Goal: Task Accomplishment & Management: Use online tool/utility

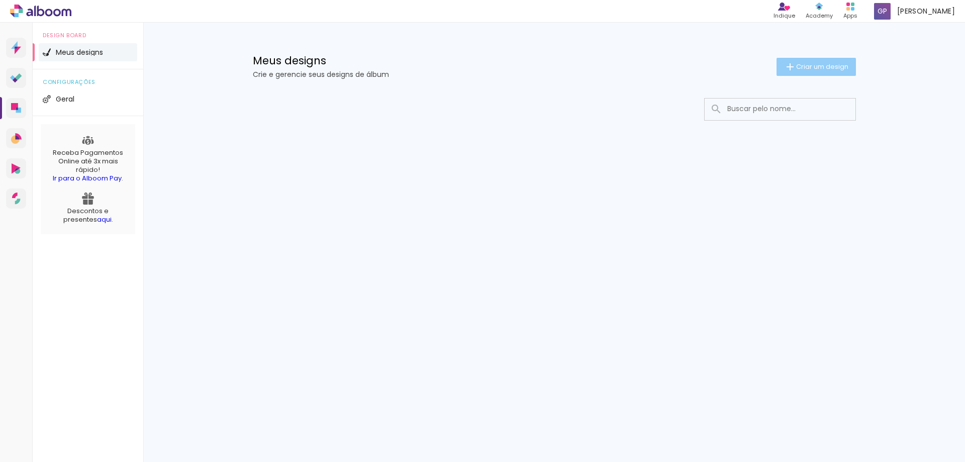
click at [832, 70] on span "Criar um design" at bounding box center [822, 66] width 52 height 7
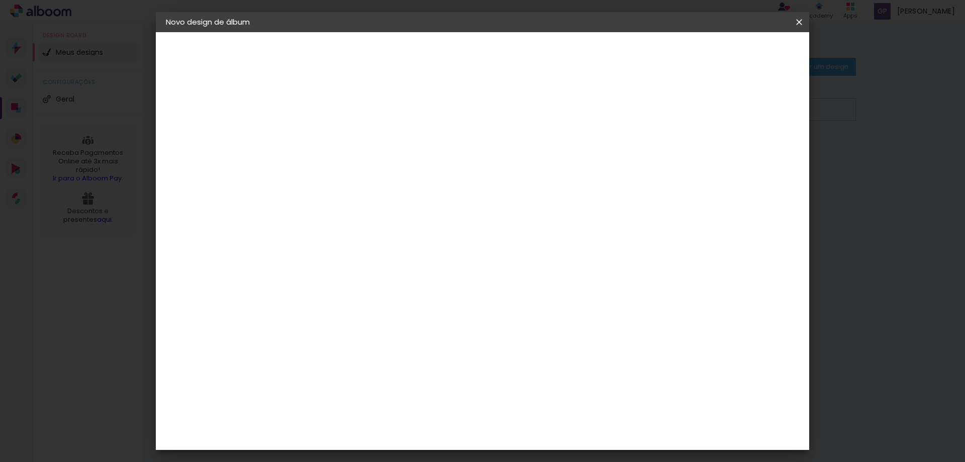
click at [330, 128] on input at bounding box center [330, 135] width 0 height 16
type input "[PERSON_NAME]"
type paper-input "[PERSON_NAME]"
click at [374, 44] on header "Informações Dê um título ao seu álbum. Avançar" at bounding box center [329, 62] width 87 height 60
click at [0, 0] on slot "Avançar" at bounding box center [0, 0] width 0 height 0
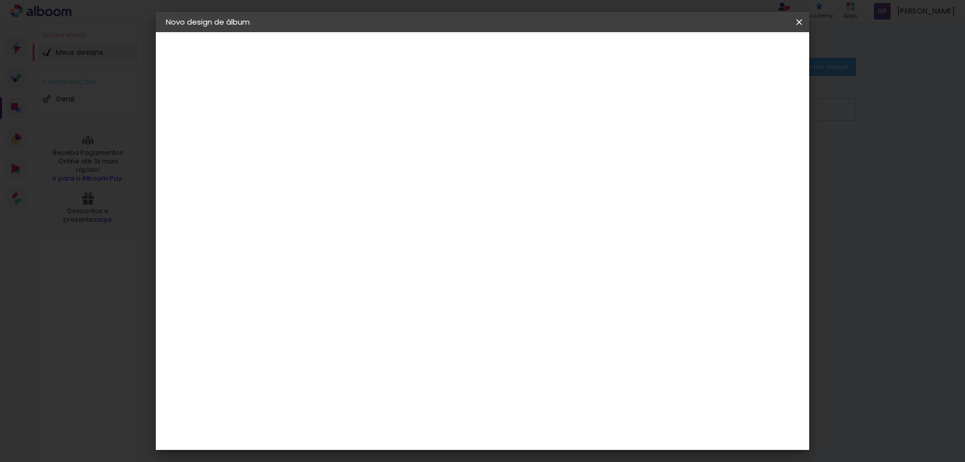
click at [406, 193] on input at bounding box center [355, 191] width 101 height 13
type input "g"
type input "ticco"
type paper-input "ticco"
click at [390, 234] on paper-item "Ticcolor" at bounding box center [345, 227] width 88 height 22
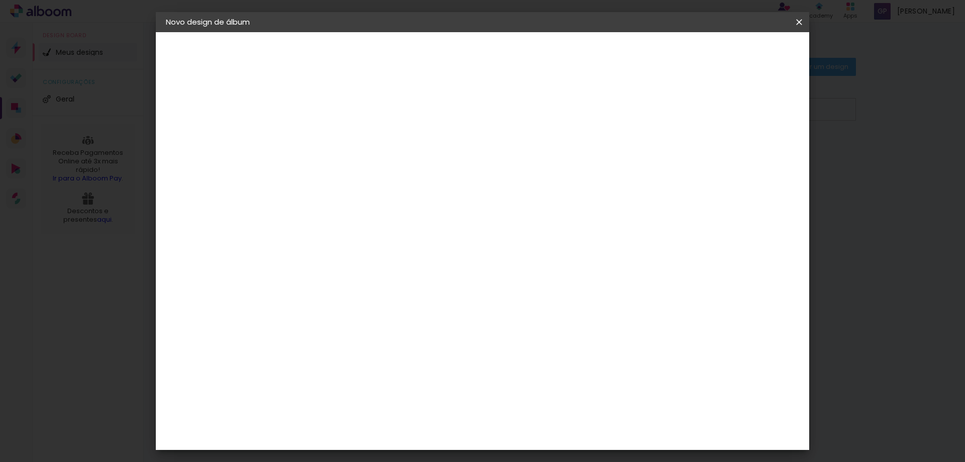
click at [491, 161] on paper-item "Tamanho Livre" at bounding box center [446, 153] width 89 height 22
click at [491, 159] on paper-item "Tamanho Livre" at bounding box center [446, 153] width 89 height 22
click at [356, 229] on div "Ticcolor" at bounding box center [340, 227] width 32 height 8
click at [0, 0] on slot "Avançar" at bounding box center [0, 0] width 0 height 0
click at [385, 176] on paper-input-container "Linha" at bounding box center [356, 176] width 58 height 26
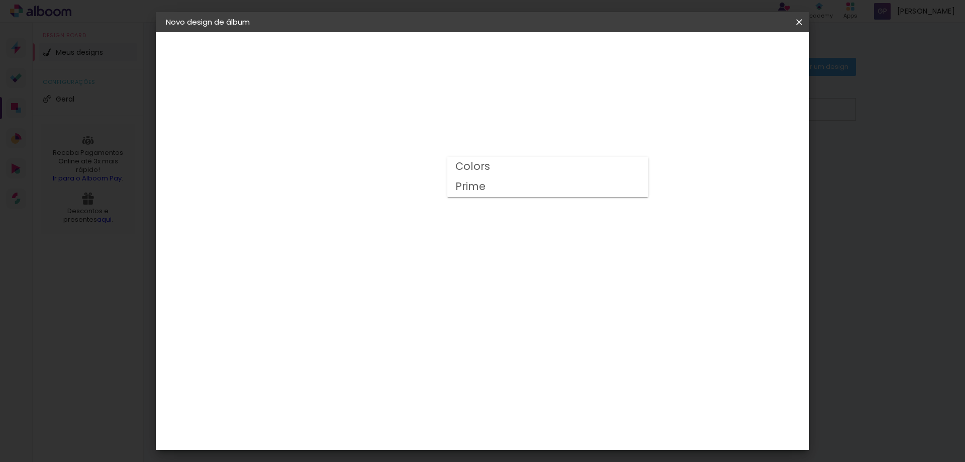
click at [562, 189] on paper-item "Prime" at bounding box center [547, 187] width 201 height 20
type input "Prime"
click at [398, 377] on span "25 × 25" at bounding box center [374, 390] width 47 height 27
click at [398, 357] on span "20 × 20" at bounding box center [374, 367] width 47 height 21
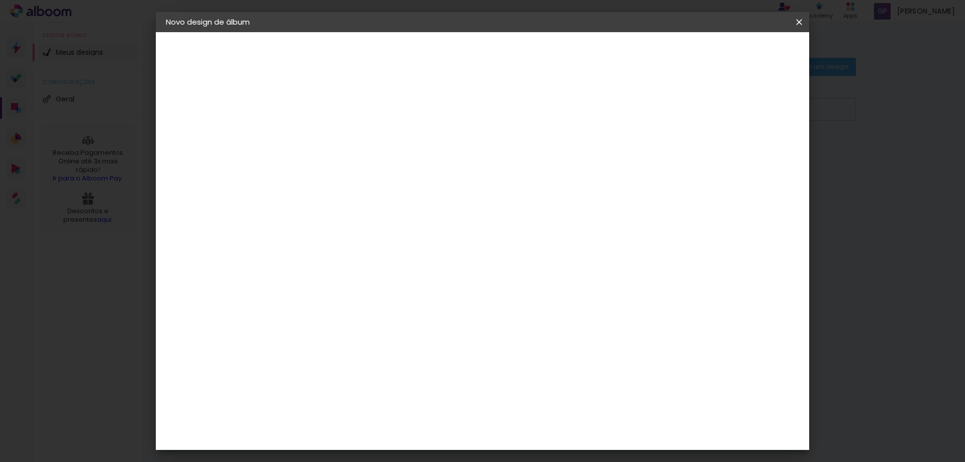
scroll to position [141, 0]
click at [494, 46] on paper-button "Avançar" at bounding box center [469, 53] width 49 height 17
click at [0, 0] on slot "Mostrar sangria" at bounding box center [0, 0] width 0 height 0
type paper-checkbox "on"
click at [746, 60] on paper-button "Iniciar design" at bounding box center [713, 53] width 66 height 17
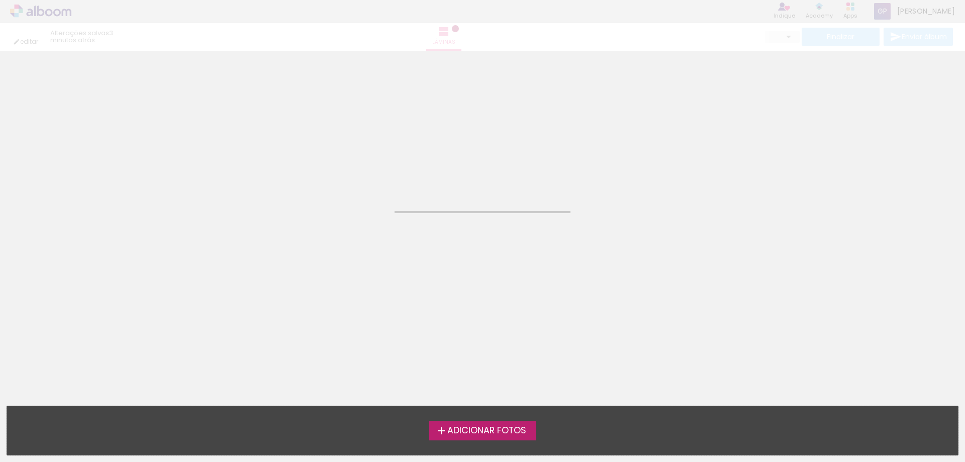
click at [525, 420] on div "Adicionar Fotos Solte suas fotos aqui..." at bounding box center [482, 430] width 950 height 49
click at [521, 426] on span "Adicionar Fotos" at bounding box center [486, 430] width 79 height 9
click at [0, 0] on input "file" at bounding box center [0, 0] width 0 height 0
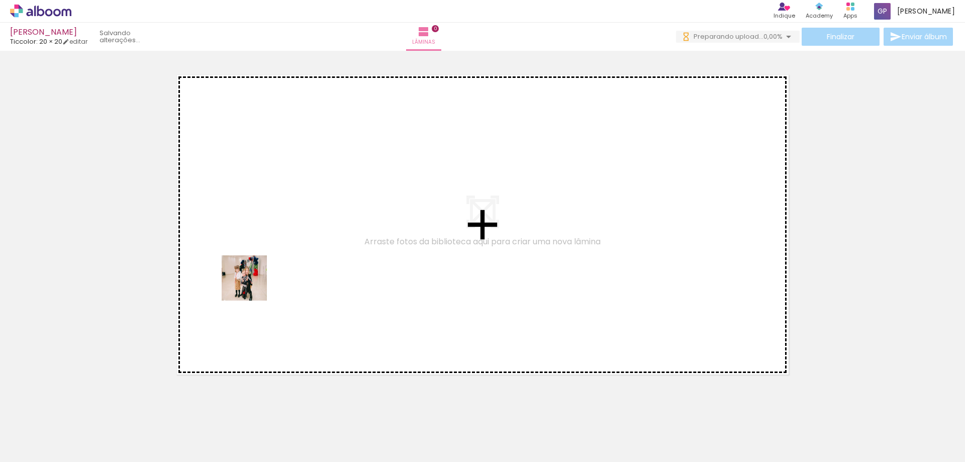
drag, startPoint x: 112, startPoint y: 432, endPoint x: 243, endPoint y: 314, distance: 175.7
click at [278, 238] on quentale-workspace at bounding box center [482, 231] width 965 height 462
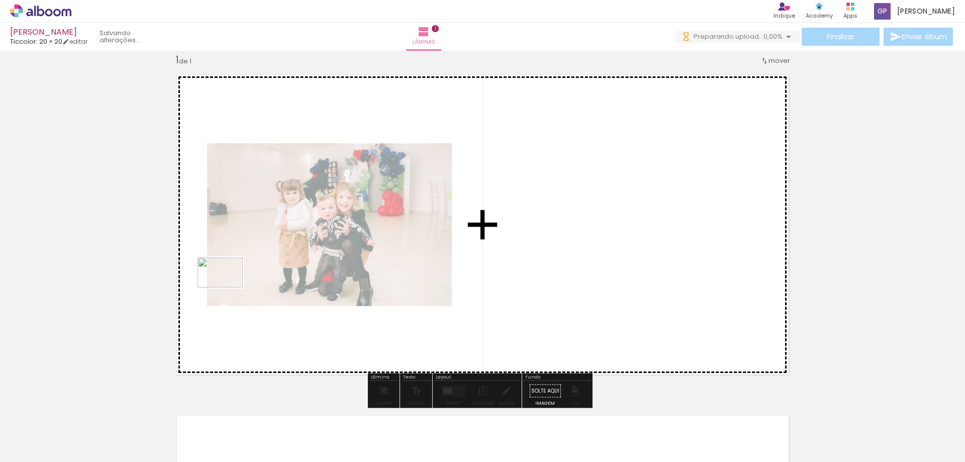
drag, startPoint x: 166, startPoint y: 429, endPoint x: 228, endPoint y: 285, distance: 156.6
click at [228, 285] on quentale-workspace at bounding box center [482, 231] width 965 height 462
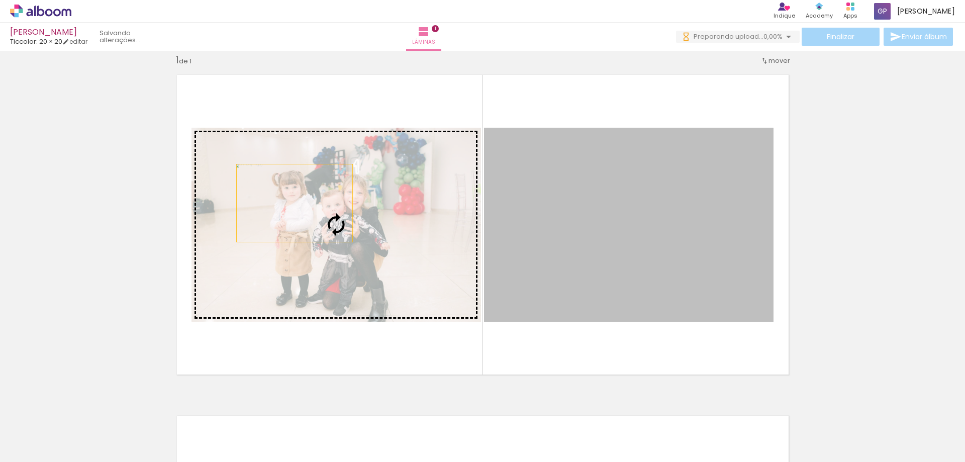
drag, startPoint x: 601, startPoint y: 214, endPoint x: 290, endPoint y: 203, distance: 311.1
click at [0, 0] on slot at bounding box center [0, 0] width 0 height 0
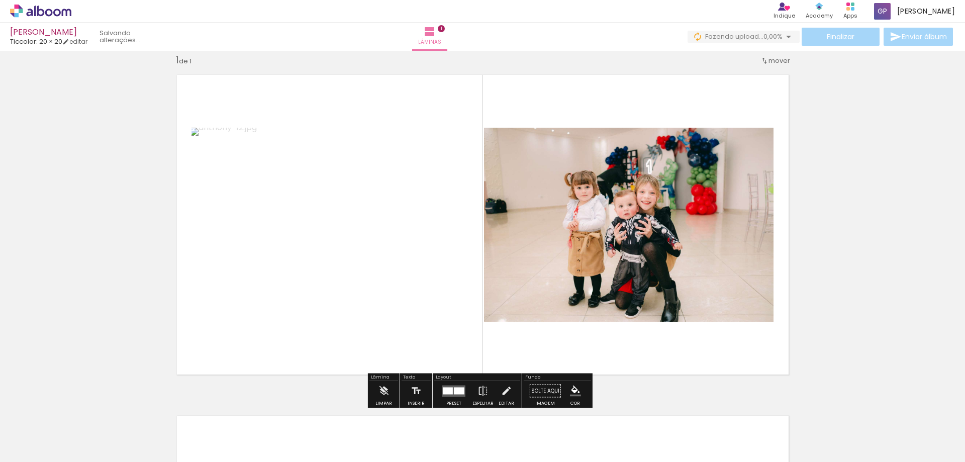
click at [811, 297] on div "Inserir lâmina 1 de 1" at bounding box center [482, 382] width 965 height 682
drag, startPoint x: 719, startPoint y: 91, endPoint x: 648, endPoint y: 92, distance: 71.8
click at [661, 92] on quentale-layouter at bounding box center [482, 224] width 627 height 315
click at [441, 39] on span "Lâminas" at bounding box center [429, 42] width 23 height 9
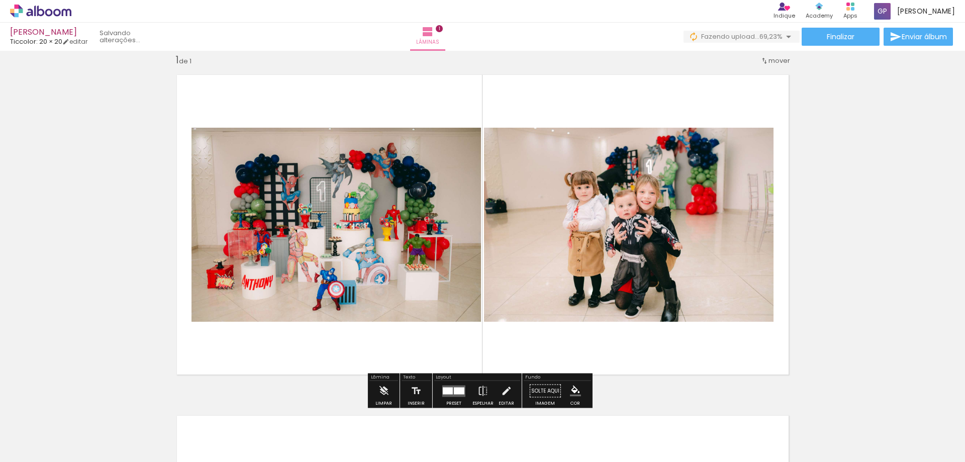
drag, startPoint x: 650, startPoint y: 330, endPoint x: 526, endPoint y: 331, distance: 123.6
click at [526, 331] on quentale-layouter at bounding box center [482, 224] width 627 height 315
click at [45, 443] on span "Adicionar Fotos" at bounding box center [36, 448] width 30 height 11
click at [0, 0] on input "file" at bounding box center [0, 0] width 0 height 0
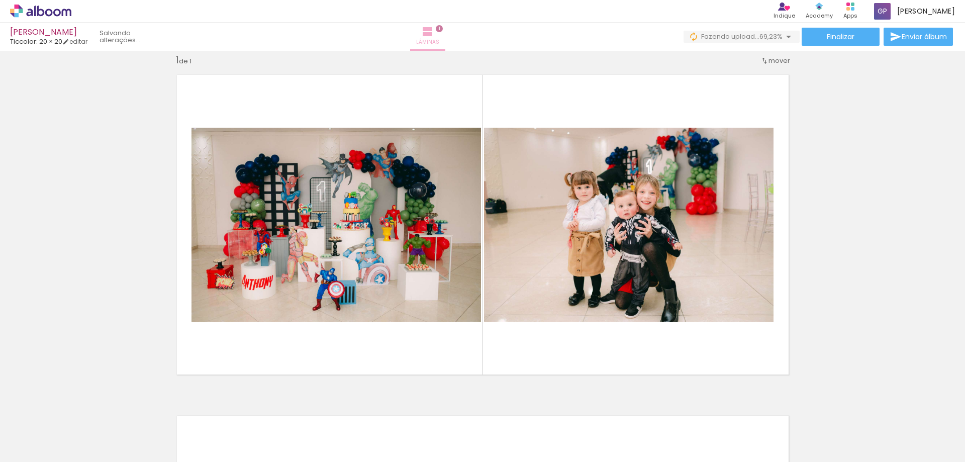
click at [434, 34] on iron-icon at bounding box center [427, 32] width 12 height 12
click at [434, 36] on iron-icon at bounding box center [427, 32] width 12 height 12
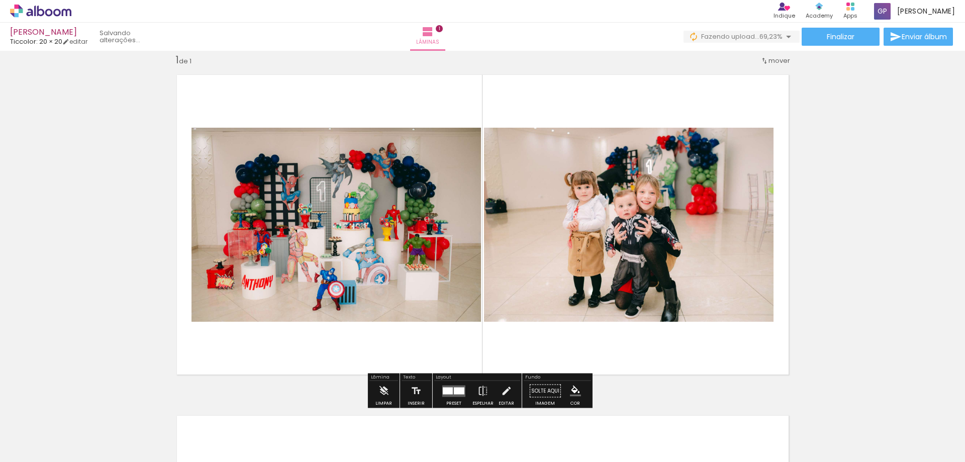
click at [824, 336] on div "Inserir lâmina 1 de 1" at bounding box center [482, 382] width 965 height 682
click at [454, 388] on div at bounding box center [459, 390] width 11 height 7
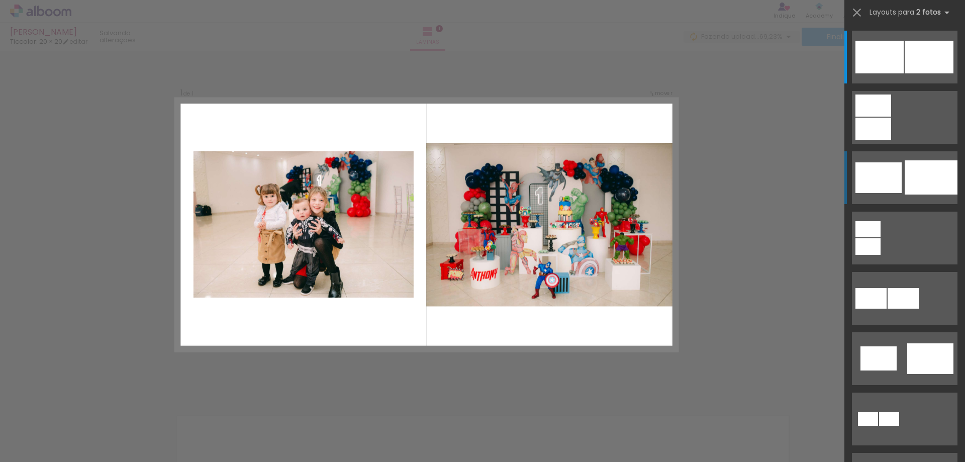
click at [916, 187] on div at bounding box center [930, 177] width 53 height 34
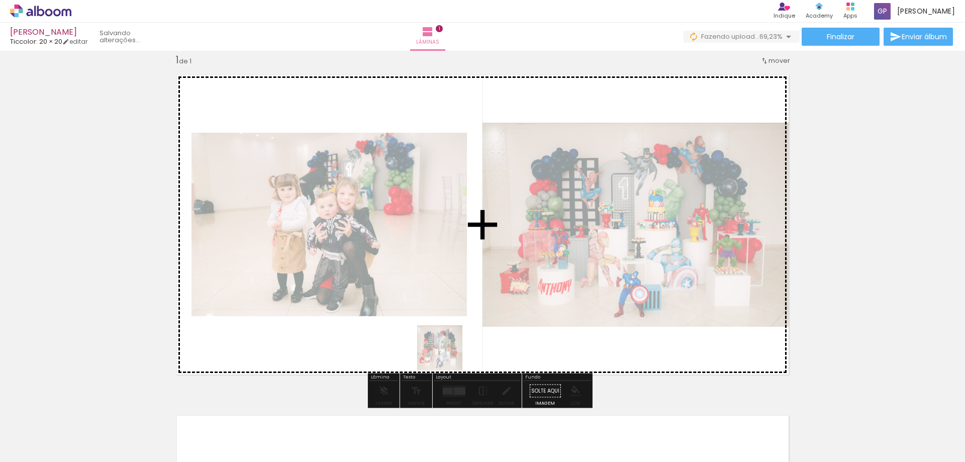
drag, startPoint x: 155, startPoint y: 440, endPoint x: 574, endPoint y: 342, distance: 430.2
click at [574, 342] on quentale-workspace at bounding box center [482, 231] width 965 height 462
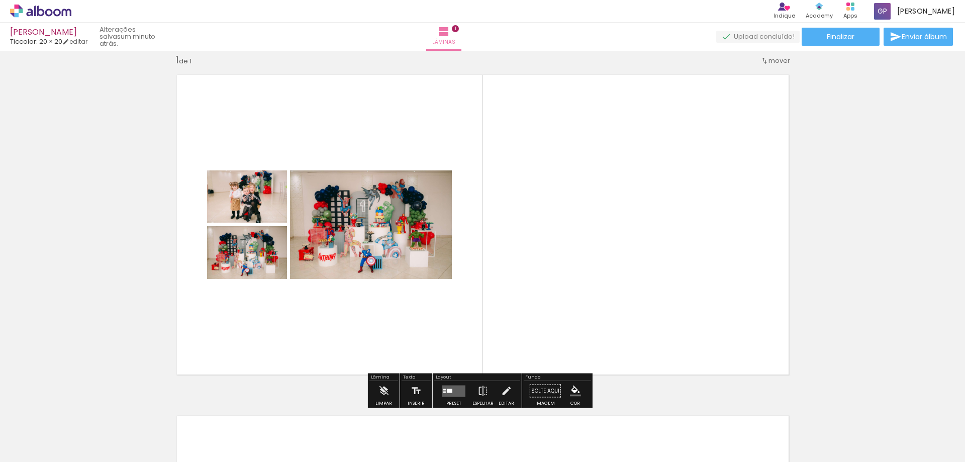
click at [136, 410] on iron-icon at bounding box center [135, 407] width 11 height 11
click at [393, 236] on quentale-photo at bounding box center [371, 224] width 162 height 109
click at [389, 244] on quentale-photo at bounding box center [371, 224] width 162 height 109
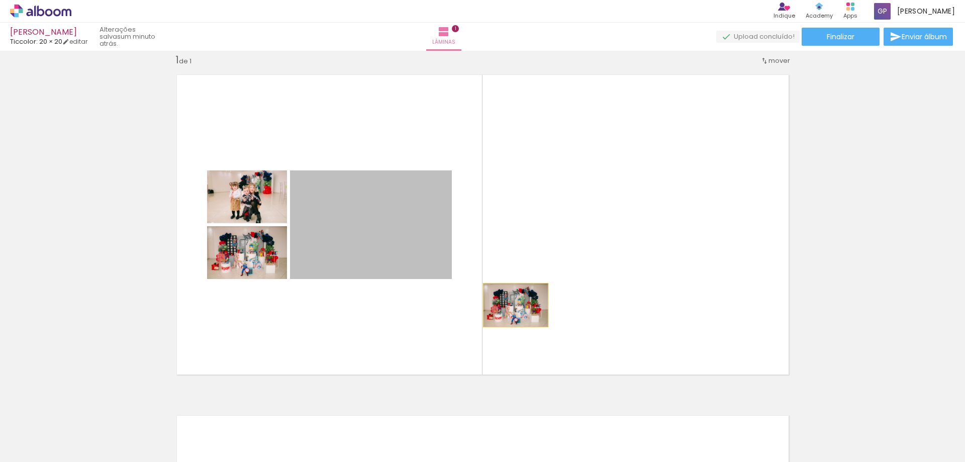
drag, startPoint x: 380, startPoint y: 242, endPoint x: 514, endPoint y: 303, distance: 147.0
click at [514, 303] on quentale-layouter at bounding box center [482, 224] width 627 height 315
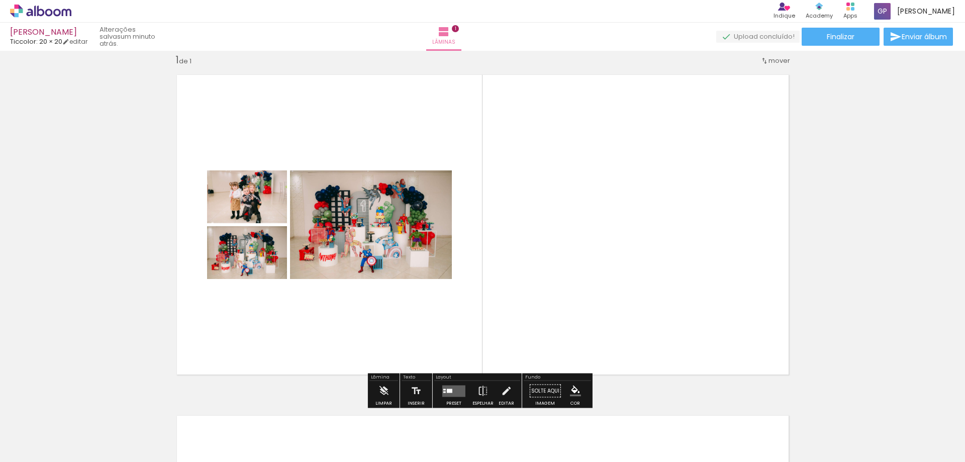
drag, startPoint x: 365, startPoint y: 223, endPoint x: 345, endPoint y: 242, distance: 27.7
click at [345, 242] on quentale-photo at bounding box center [371, 224] width 162 height 109
click at [391, 182] on div at bounding box center [392, 181] width 12 height 10
click at [497, 230] on quentale-layouter at bounding box center [482, 224] width 627 height 315
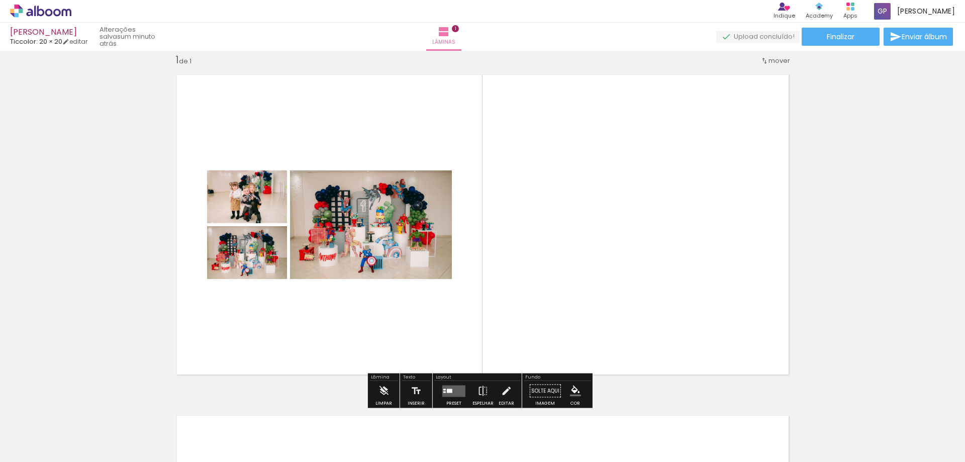
drag, startPoint x: 644, startPoint y: 332, endPoint x: 702, endPoint y: 377, distance: 74.5
click at [645, 333] on quentale-layouter at bounding box center [482, 224] width 627 height 315
click at [509, 391] on paper-button "Editar" at bounding box center [506, 394] width 21 height 26
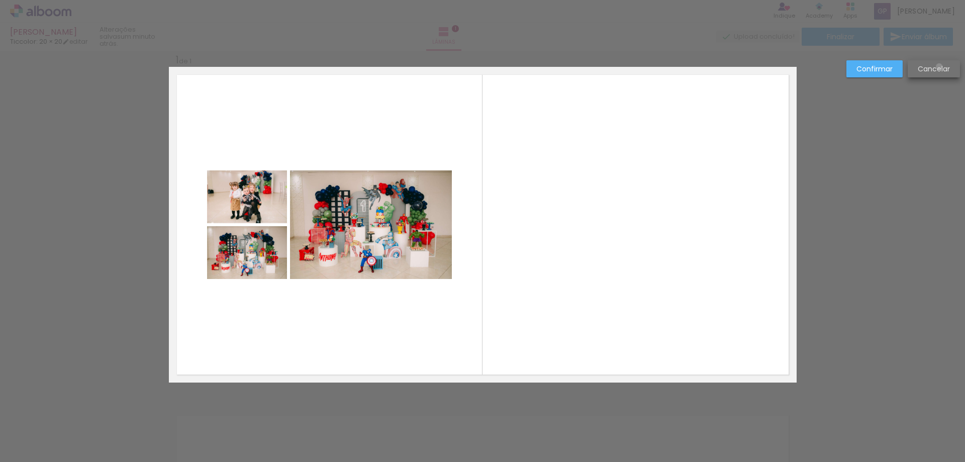
click at [0, 0] on slot "Cancelar" at bounding box center [0, 0] width 0 height 0
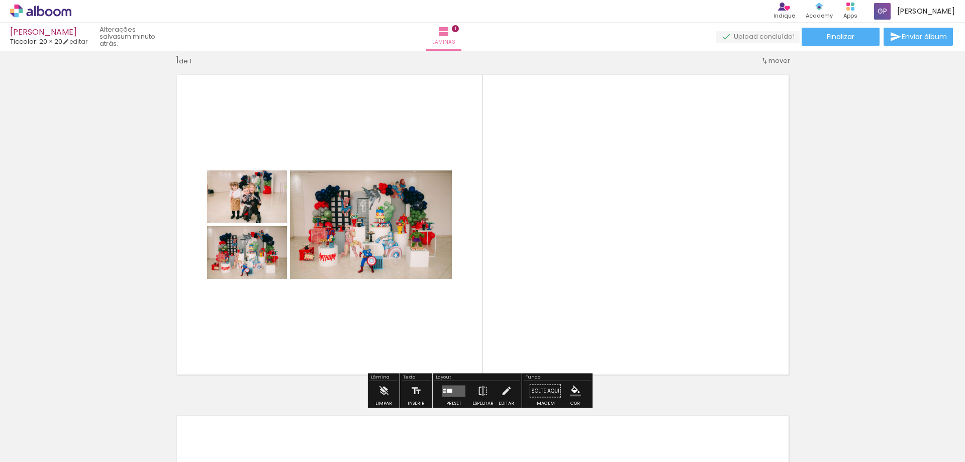
click at [428, 241] on quentale-photo at bounding box center [371, 224] width 162 height 109
click at [411, 245] on quentale-photo at bounding box center [371, 224] width 162 height 109
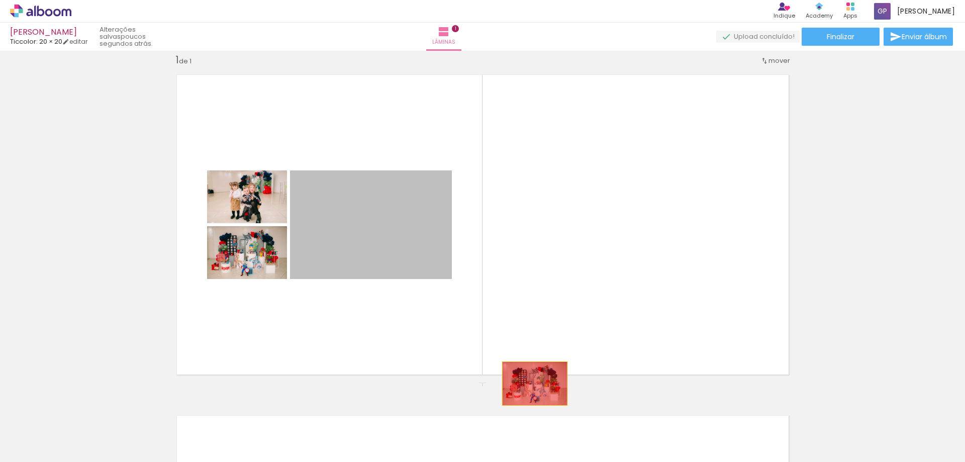
drag, startPoint x: 411, startPoint y: 248, endPoint x: 531, endPoint y: 383, distance: 180.5
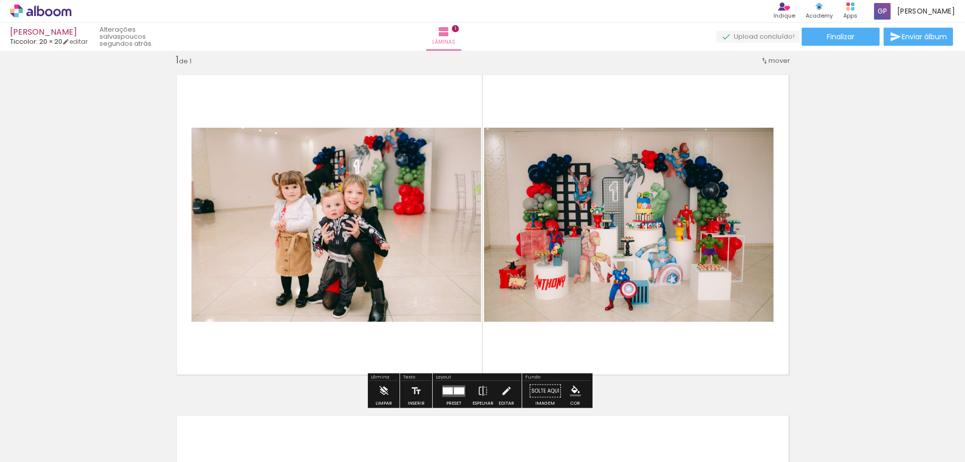
click at [847, 328] on div "Inserir lâmina 1 de 1" at bounding box center [482, 382] width 965 height 682
click at [388, 389] on iron-icon at bounding box center [383, 391] width 11 height 20
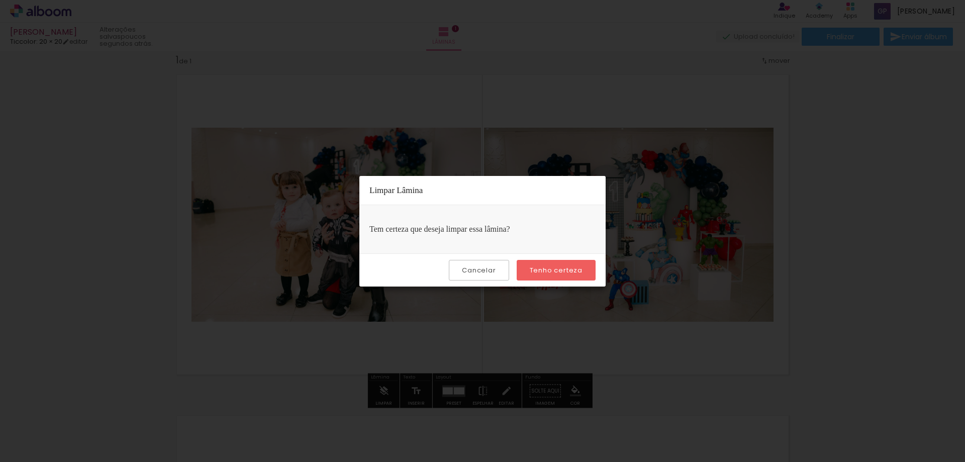
click at [483, 275] on paper-button "Cancelar" at bounding box center [479, 270] width 60 height 21
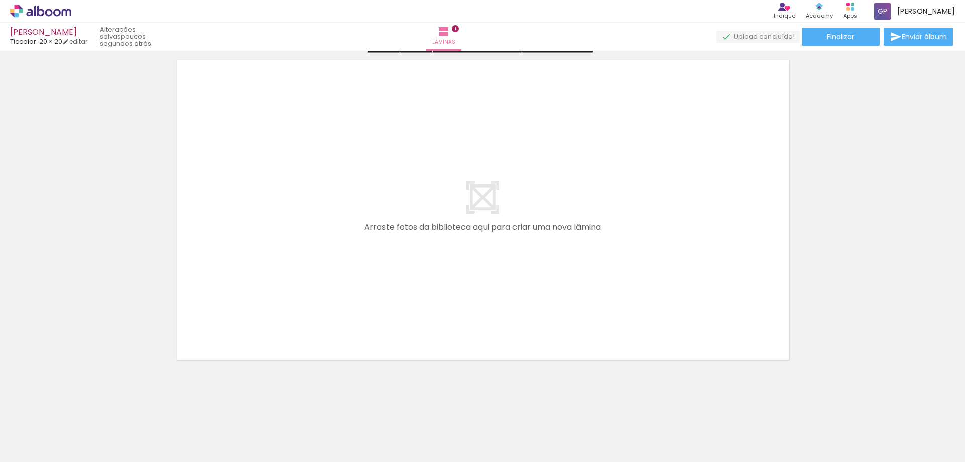
scroll to position [372, 0]
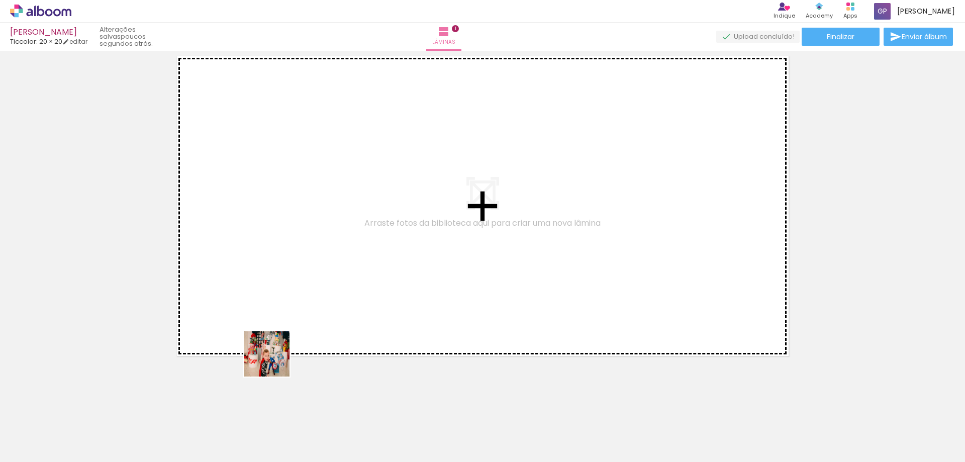
drag, startPoint x: 274, startPoint y: 361, endPoint x: 343, endPoint y: 197, distance: 177.6
click at [343, 197] on quentale-workspace at bounding box center [482, 231] width 965 height 462
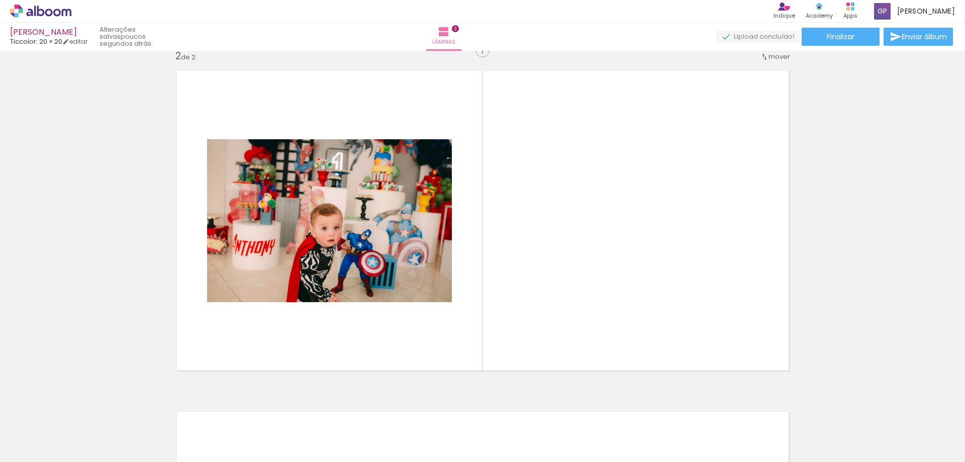
scroll to position [354, 0]
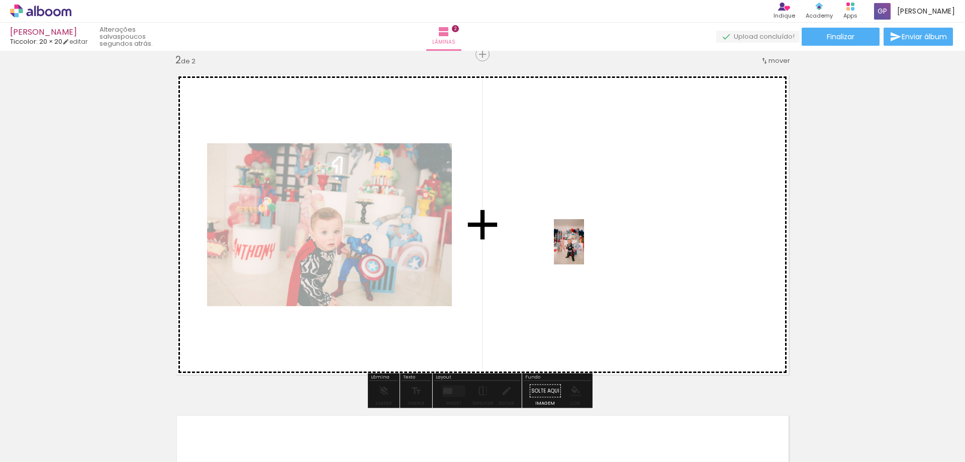
drag, startPoint x: 282, startPoint y: 437, endPoint x: 587, endPoint y: 247, distance: 358.8
click at [587, 247] on quentale-workspace at bounding box center [482, 231] width 965 height 462
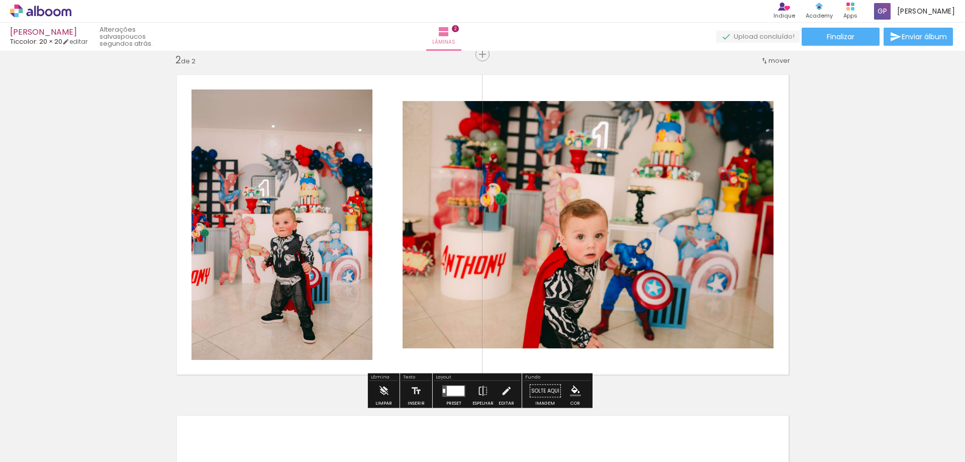
click at [447, 388] on div at bounding box center [456, 390] width 18 height 10
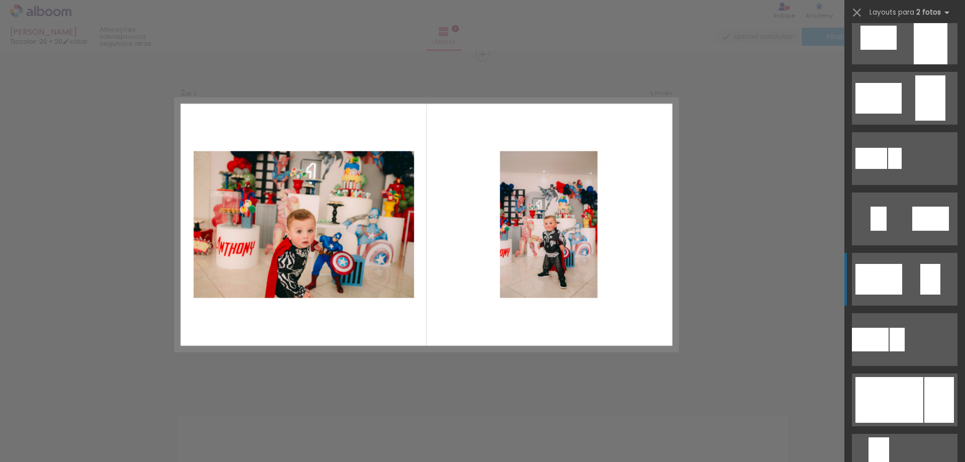
scroll to position [201, 0]
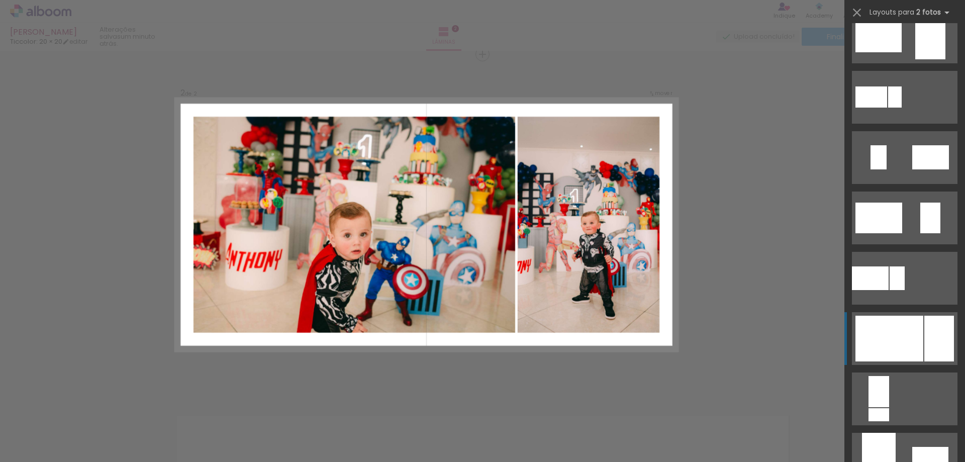
click at [898, 349] on div at bounding box center [889, 338] width 68 height 46
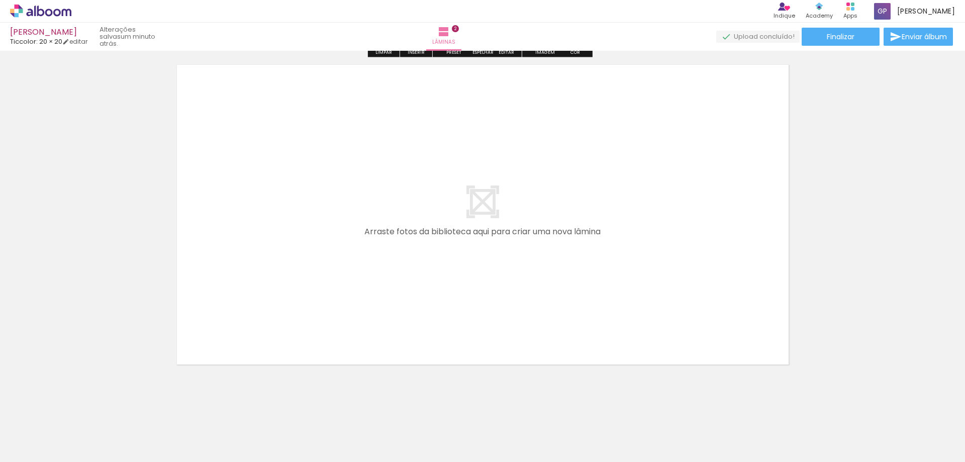
scroll to position [705, 0]
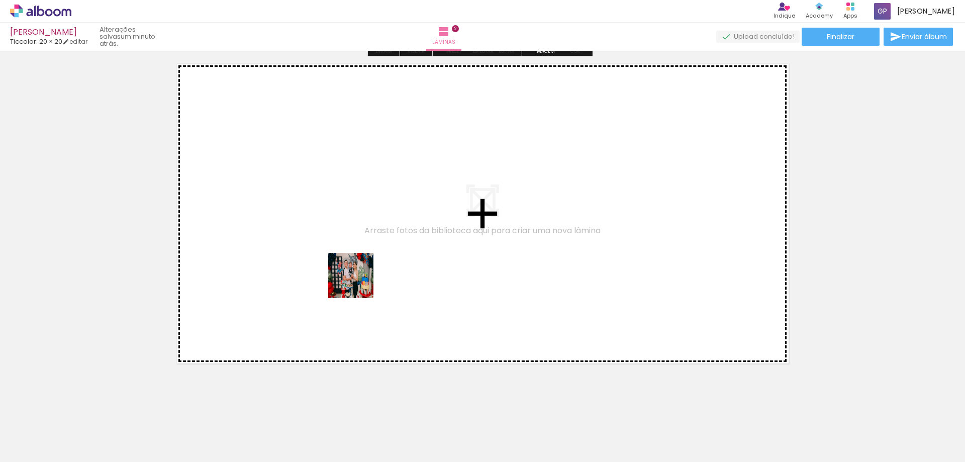
drag, startPoint x: 333, startPoint y: 429, endPoint x: 350, endPoint y: 414, distance: 22.1
click at [345, 249] on quentale-workspace at bounding box center [482, 231] width 965 height 462
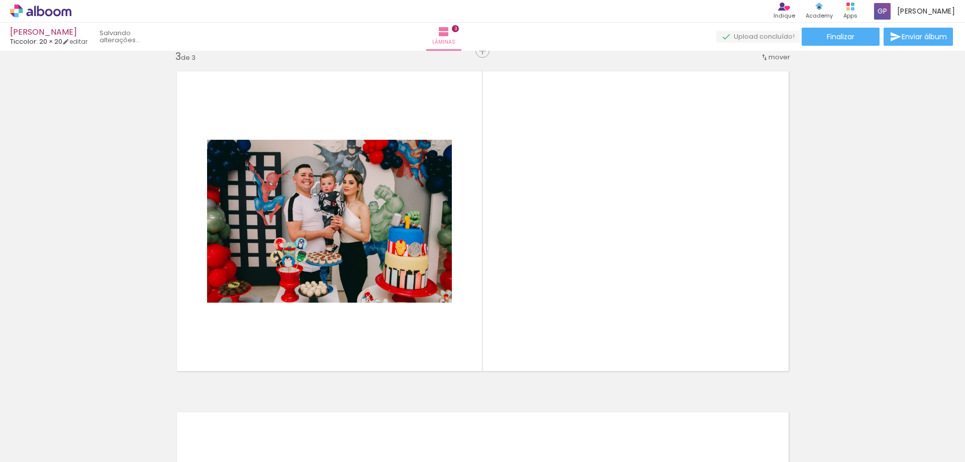
scroll to position [694, 0]
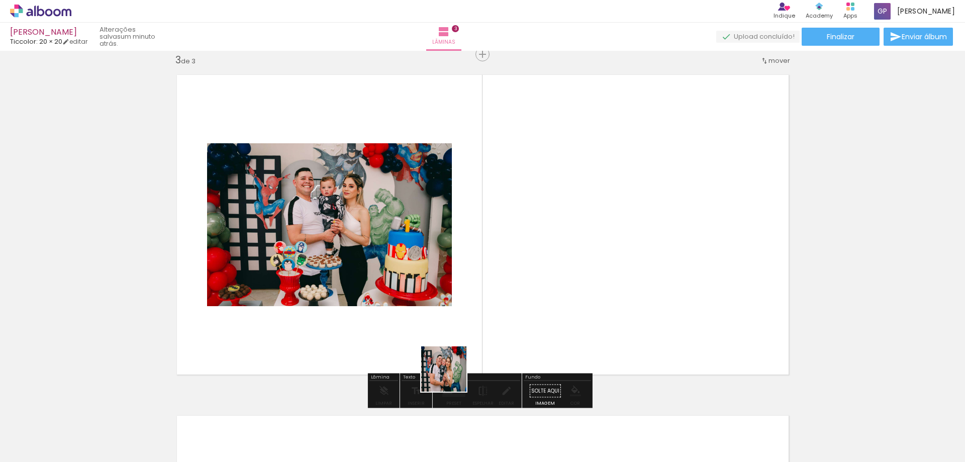
drag, startPoint x: 451, startPoint y: 376, endPoint x: 603, endPoint y: 222, distance: 216.3
click at [603, 222] on quentale-workspace at bounding box center [482, 231] width 965 height 462
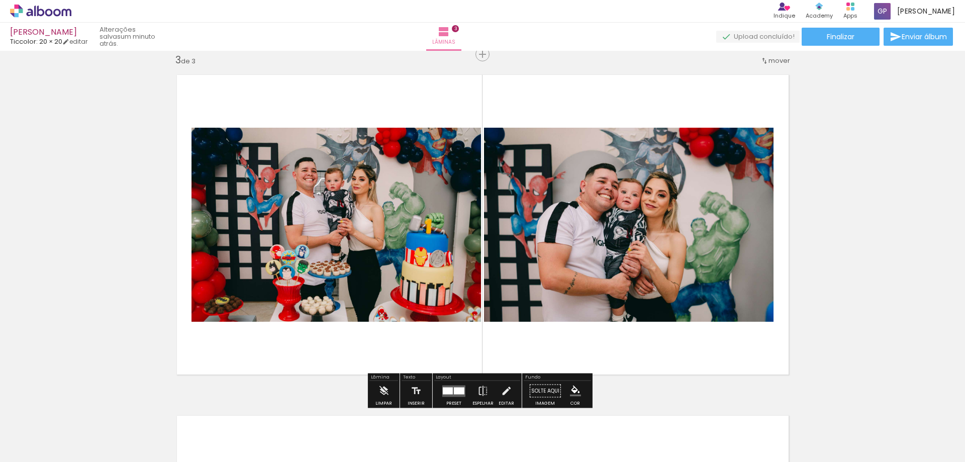
click at [459, 388] on div at bounding box center [459, 390] width 11 height 7
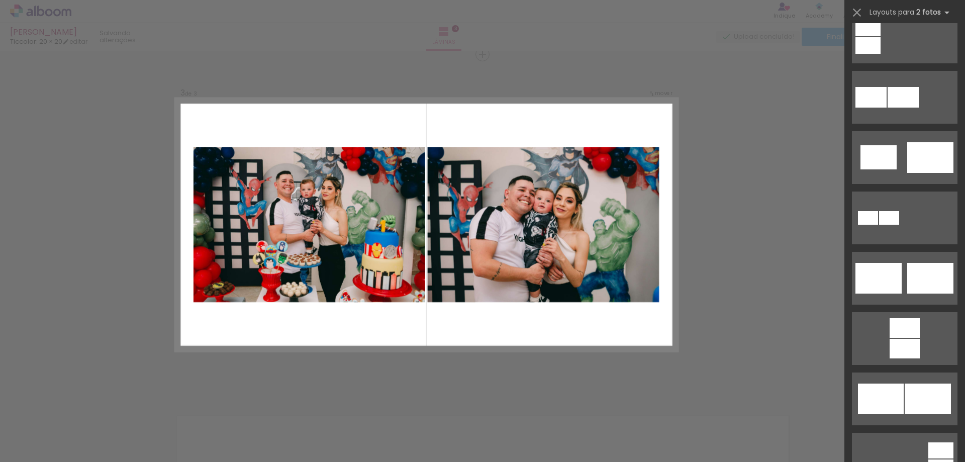
scroll to position [0, 0]
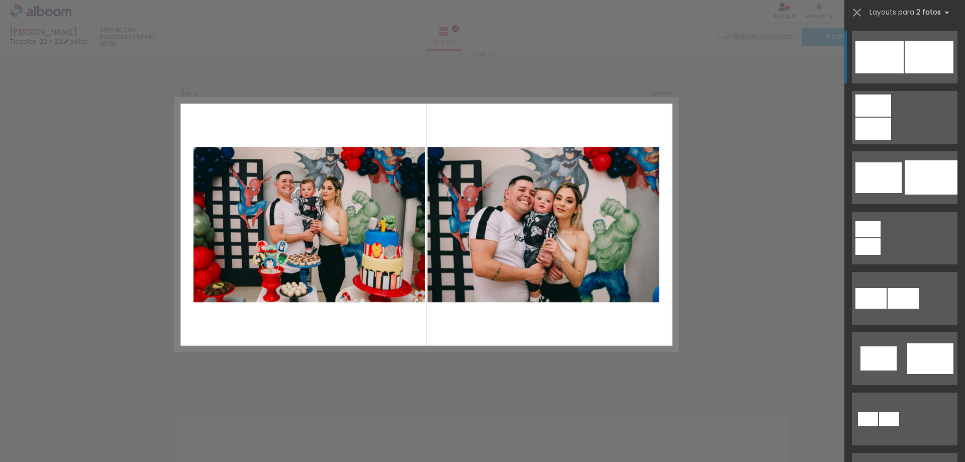
click at [890, 69] on div at bounding box center [879, 57] width 48 height 33
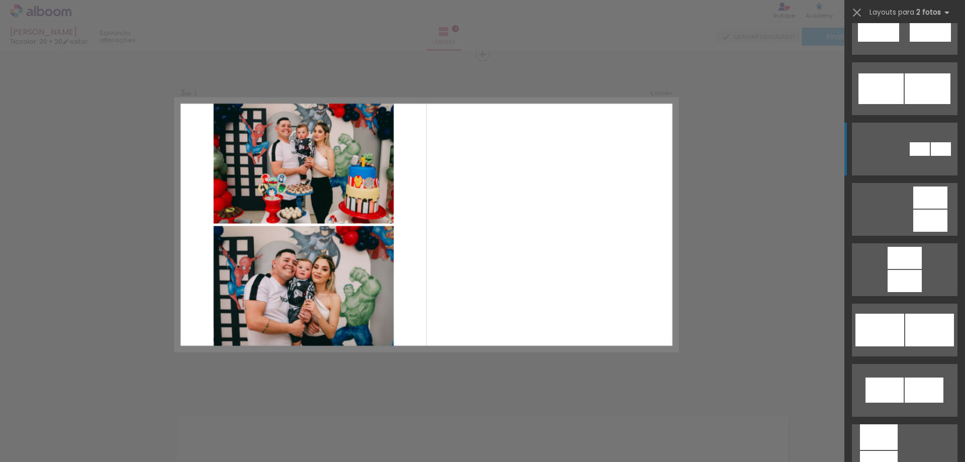
scroll to position [754, 0]
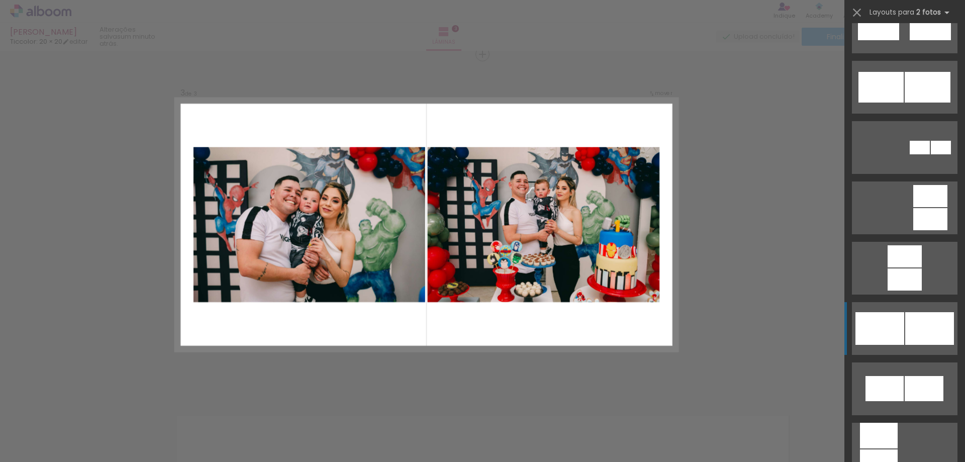
click at [885, 342] on div at bounding box center [879, 328] width 49 height 33
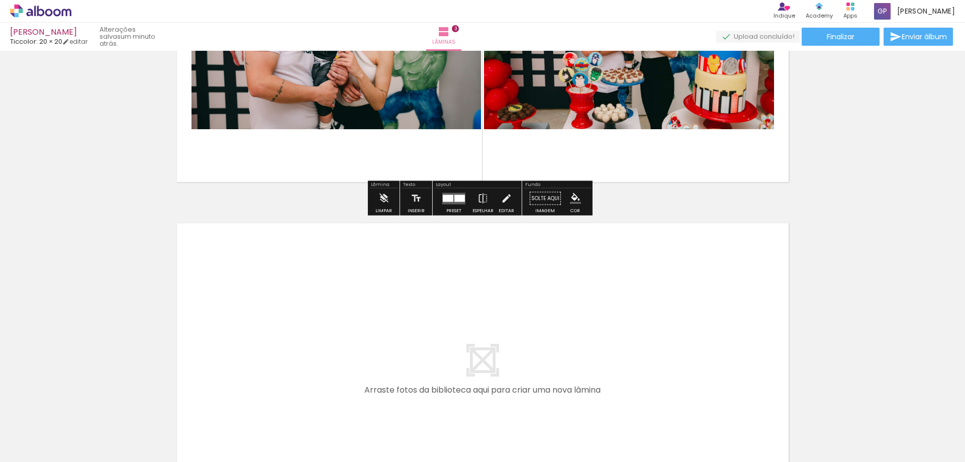
scroll to position [1046, 0]
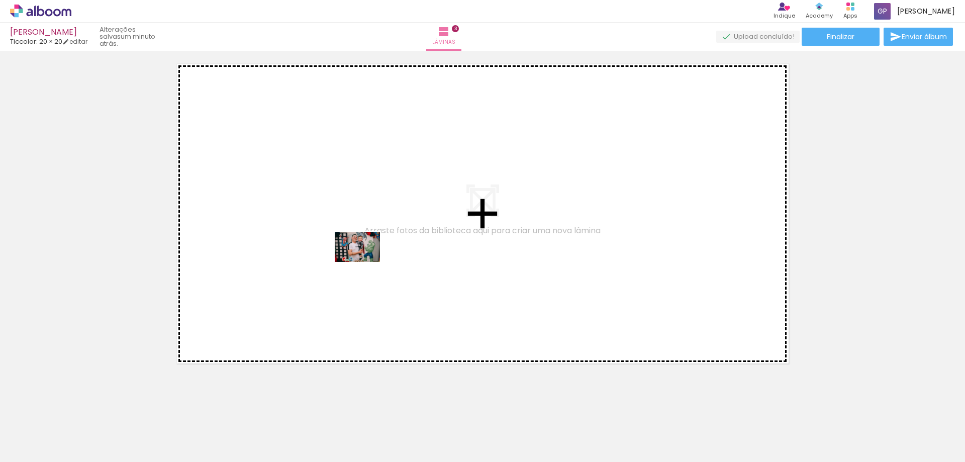
drag, startPoint x: 437, startPoint y: 381, endPoint x: 365, endPoint y: 262, distance: 139.3
click at [365, 262] on quentale-workspace at bounding box center [482, 231] width 965 height 462
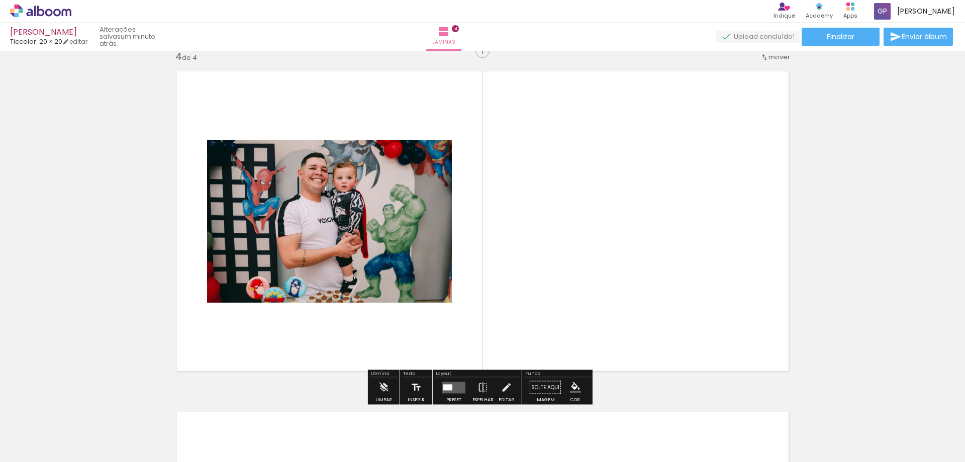
scroll to position [1035, 0]
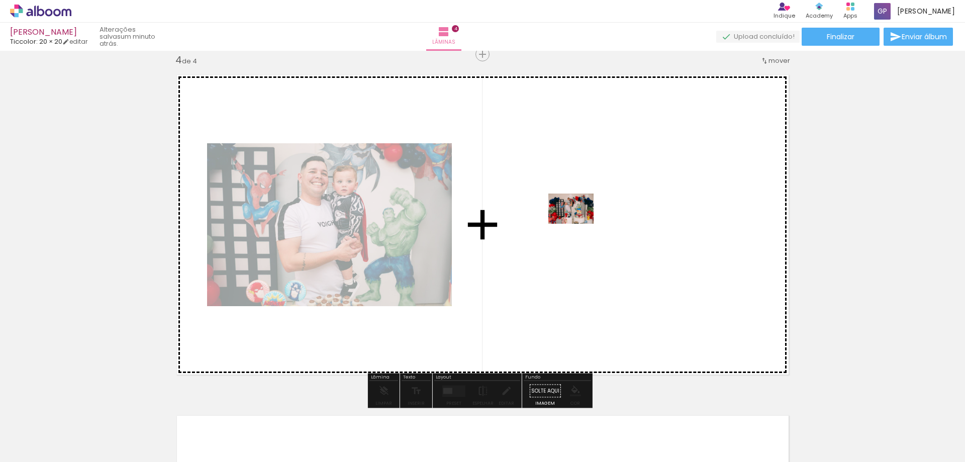
drag, startPoint x: 521, startPoint y: 370, endPoint x: 578, endPoint y: 224, distance: 157.5
click at [578, 224] on quentale-workspace at bounding box center [482, 231] width 965 height 462
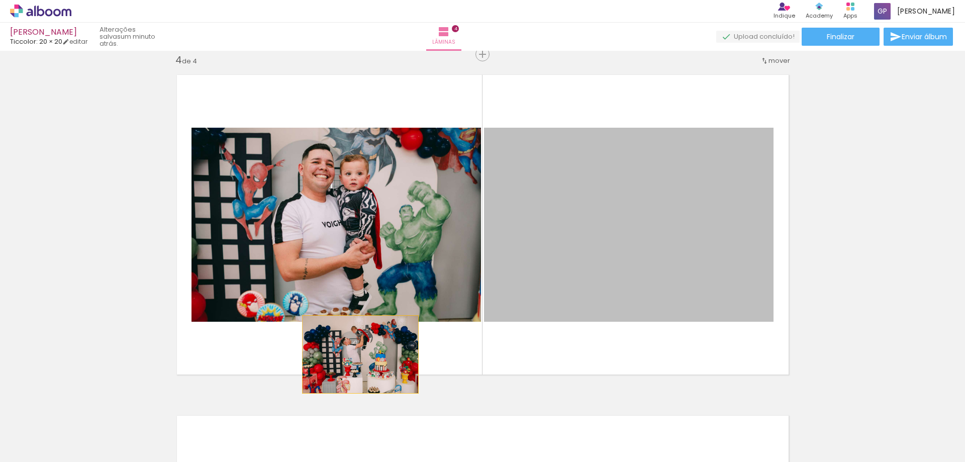
drag, startPoint x: 655, startPoint y: 232, endPoint x: 356, endPoint y: 354, distance: 322.9
click at [356, 354] on quentale-layouter at bounding box center [482, 224] width 627 height 315
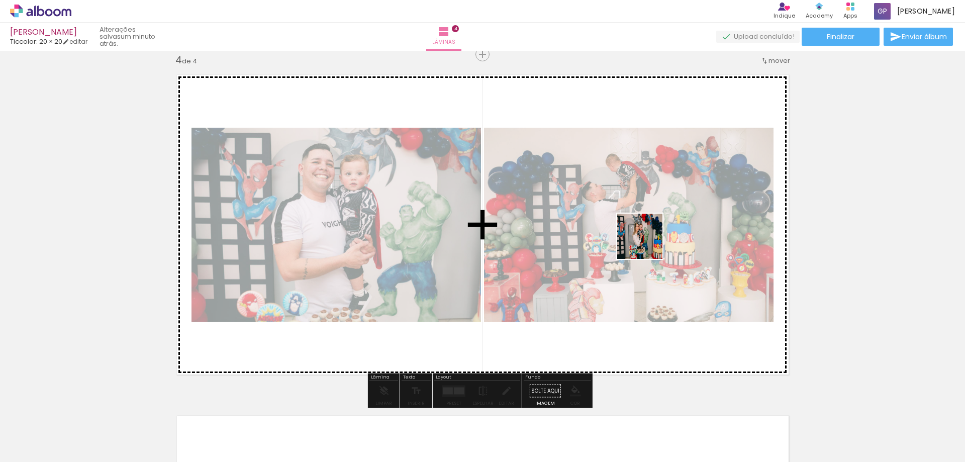
drag, startPoint x: 572, startPoint y: 431, endPoint x: 653, endPoint y: 229, distance: 217.3
click at [653, 229] on quentale-workspace at bounding box center [482, 231] width 965 height 462
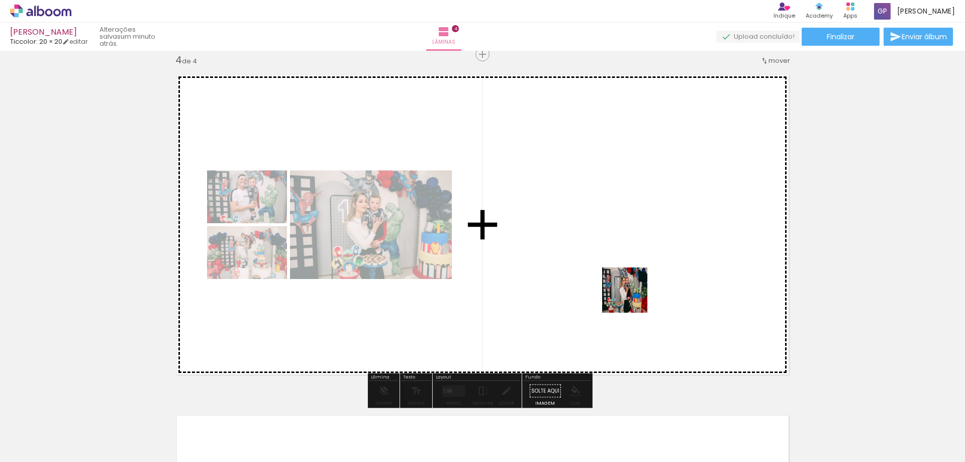
drag, startPoint x: 631, startPoint y: 357, endPoint x: 628, endPoint y: 256, distance: 101.5
click at [626, 235] on quentale-workspace at bounding box center [482, 231] width 965 height 462
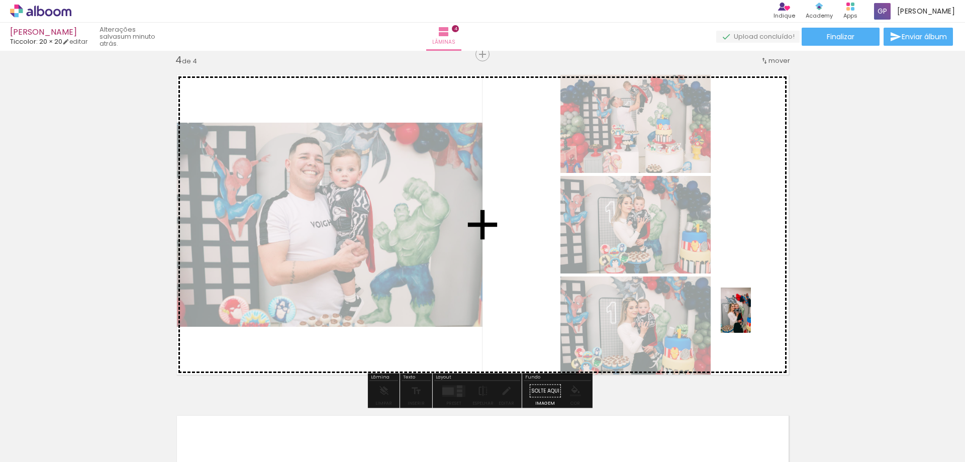
drag, startPoint x: 672, startPoint y: 432, endPoint x: 739, endPoint y: 424, distance: 68.3
click at [755, 314] on quentale-workspace at bounding box center [482, 231] width 965 height 462
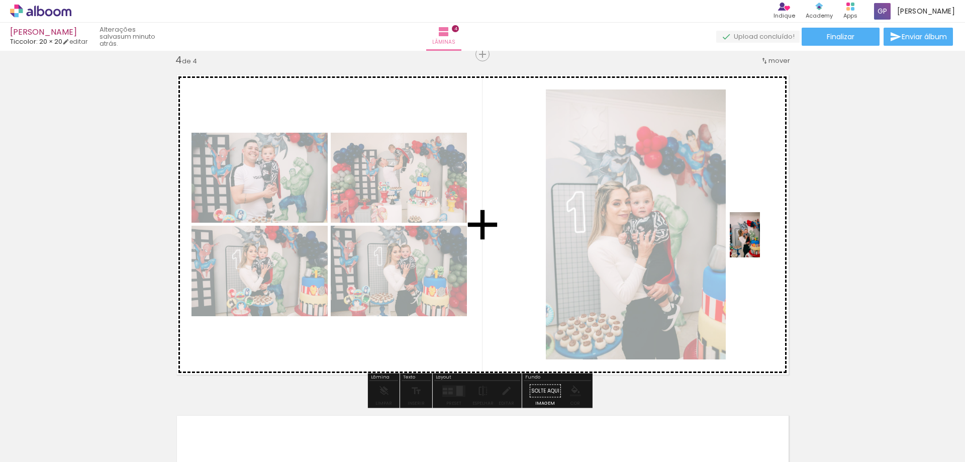
drag, startPoint x: 731, startPoint y: 432, endPoint x: 760, endPoint y: 242, distance: 191.5
click at [760, 242] on quentale-workspace at bounding box center [482, 231] width 965 height 462
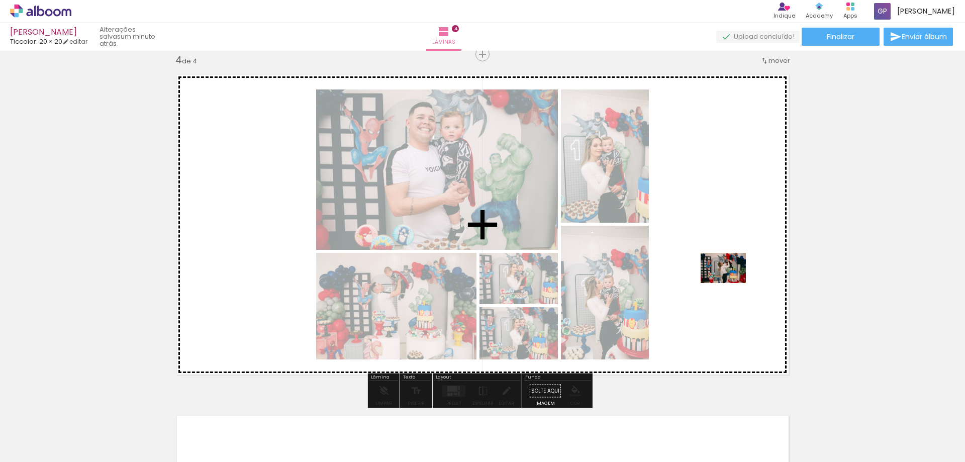
drag, startPoint x: 775, startPoint y: 429, endPoint x: 730, endPoint y: 283, distance: 152.7
click at [730, 283] on quentale-workspace at bounding box center [482, 231] width 965 height 462
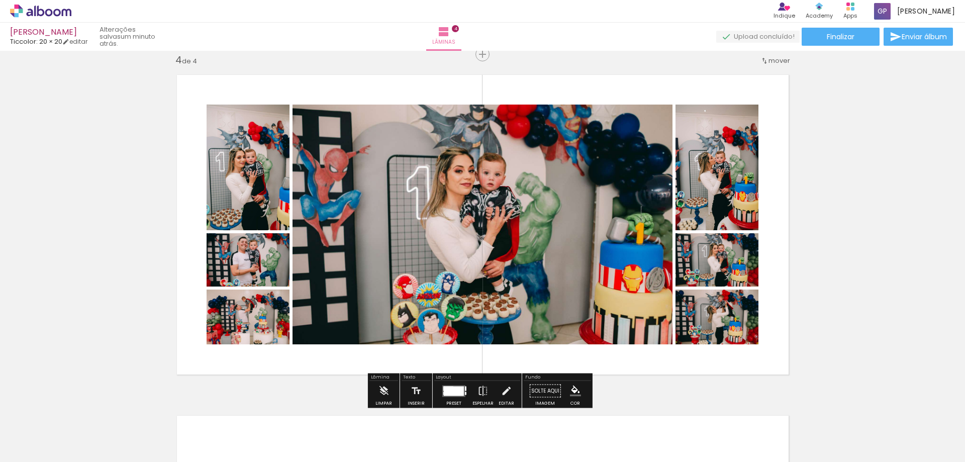
click at [465, 387] on div at bounding box center [466, 388] width 2 height 5
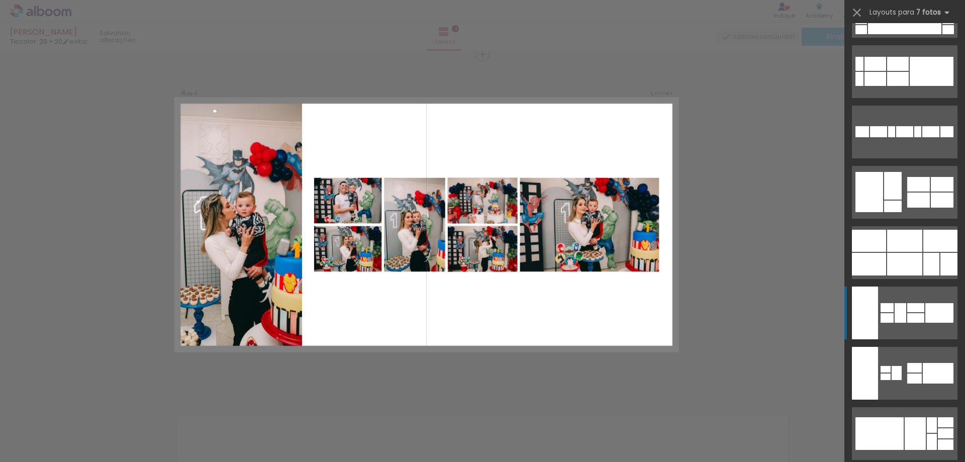
scroll to position [804, 0]
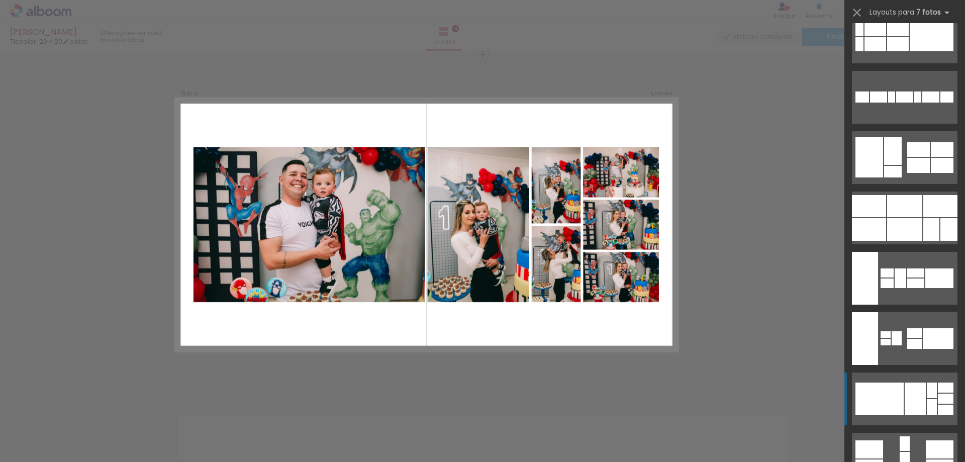
click at [893, 386] on div at bounding box center [879, 398] width 48 height 33
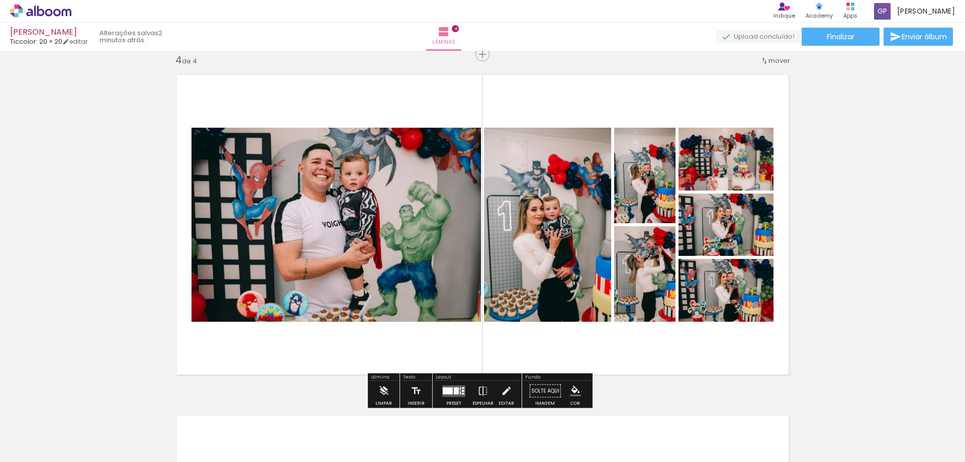
click at [452, 394] on quentale-layouter at bounding box center [453, 391] width 23 height 12
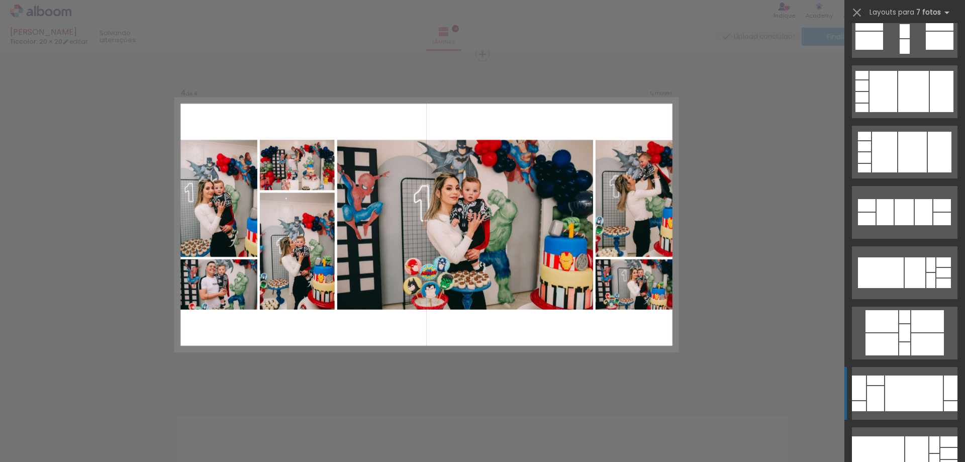
scroll to position [1236, 0]
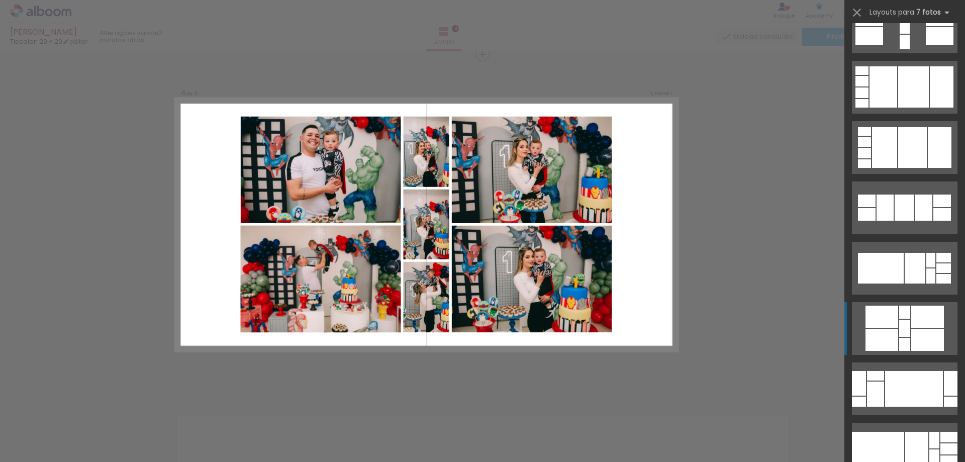
click at [899, 342] on div at bounding box center [904, 344] width 11 height 13
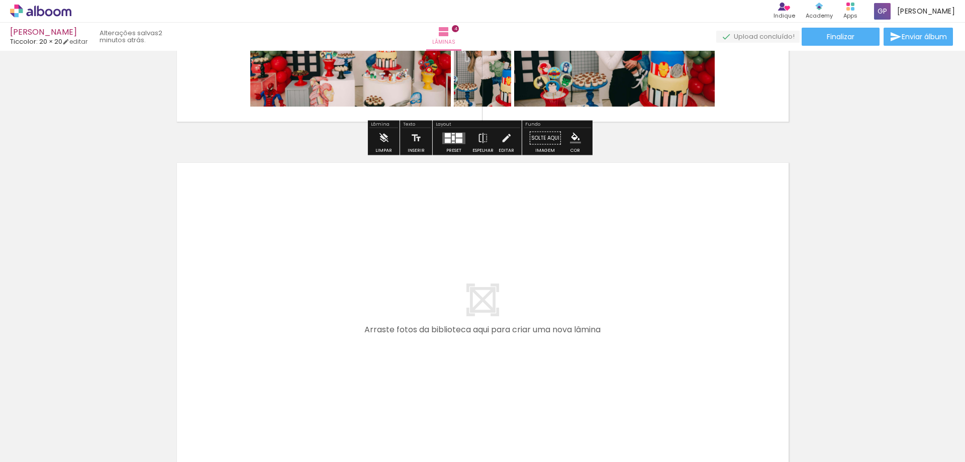
scroll to position [1387, 0]
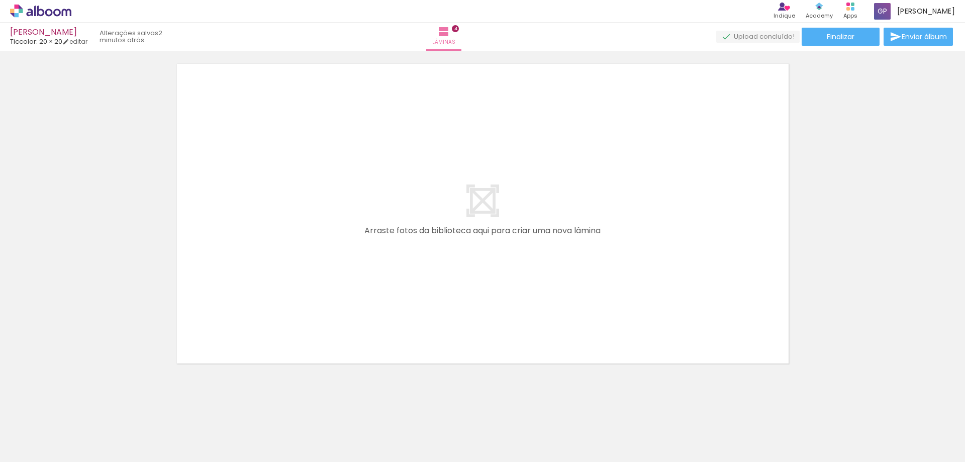
click at [40, 436] on div at bounding box center [32, 436] width 46 height 1
click at [43, 444] on span "Adicionar Fotos" at bounding box center [36, 448] width 30 height 11
click at [0, 0] on input "file" at bounding box center [0, 0] width 0 height 0
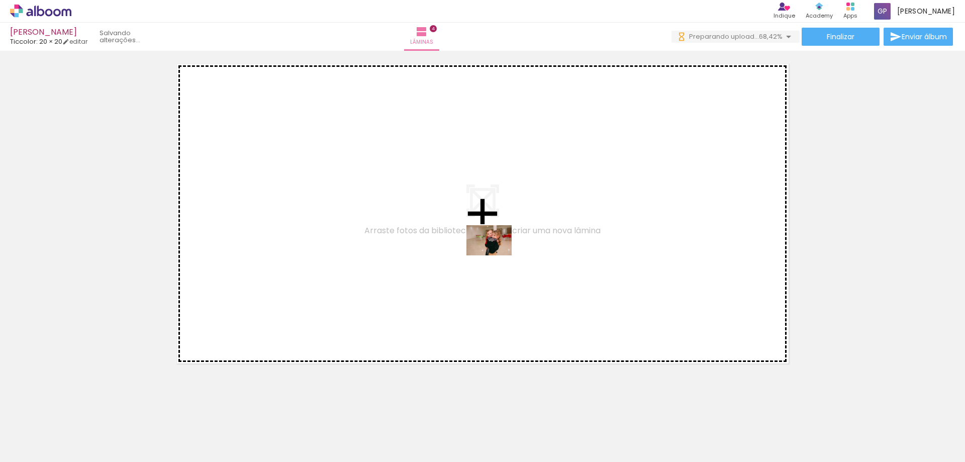
drag, startPoint x: 447, startPoint y: 420, endPoint x: 498, endPoint y: 250, distance: 178.3
click at [498, 250] on quentale-workspace at bounding box center [482, 231] width 965 height 462
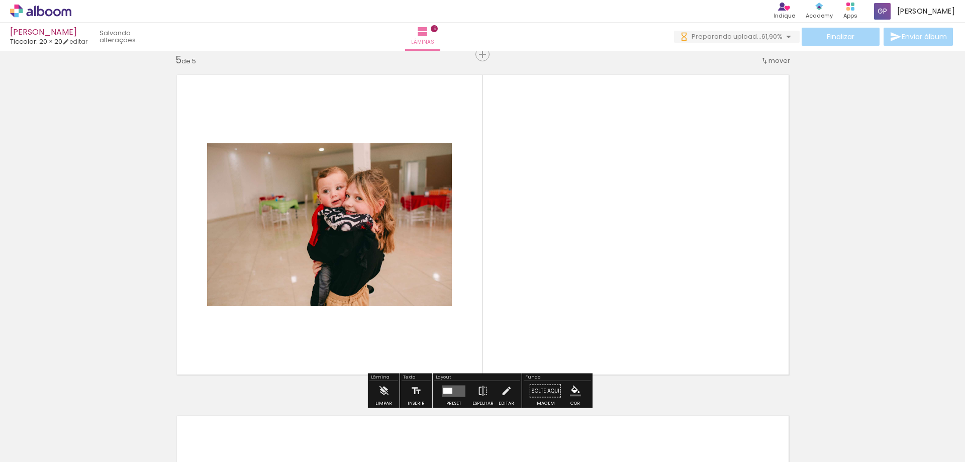
click at [119, 430] on div at bounding box center [101, 427] width 50 height 33
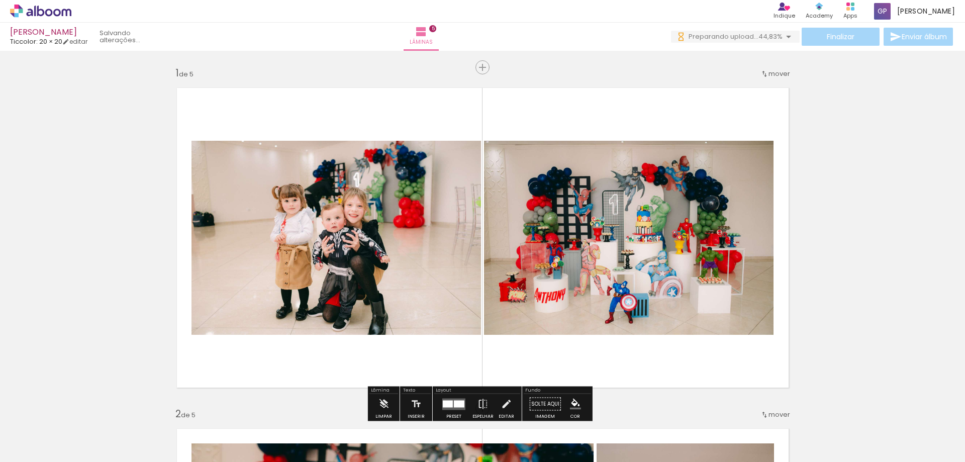
click at [434, 165] on quentale-photo at bounding box center [335, 238] width 289 height 194
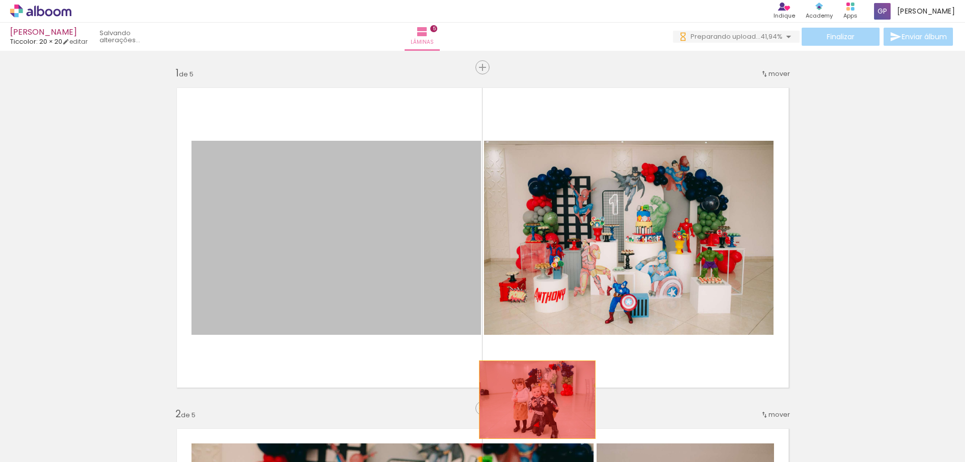
drag, startPoint x: 471, startPoint y: 317, endPoint x: 533, endPoint y: 397, distance: 101.7
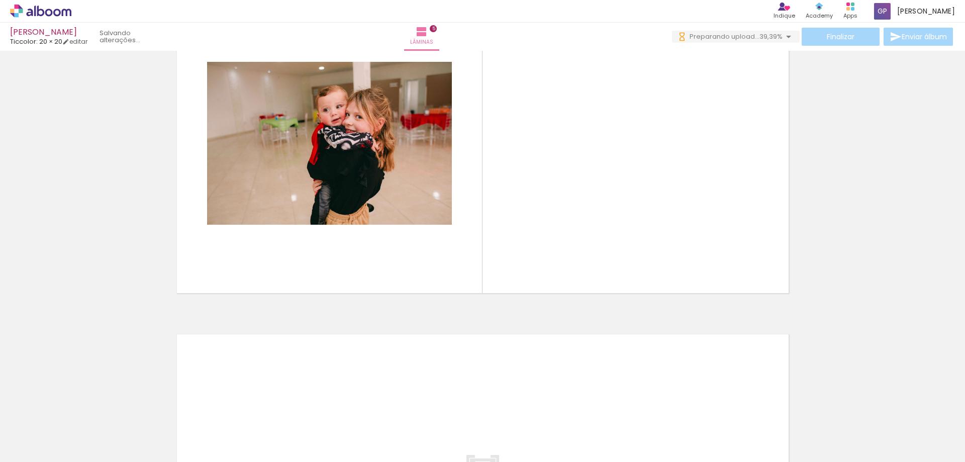
scroll to position [1306, 0]
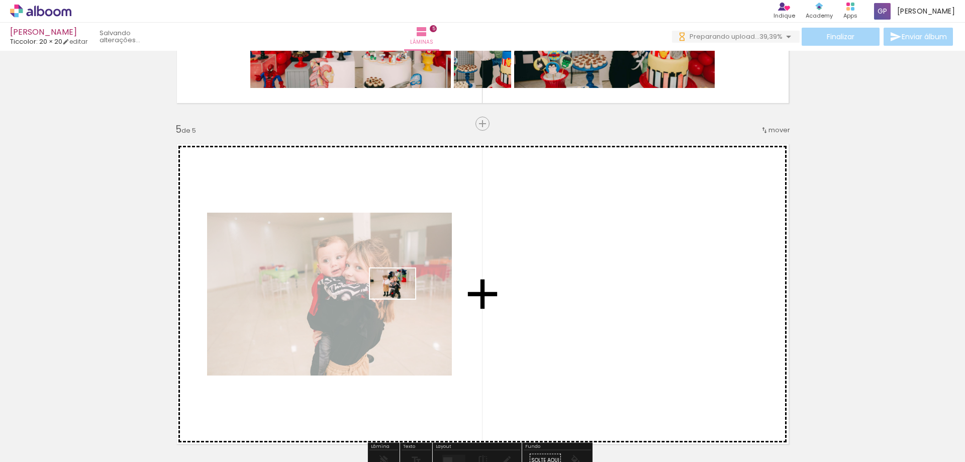
drag, startPoint x: 126, startPoint y: 435, endPoint x: 421, endPoint y: 303, distance: 323.6
click at [406, 289] on quentale-workspace at bounding box center [482, 231] width 965 height 462
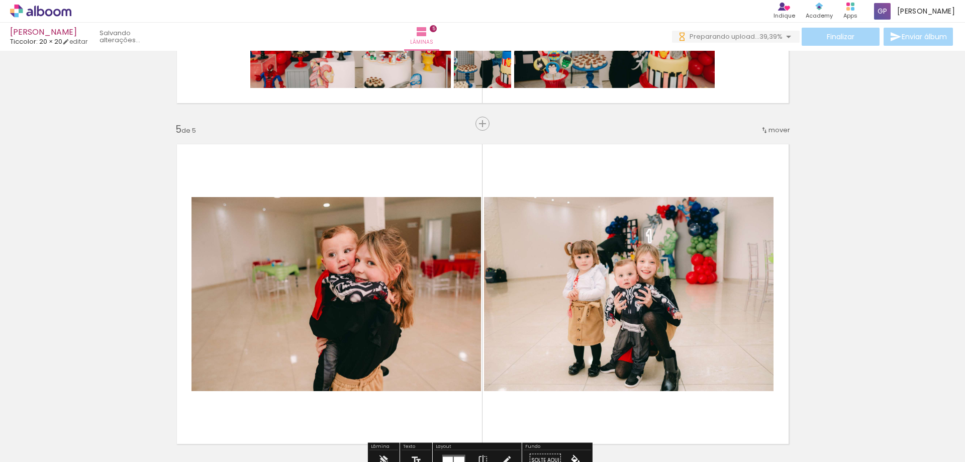
scroll to position [0, 321]
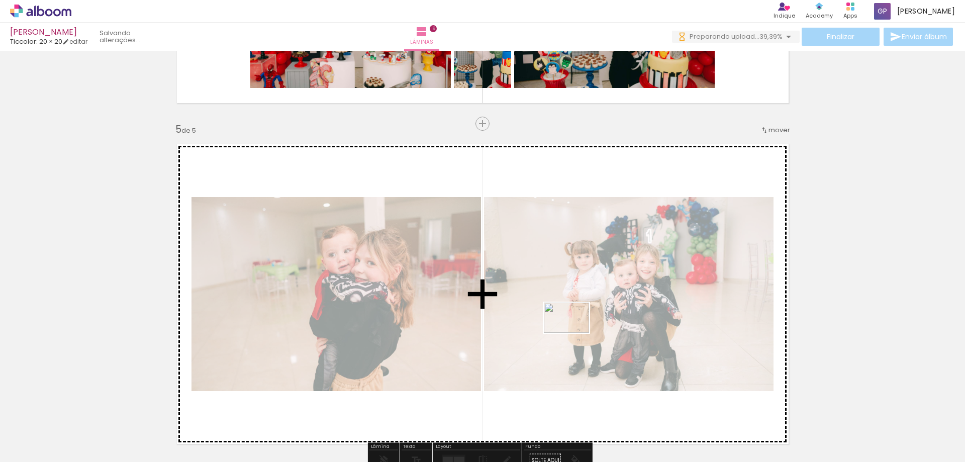
drag, startPoint x: 561, startPoint y: 433, endPoint x: 574, endPoint y: 326, distance: 107.3
click at [574, 326] on quentale-workspace at bounding box center [482, 231] width 965 height 462
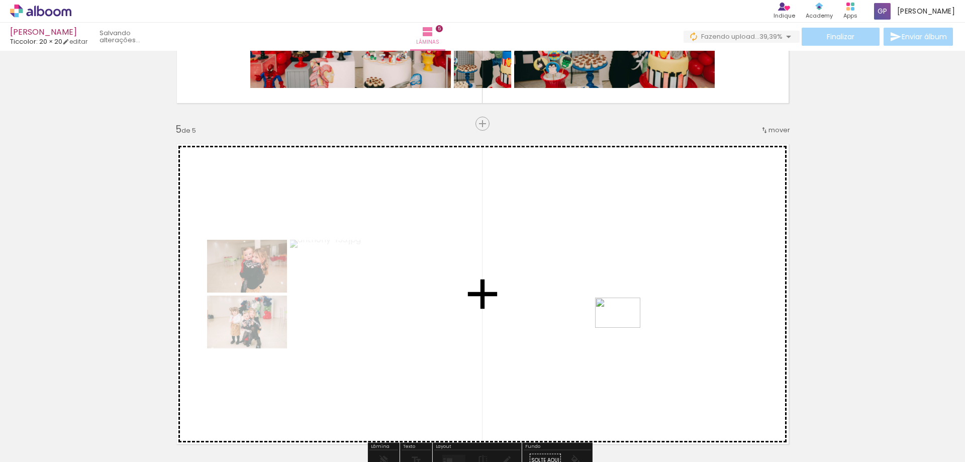
drag, startPoint x: 631, startPoint y: 439, endPoint x: 625, endPoint y: 328, distance: 111.2
click at [625, 328] on quentale-workspace at bounding box center [482, 231] width 965 height 462
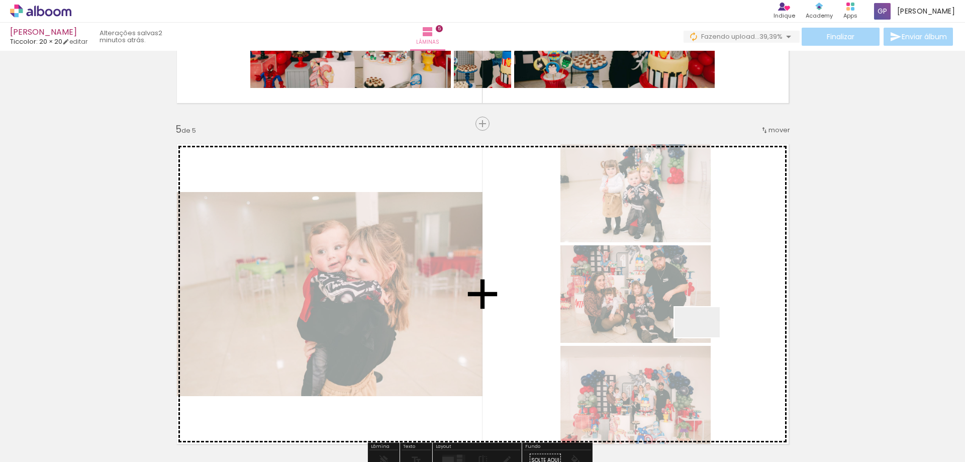
drag, startPoint x: 687, startPoint y: 426, endPoint x: 704, endPoint y: 337, distance: 90.5
click at [704, 337] on quentale-workspace at bounding box center [482, 231] width 965 height 462
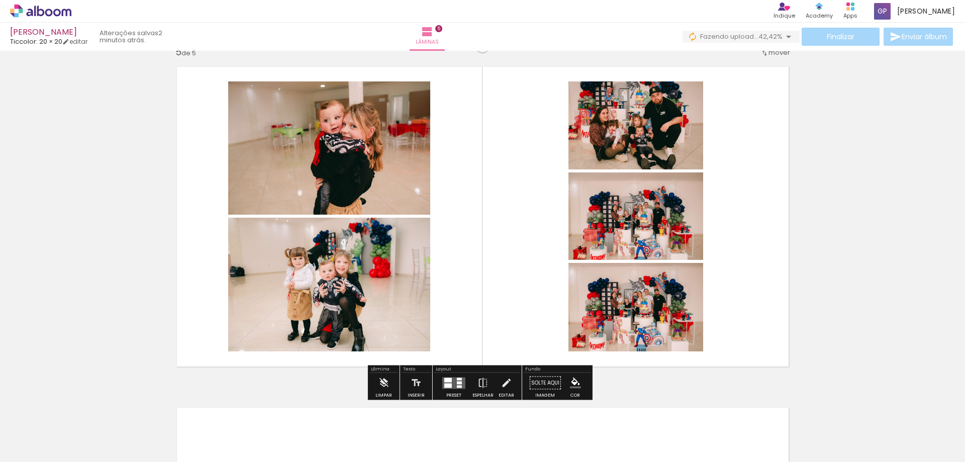
scroll to position [1407, 0]
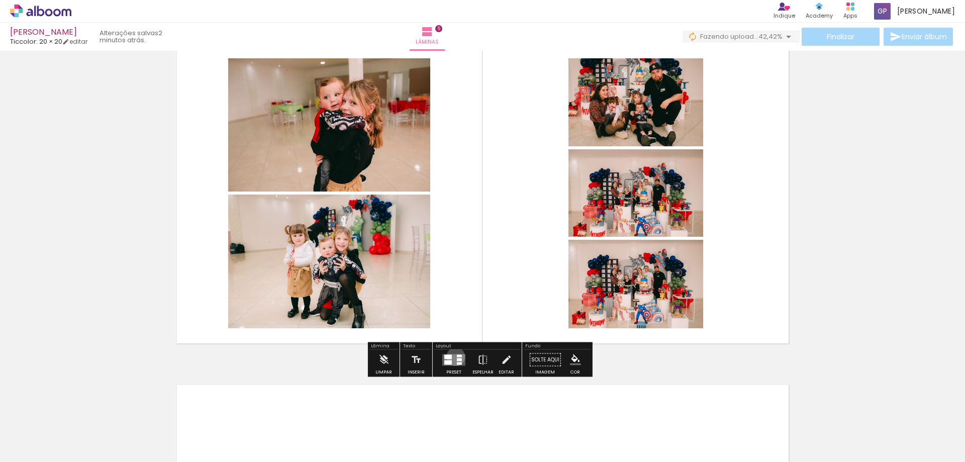
drag, startPoint x: 453, startPoint y: 356, endPoint x: 750, endPoint y: 311, distance: 300.3
click at [453, 357] on quentale-layouter at bounding box center [453, 360] width 23 height 12
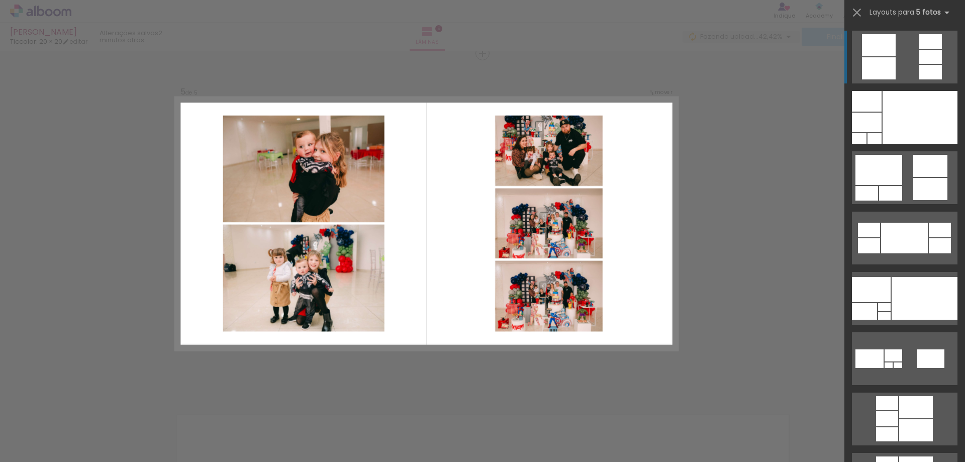
scroll to position [1375, 0]
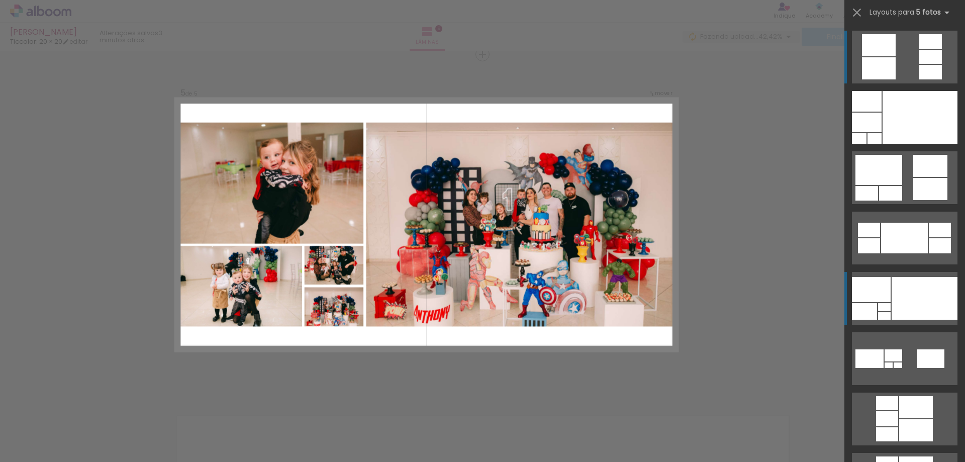
click at [917, 301] on div at bounding box center [924, 298] width 66 height 43
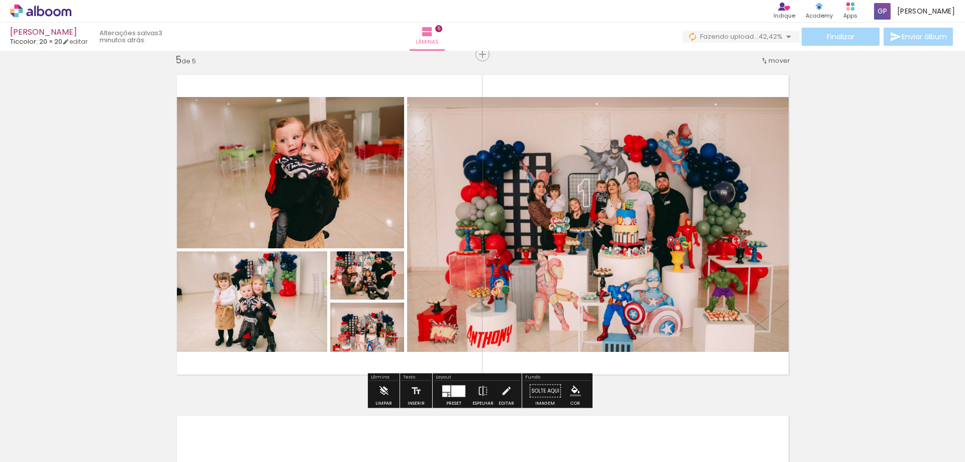
click at [230, 289] on quentale-photo at bounding box center [248, 301] width 158 height 100
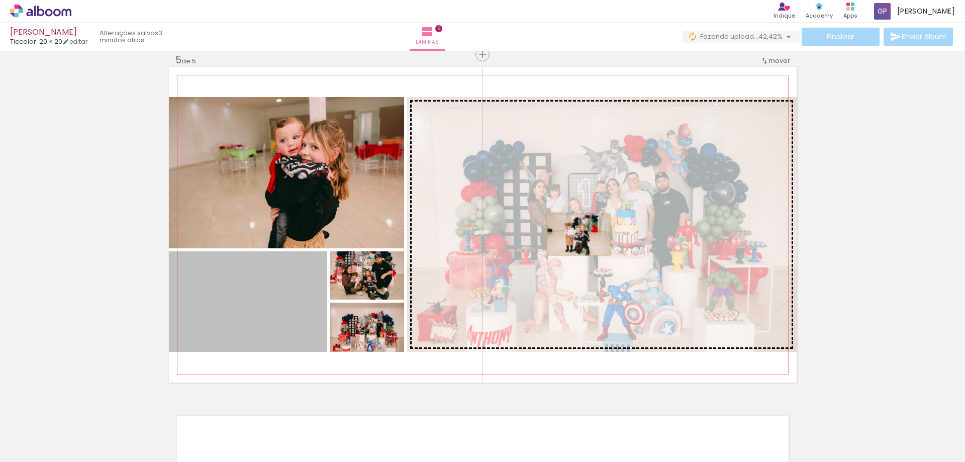
drag, startPoint x: 223, startPoint y: 301, endPoint x: 574, endPoint y: 235, distance: 357.3
click at [0, 0] on slot at bounding box center [0, 0] width 0 height 0
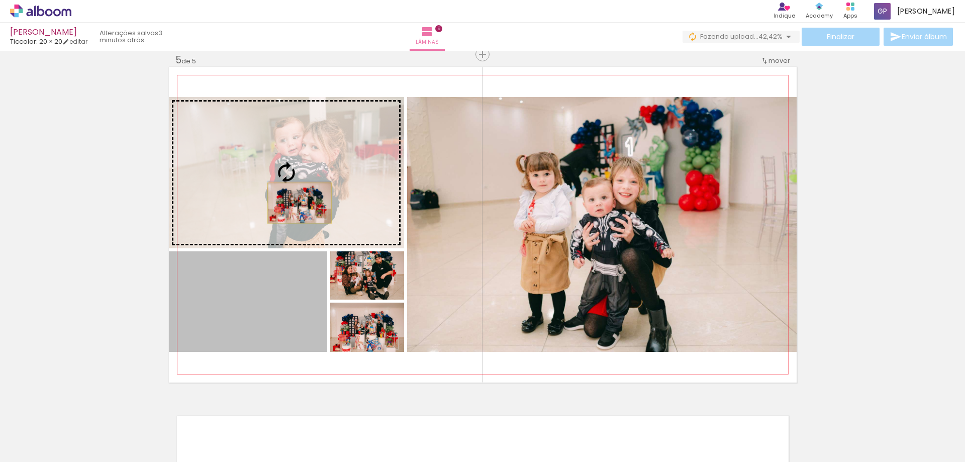
drag, startPoint x: 272, startPoint y: 309, endPoint x: 295, endPoint y: 203, distance: 108.5
click at [0, 0] on slot at bounding box center [0, 0] width 0 height 0
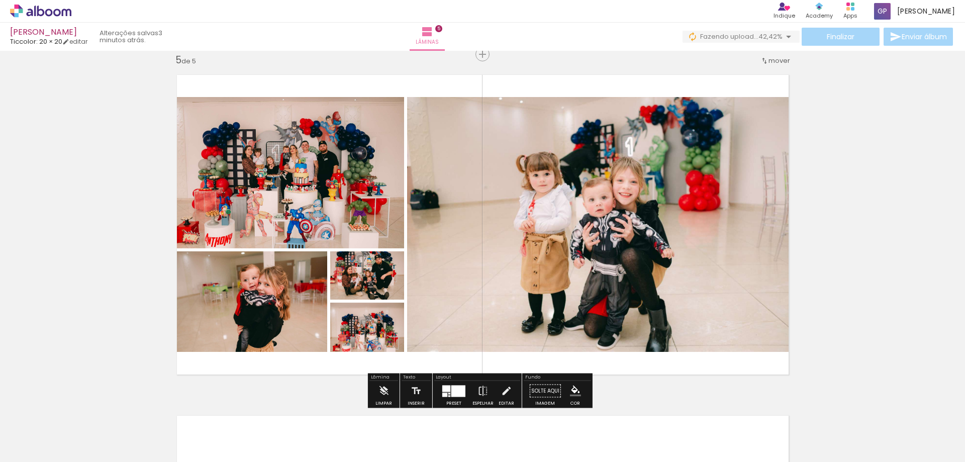
click at [705, 374] on quentale-layouter at bounding box center [482, 224] width 627 height 315
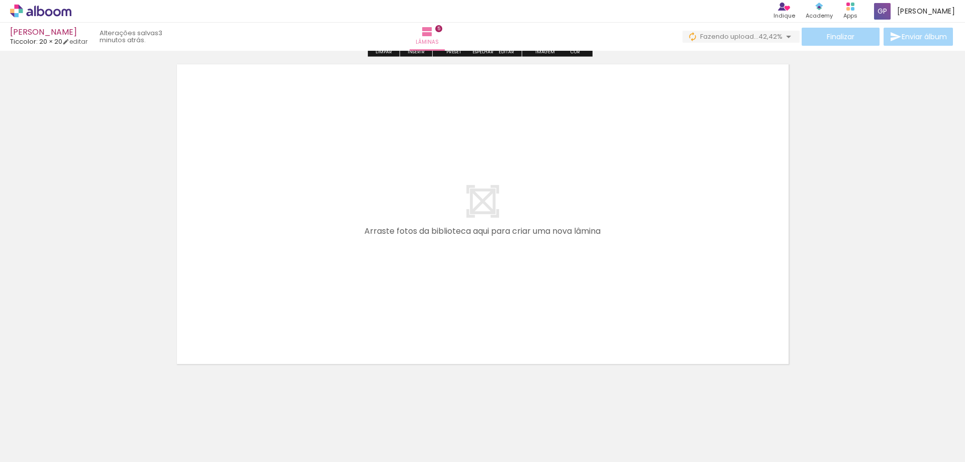
scroll to position [1727, 0]
click at [518, 260] on quentale-layouter at bounding box center [482, 213] width 627 height 315
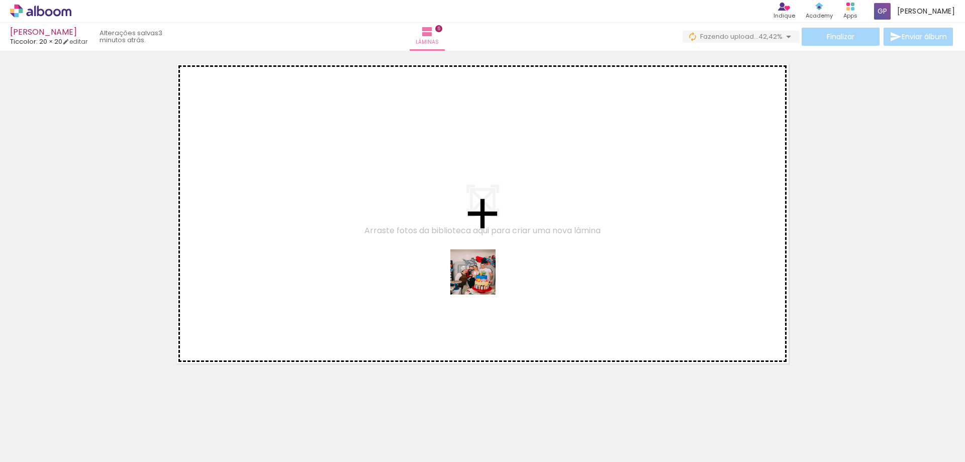
drag, startPoint x: 737, startPoint y: 434, endPoint x: 439, endPoint y: 279, distance: 335.5
click at [439, 279] on quentale-workspace at bounding box center [482, 231] width 965 height 462
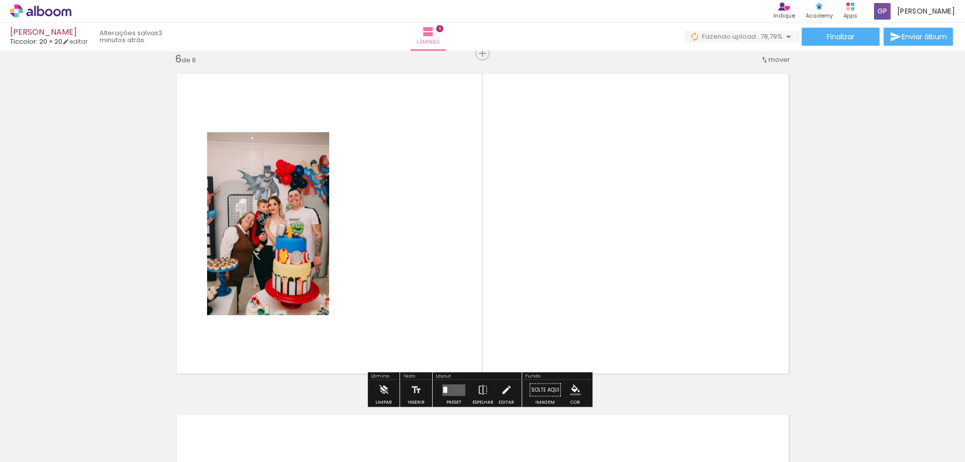
scroll to position [1716, 0]
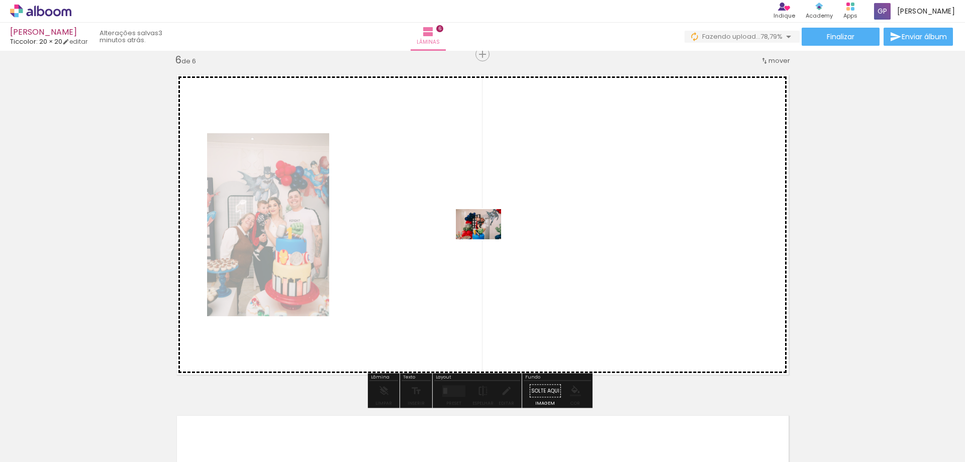
drag, startPoint x: 795, startPoint y: 442, endPoint x: 486, endPoint y: 239, distance: 369.8
click at [486, 239] on quentale-workspace at bounding box center [482, 231] width 965 height 462
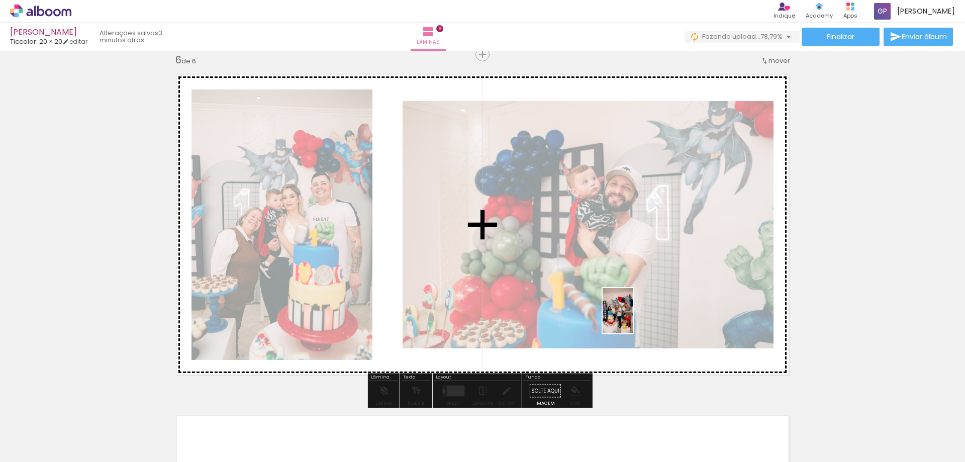
drag, startPoint x: 815, startPoint y: 419, endPoint x: 632, endPoint y: 318, distance: 208.7
click at [632, 318] on quentale-workspace at bounding box center [482, 231] width 965 height 462
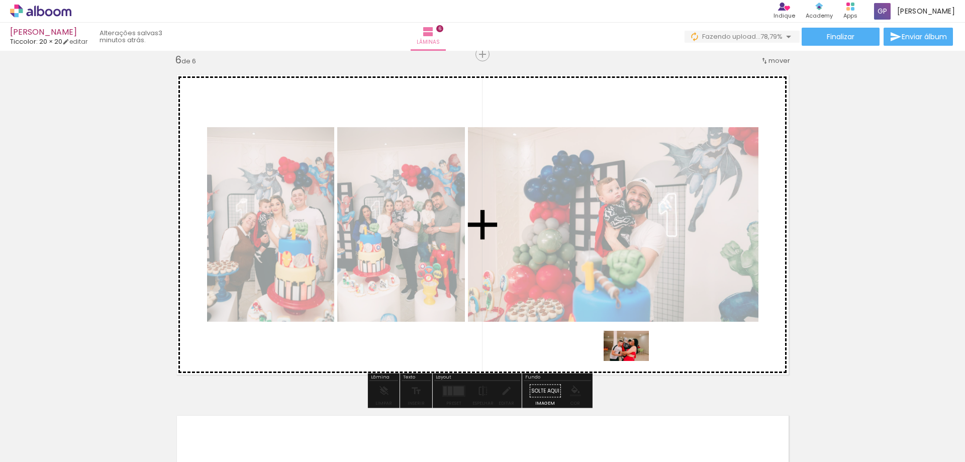
drag, startPoint x: 894, startPoint y: 442, endPoint x: 633, endPoint y: 361, distance: 273.1
click at [633, 361] on quentale-workspace at bounding box center [482, 231] width 965 height 462
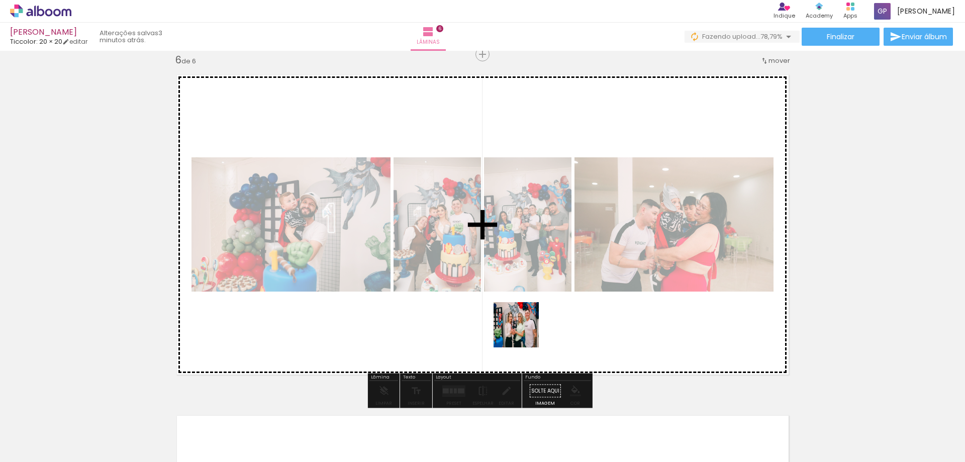
drag, startPoint x: 963, startPoint y: 434, endPoint x: 518, endPoint y: 330, distance: 456.6
click at [518, 330] on quentale-workspace at bounding box center [482, 231] width 965 height 462
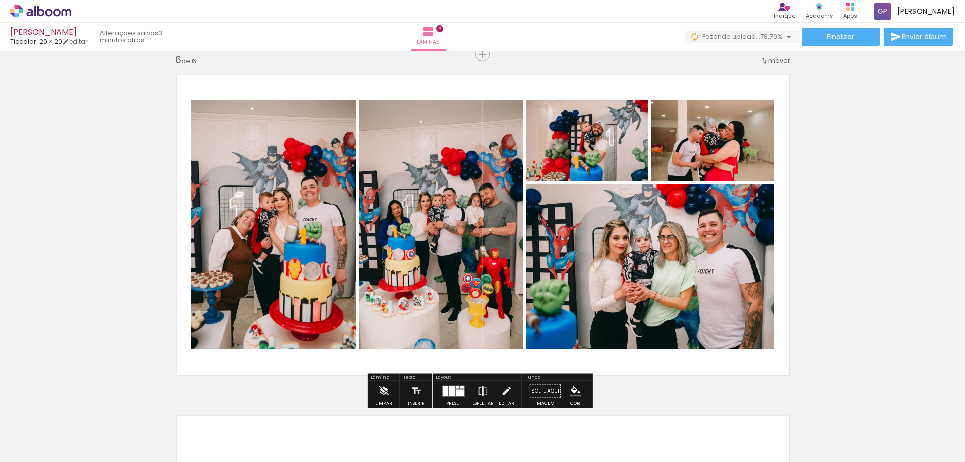
scroll to position [0, 666]
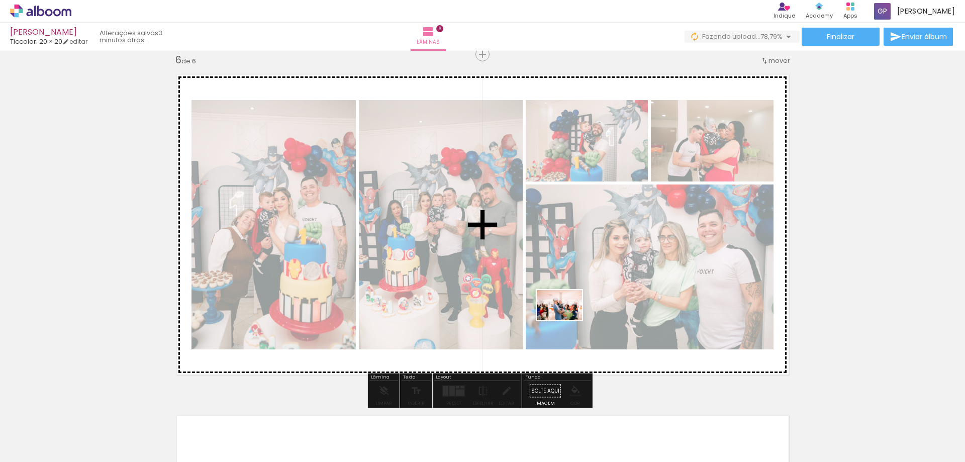
drag, startPoint x: 665, startPoint y: 432, endPoint x: 567, endPoint y: 322, distance: 147.4
click at [566, 320] on quentale-workspace at bounding box center [482, 231] width 965 height 462
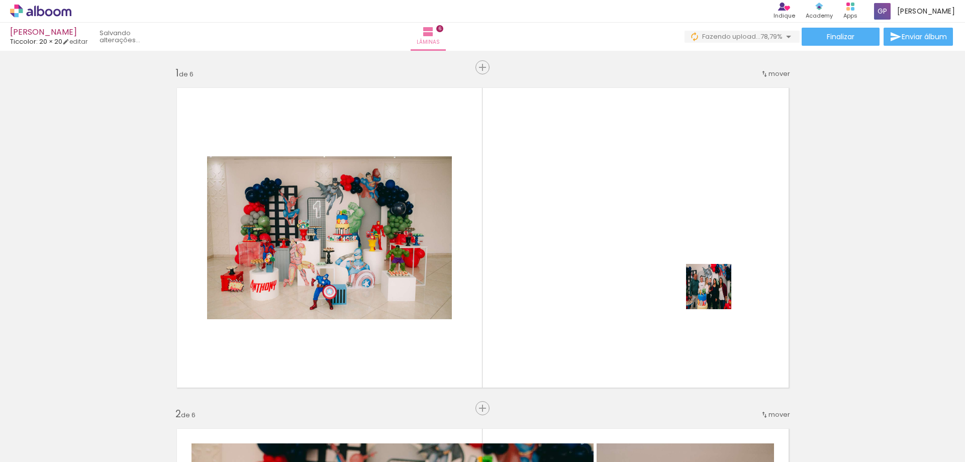
drag, startPoint x: 736, startPoint y: 383, endPoint x: 716, endPoint y: 294, distance: 91.8
click at [716, 294] on quentale-workspace at bounding box center [482, 231] width 965 height 462
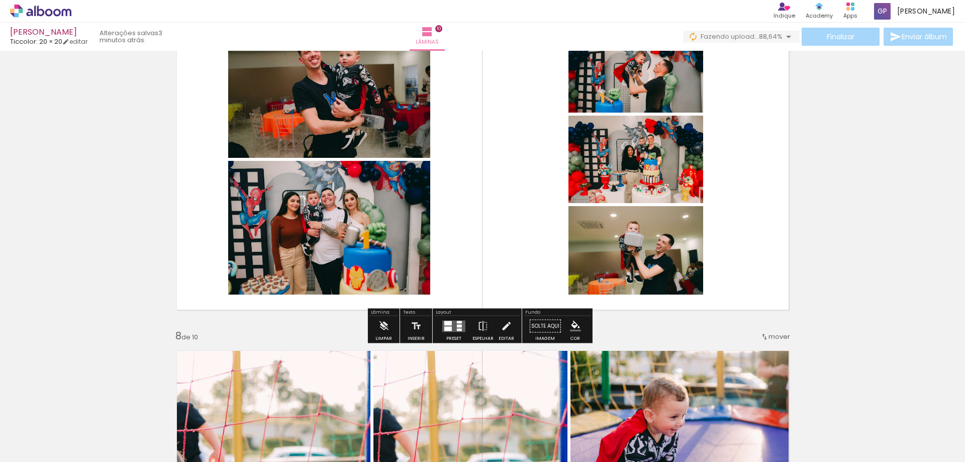
scroll to position [2124, 0]
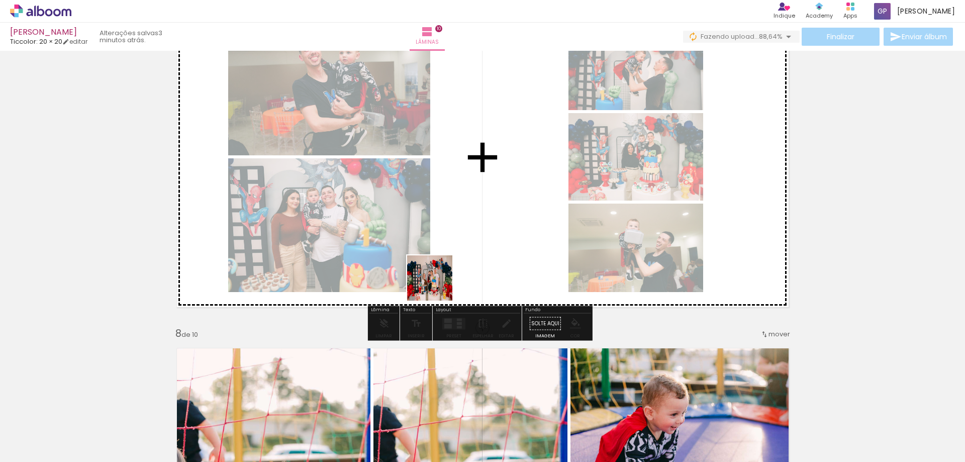
drag, startPoint x: 377, startPoint y: 433, endPoint x: 438, endPoint y: 277, distance: 167.2
click at [438, 277] on quentale-workspace at bounding box center [482, 231] width 965 height 462
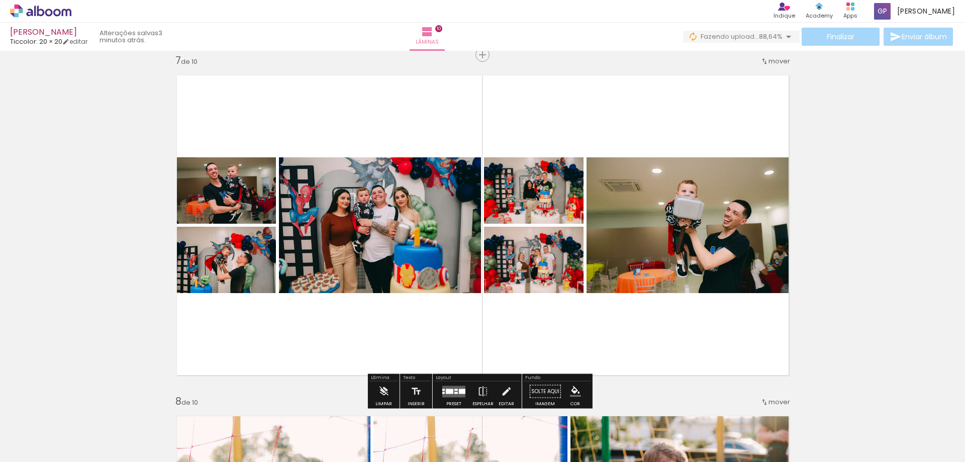
scroll to position [2074, 0]
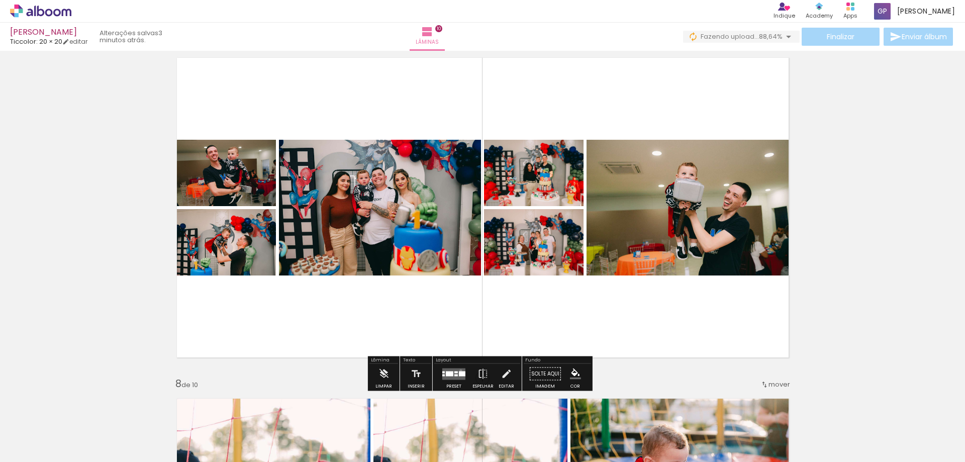
click at [458, 370] on quentale-layouter at bounding box center [453, 374] width 23 height 12
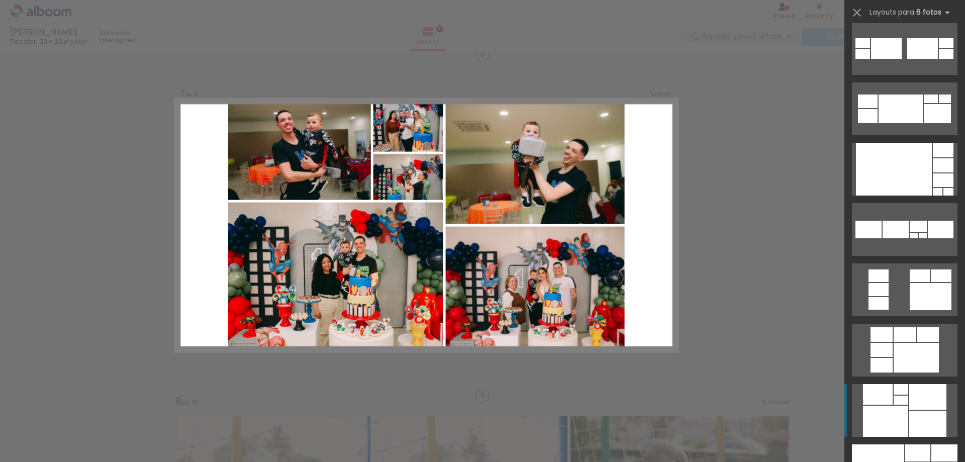
scroll to position [502, 0]
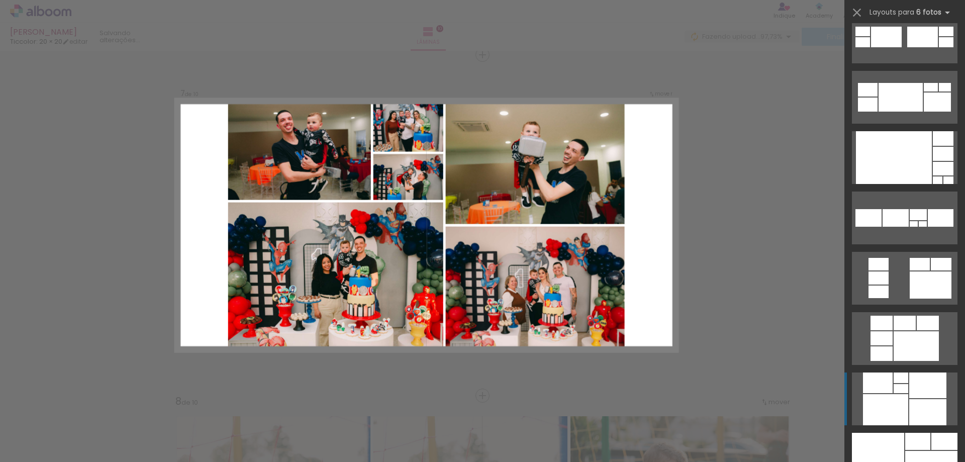
click at [909, 408] on div at bounding box center [927, 412] width 37 height 26
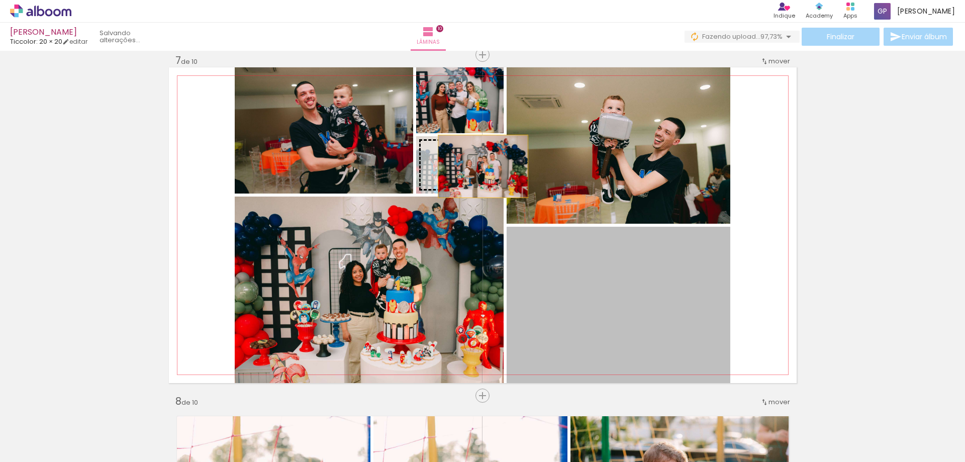
drag, startPoint x: 661, startPoint y: 311, endPoint x: 479, endPoint y: 166, distance: 232.7
click at [0, 0] on slot at bounding box center [0, 0] width 0 height 0
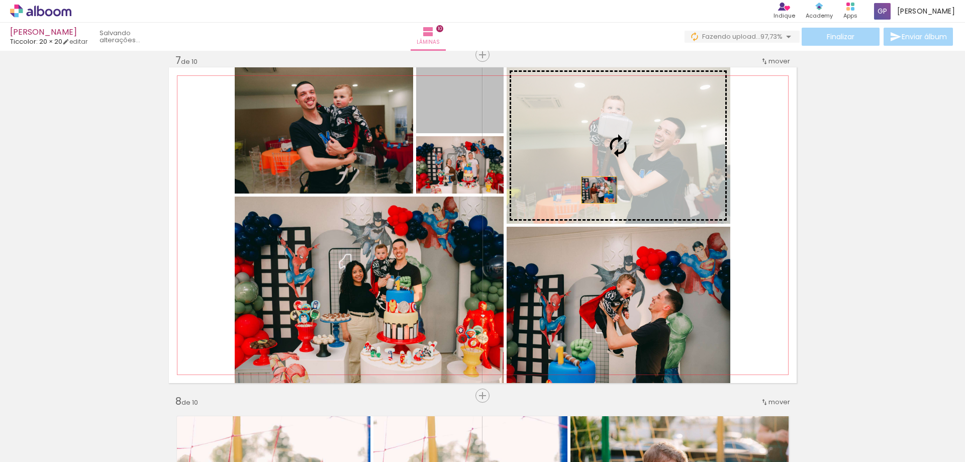
drag, startPoint x: 470, startPoint y: 114, endPoint x: 595, endPoint y: 190, distance: 146.1
click at [0, 0] on slot at bounding box center [0, 0] width 0 height 0
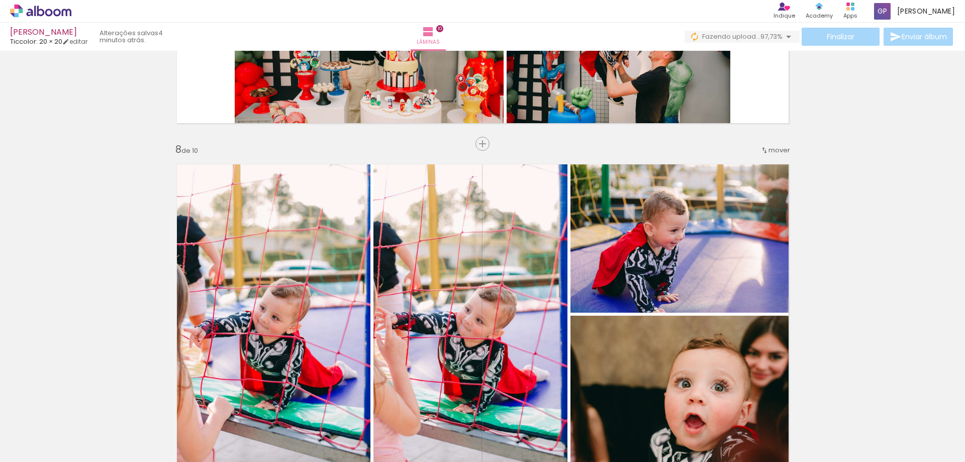
scroll to position [2307, 0]
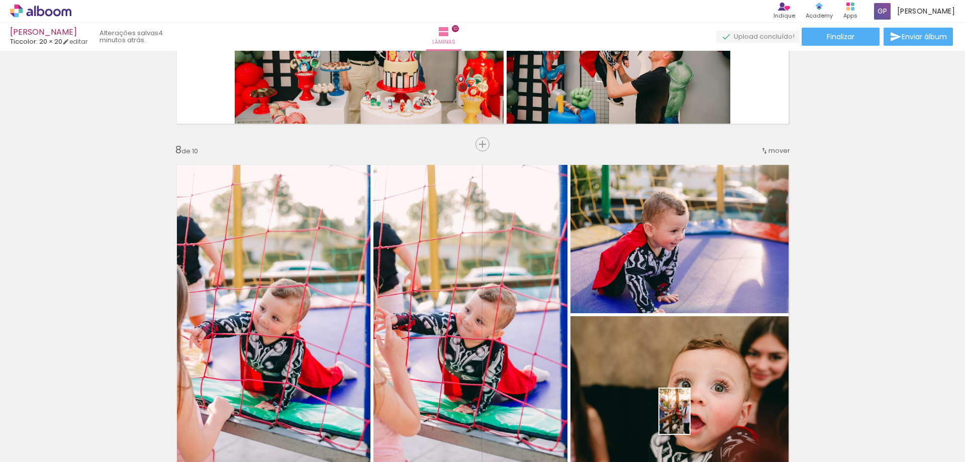
drag, startPoint x: 698, startPoint y: 433, endPoint x: 690, endPoint y: 418, distance: 16.2
click at [690, 418] on div at bounding box center [698, 428] width 33 height 50
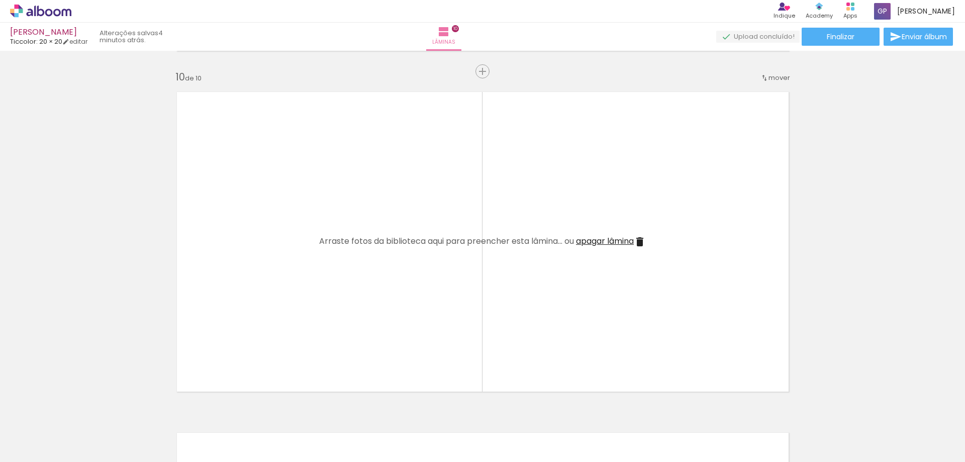
scroll to position [3061, 0]
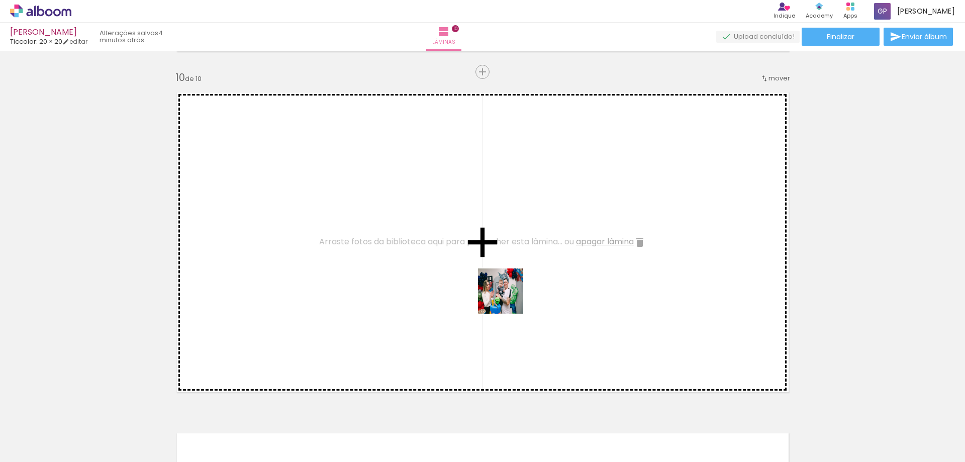
drag, startPoint x: 754, startPoint y: 436, endPoint x: 515, endPoint y: 299, distance: 274.5
click at [502, 294] on quentale-workspace at bounding box center [482, 231] width 965 height 462
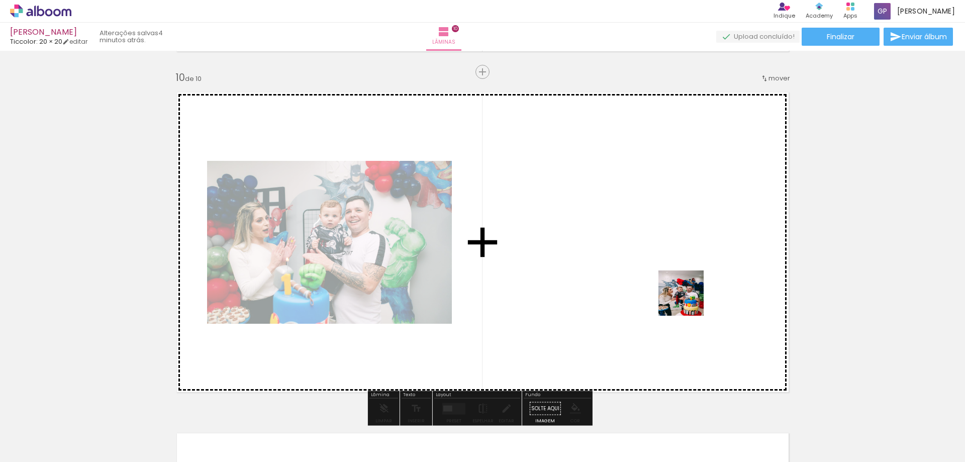
drag, startPoint x: 823, startPoint y: 432, endPoint x: 675, endPoint y: 291, distance: 204.7
click at [675, 291] on quentale-workspace at bounding box center [482, 231] width 965 height 462
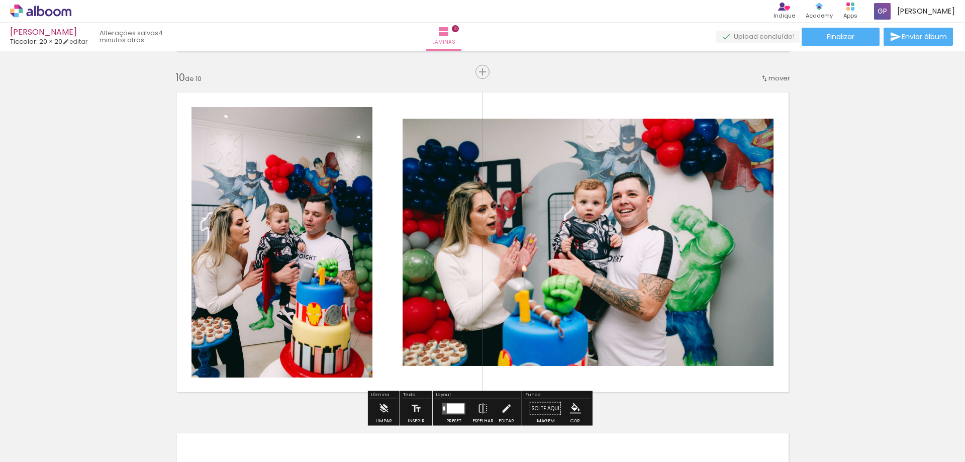
drag, startPoint x: 904, startPoint y: 454, endPoint x: 921, endPoint y: 457, distance: 17.9
click at [82, 457] on iron-horizontal-list at bounding box center [72, 430] width 20 height 63
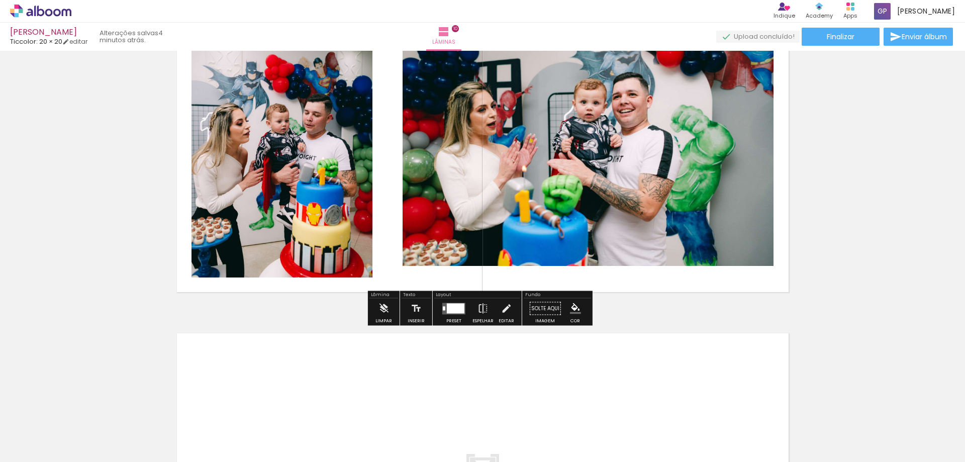
scroll to position [3161, 0]
click at [460, 310] on div at bounding box center [456, 307] width 18 height 10
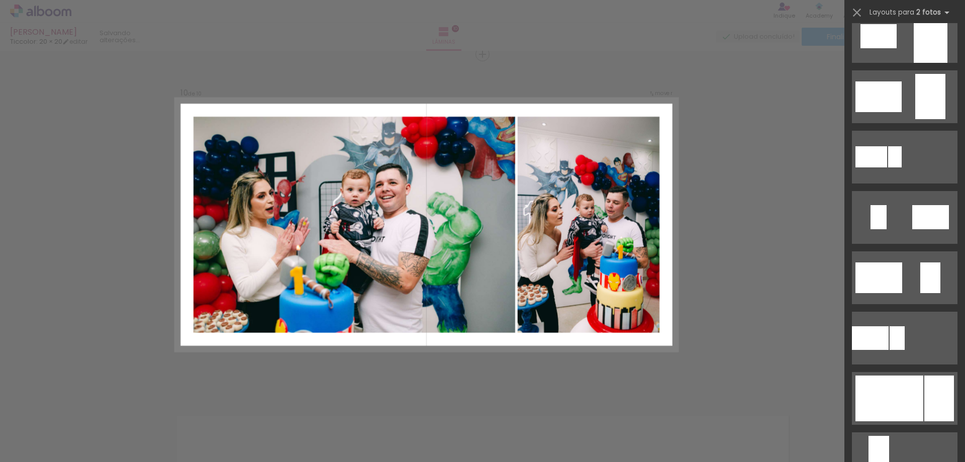
scroll to position [151, 0]
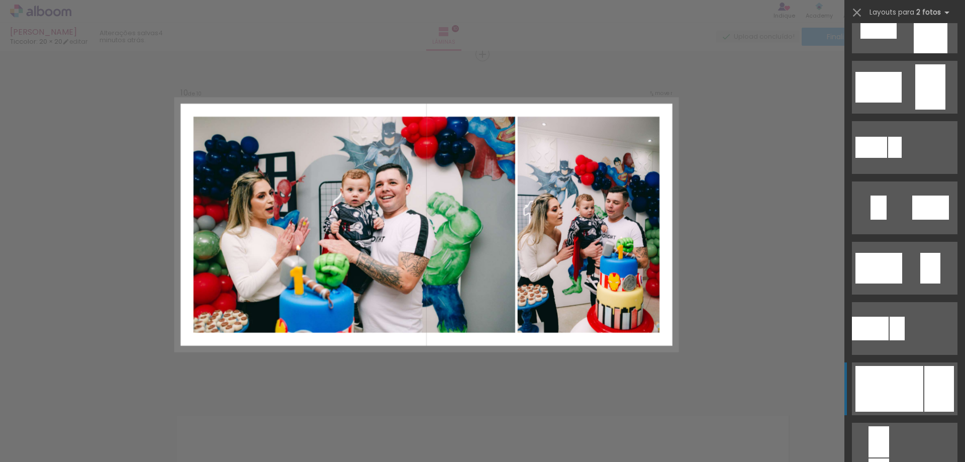
click at [908, 394] on div at bounding box center [889, 389] width 68 height 46
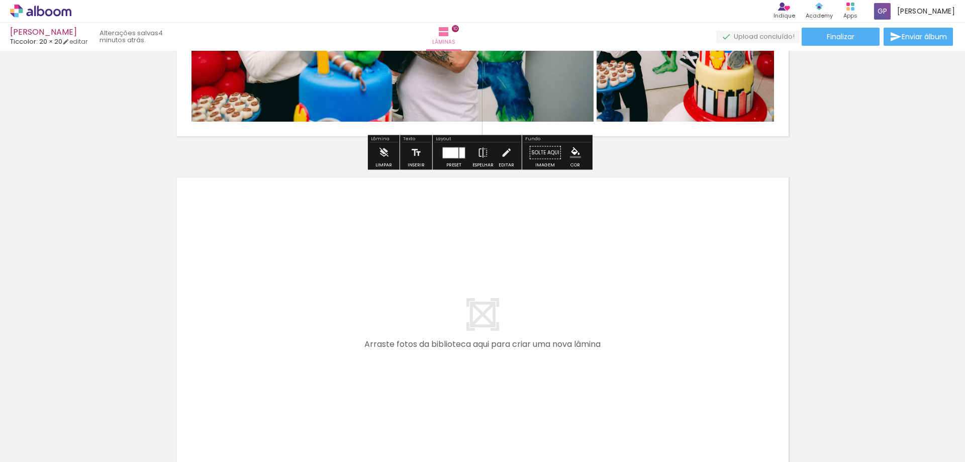
scroll to position [3330, 0]
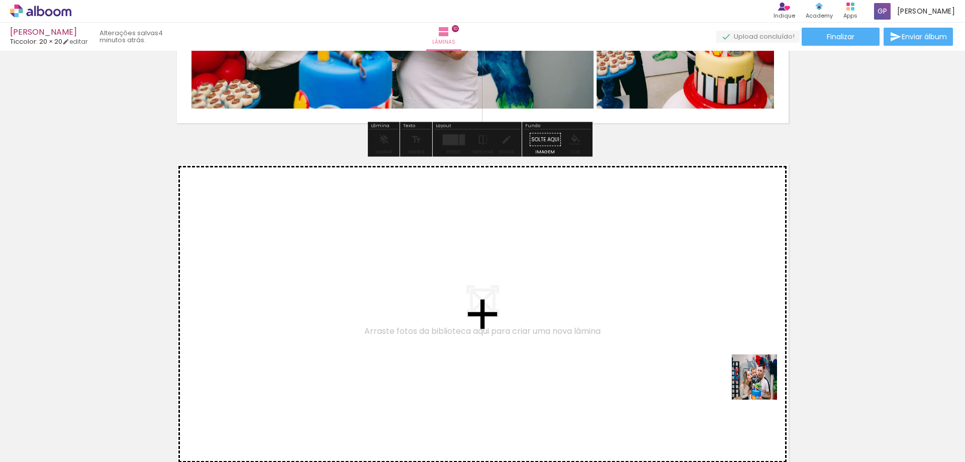
drag, startPoint x: 762, startPoint y: 384, endPoint x: 569, endPoint y: 307, distance: 207.2
click at [569, 307] on quentale-workspace at bounding box center [482, 231] width 965 height 462
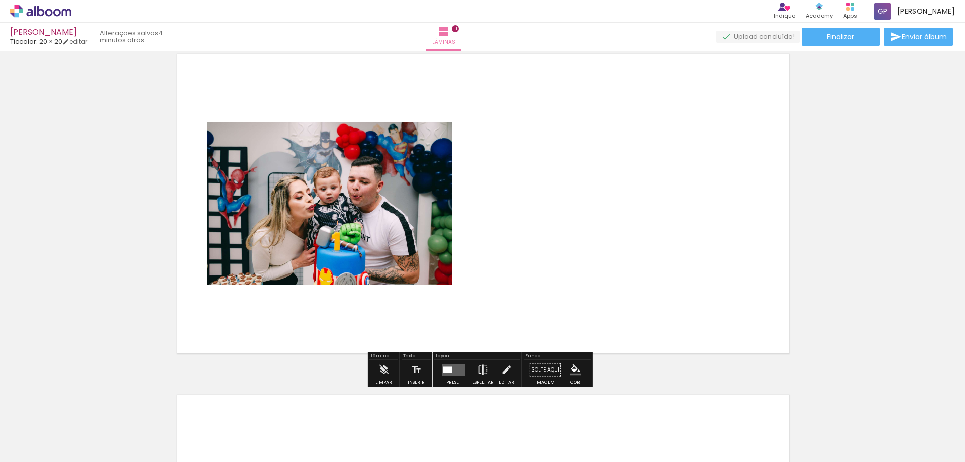
scroll to position [3449, 0]
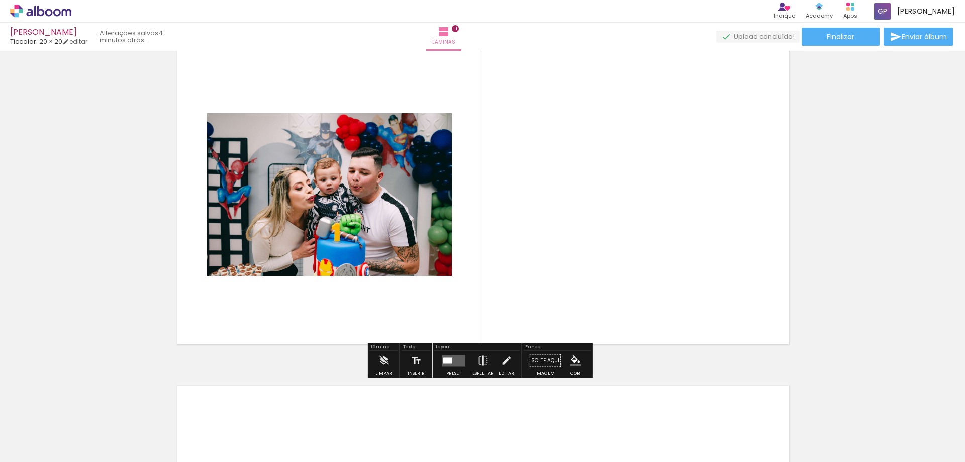
click at [397, 214] on quentale-photo at bounding box center [329, 194] width 245 height 163
click at [450, 364] on quentale-layouter at bounding box center [453, 361] width 23 height 12
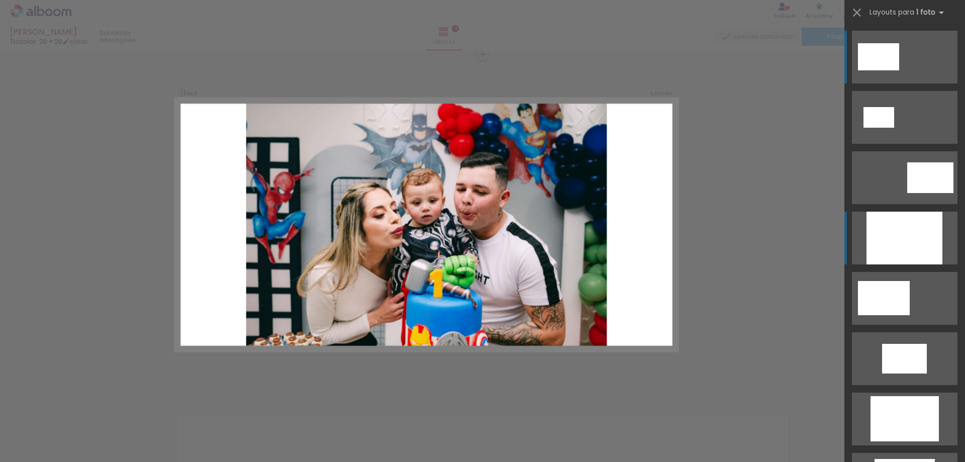
scroll to position [3419, 0]
drag, startPoint x: 450, startPoint y: 364, endPoint x: 909, endPoint y: 240, distance: 475.6
click at [909, 240] on div at bounding box center [904, 237] width 76 height 53
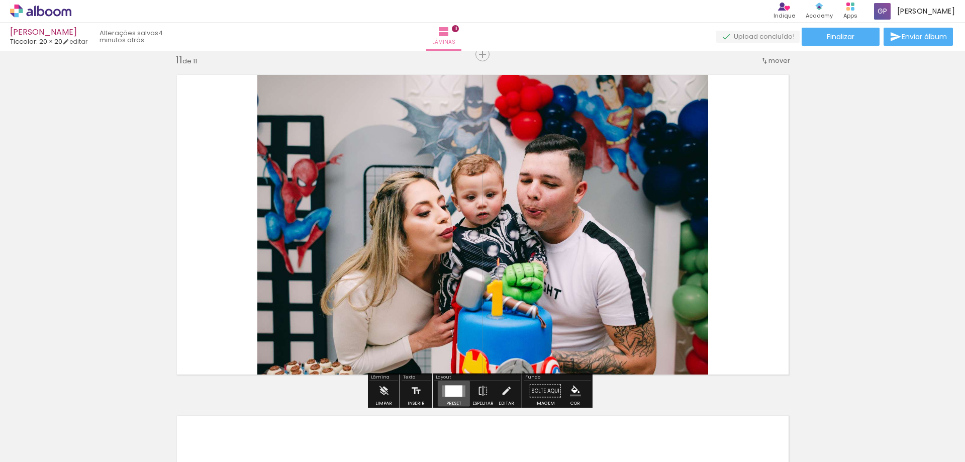
click at [447, 388] on div at bounding box center [453, 391] width 17 height 12
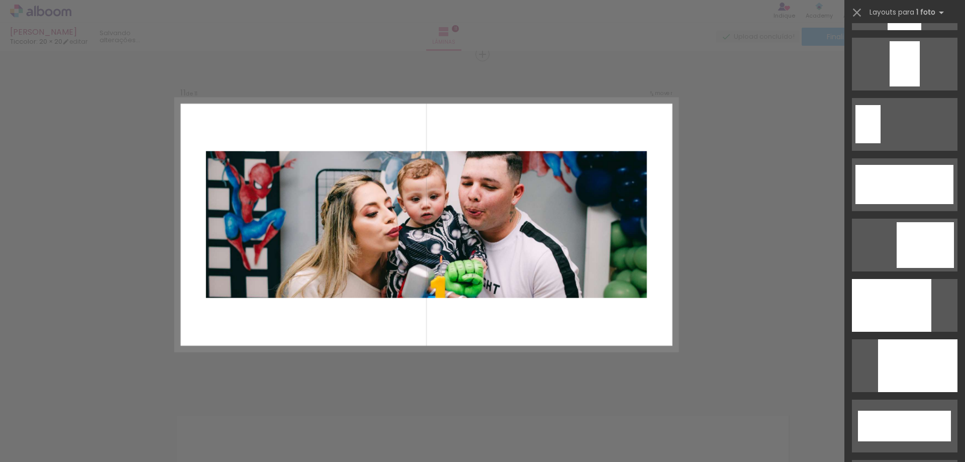
scroll to position [2492, 0]
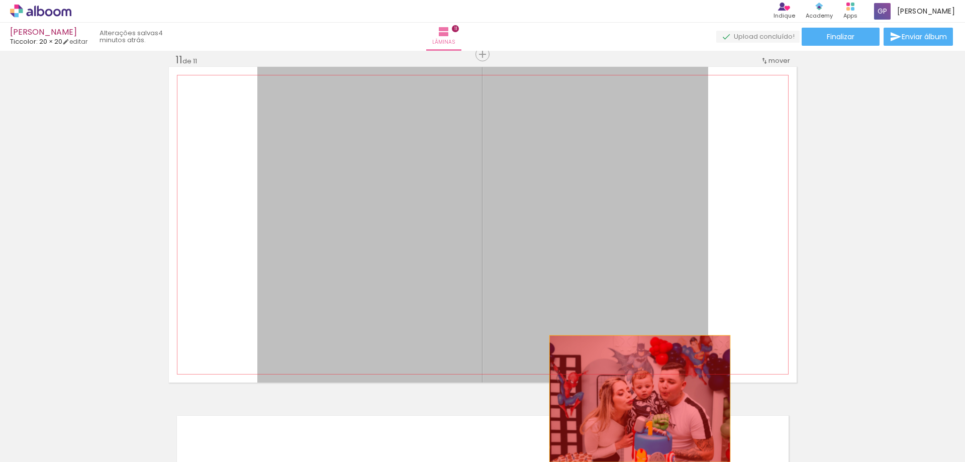
drag, startPoint x: 603, startPoint y: 254, endPoint x: 638, endPoint y: 385, distance: 136.0
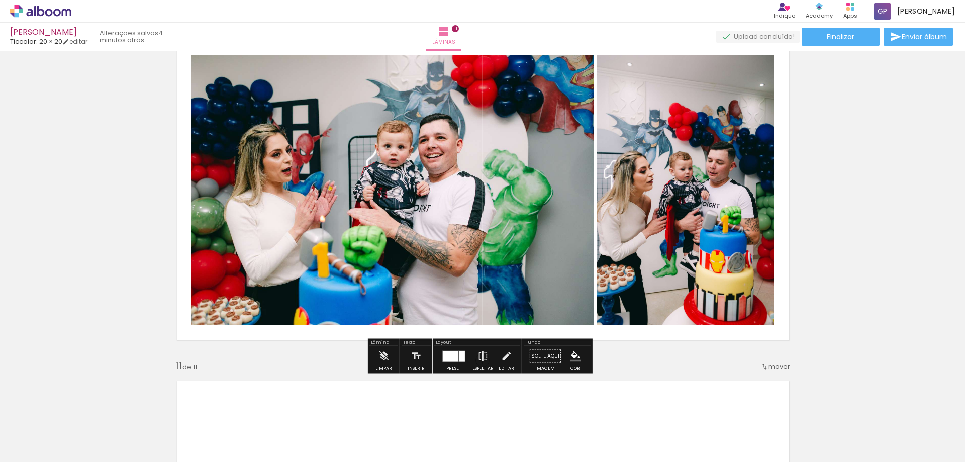
scroll to position [3118, 0]
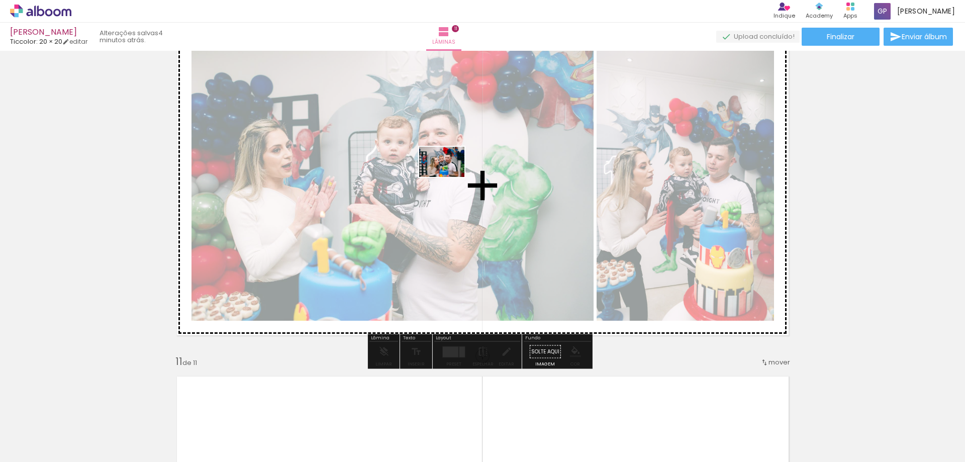
drag, startPoint x: 869, startPoint y: 432, endPoint x: 449, endPoint y: 177, distance: 491.4
click at [449, 177] on quentale-workspace at bounding box center [482, 231] width 965 height 462
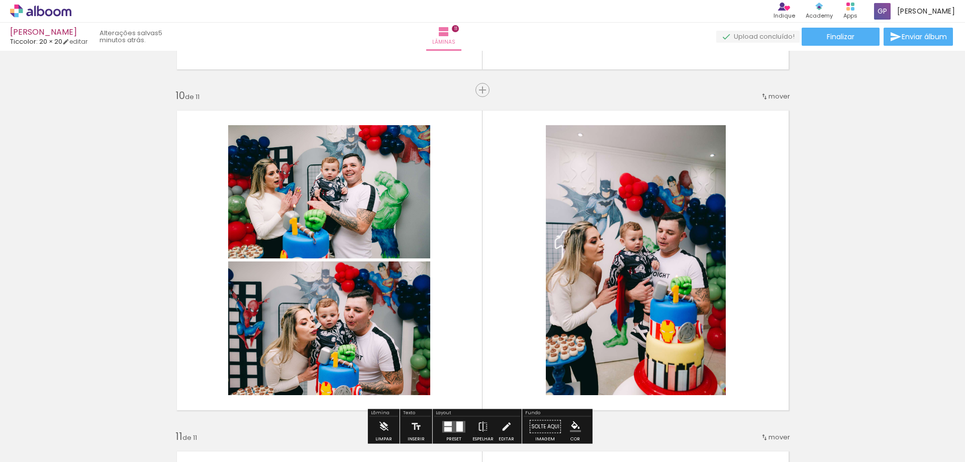
scroll to position [3067, 0]
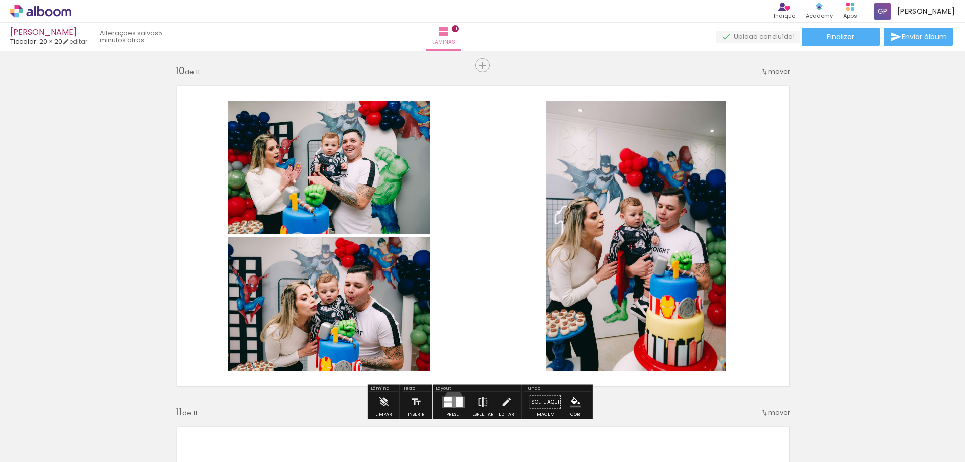
click at [451, 398] on quentale-layouter at bounding box center [453, 402] width 23 height 12
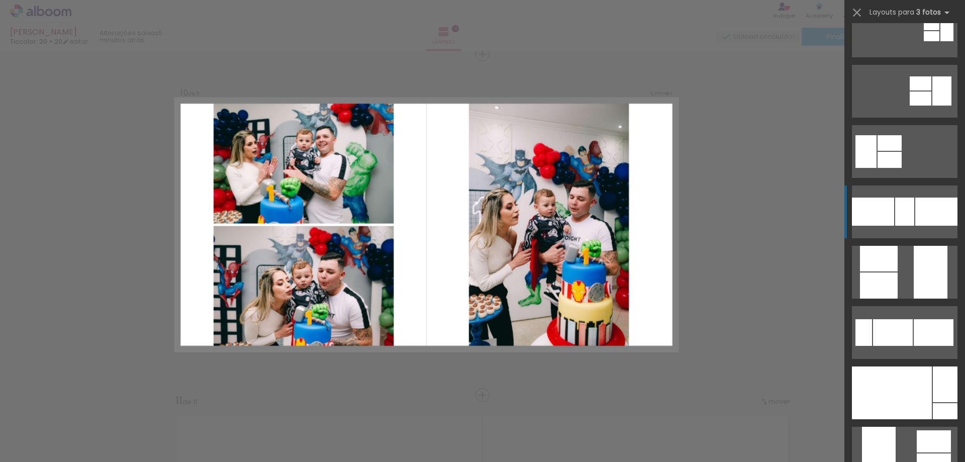
scroll to position [151, 0]
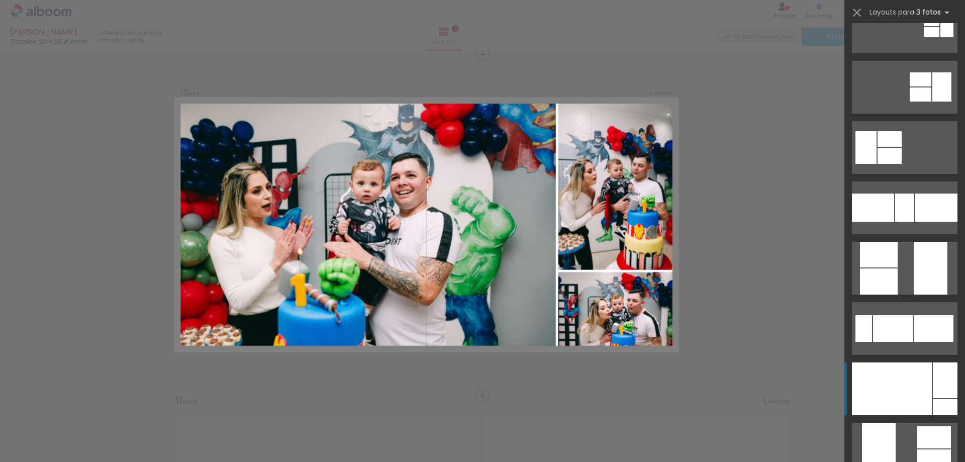
click at [913, 375] on div at bounding box center [892, 388] width 80 height 53
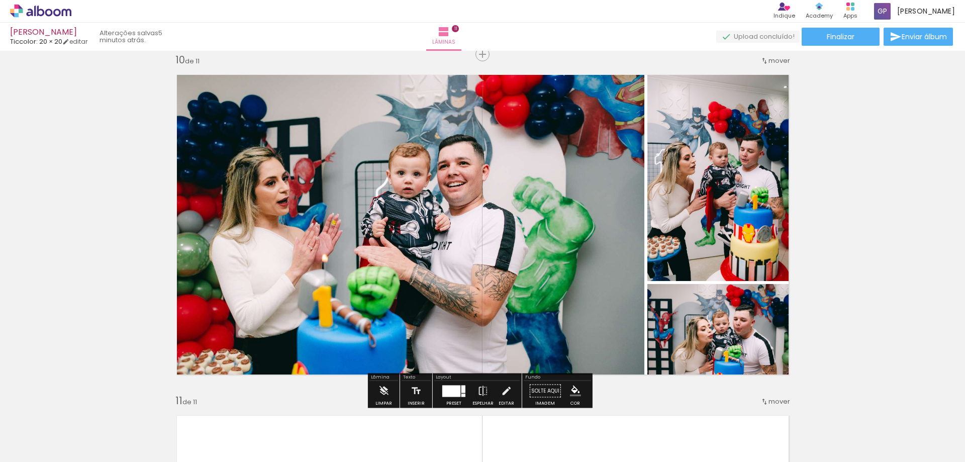
click at [451, 392] on div at bounding box center [451, 391] width 18 height 12
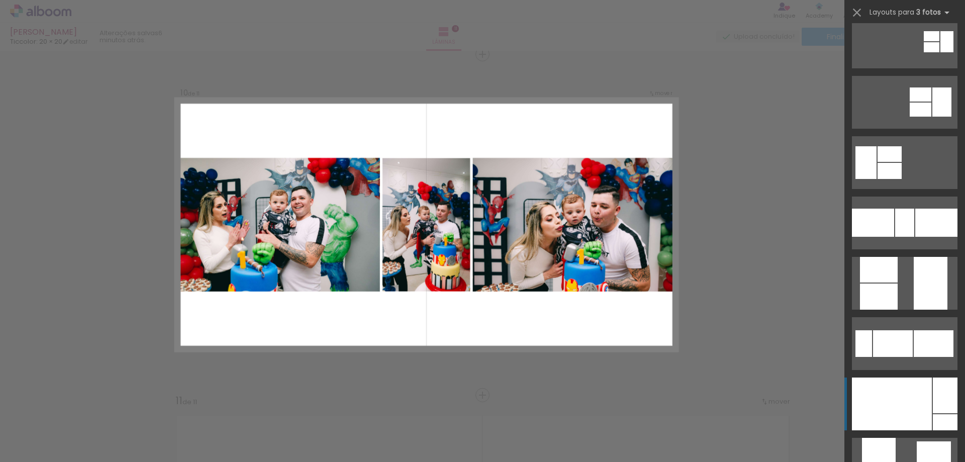
scroll to position [201, 0]
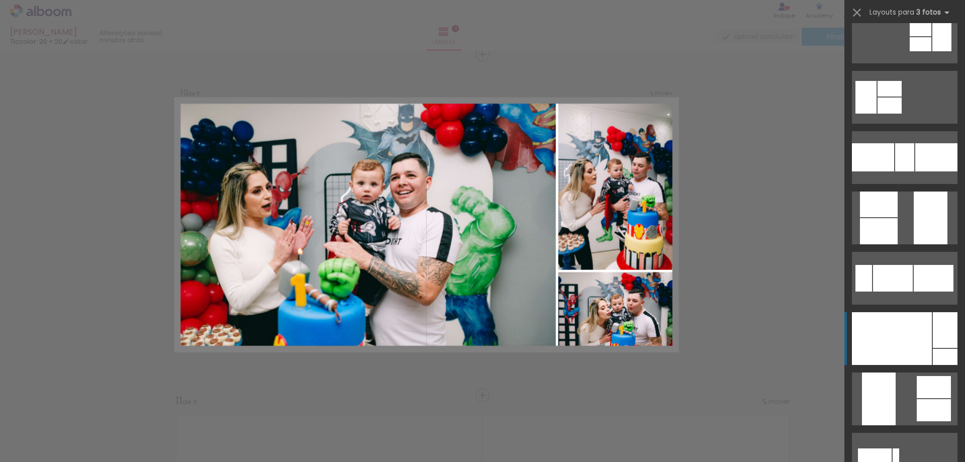
click at [915, 346] on div at bounding box center [892, 338] width 80 height 53
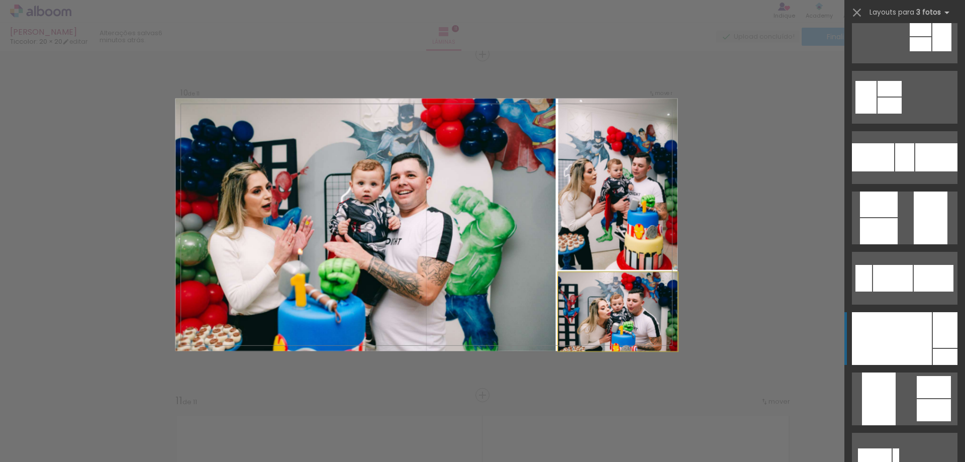
scroll to position [482, 0]
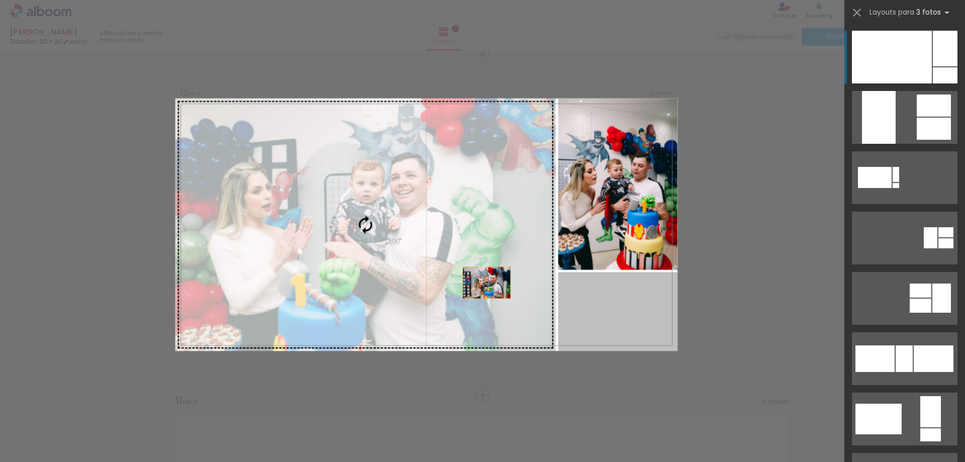
drag, startPoint x: 621, startPoint y: 310, endPoint x: 443, endPoint y: 273, distance: 182.1
click at [0, 0] on slot at bounding box center [0, 0] width 0 height 0
drag, startPoint x: 541, startPoint y: 306, endPoint x: 419, endPoint y: 281, distance: 124.0
click at [0, 0] on slot at bounding box center [0, 0] width 0 height 0
drag, startPoint x: 550, startPoint y: 303, endPoint x: 338, endPoint y: 237, distance: 222.6
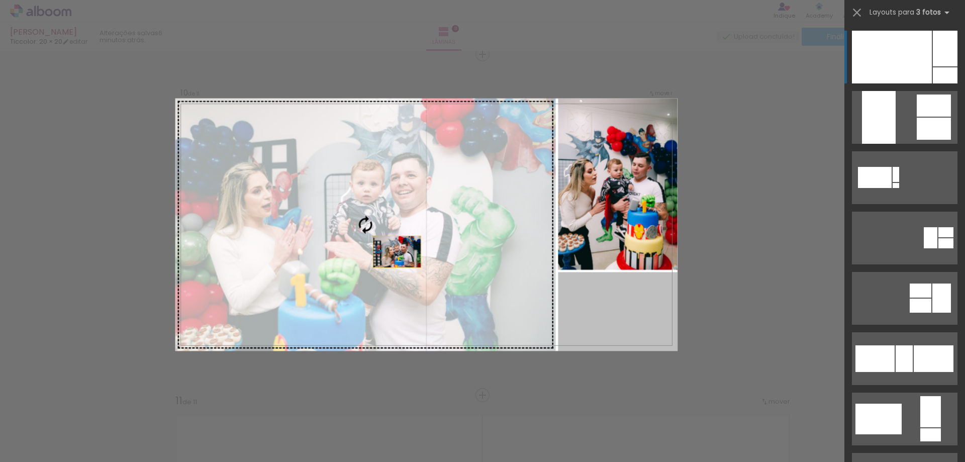
click at [0, 0] on slot at bounding box center [0, 0] width 0 height 0
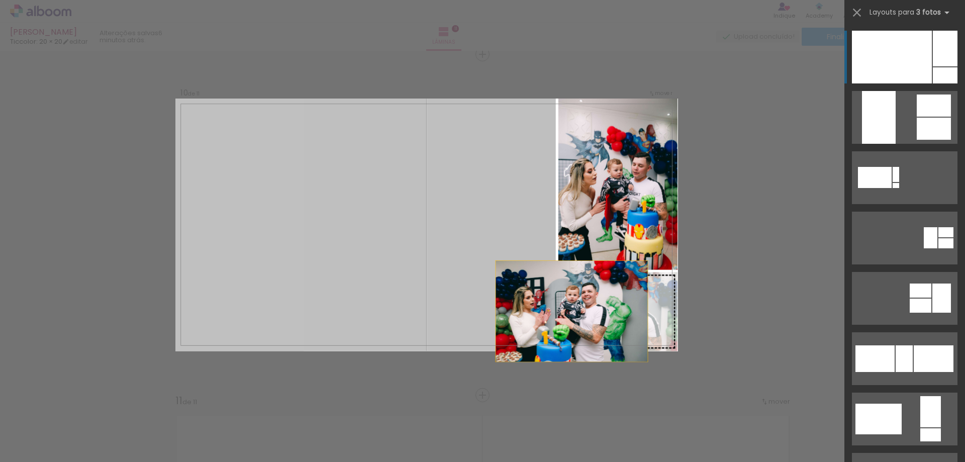
drag, startPoint x: 436, startPoint y: 258, endPoint x: 640, endPoint y: 322, distance: 214.3
click at [0, 0] on slot at bounding box center [0, 0] width 0 height 0
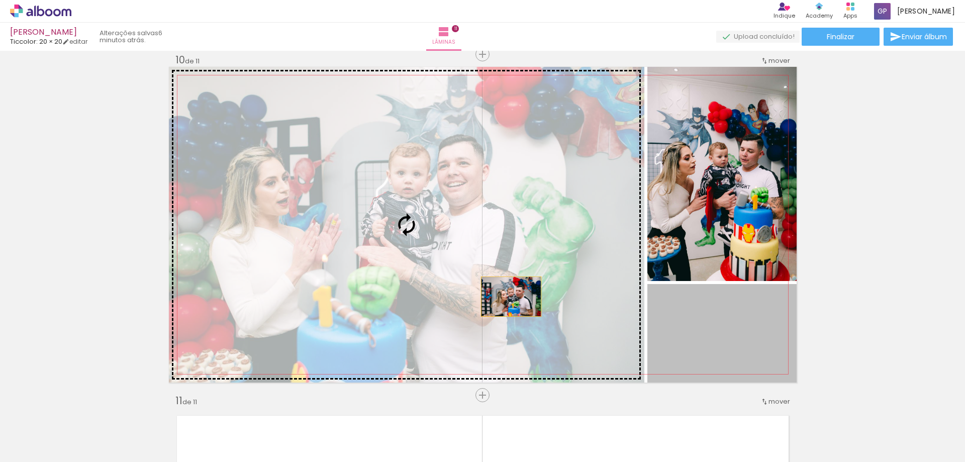
drag, startPoint x: 711, startPoint y: 347, endPoint x: 428, endPoint y: 273, distance: 292.9
click at [0, 0] on slot at bounding box center [0, 0] width 0 height 0
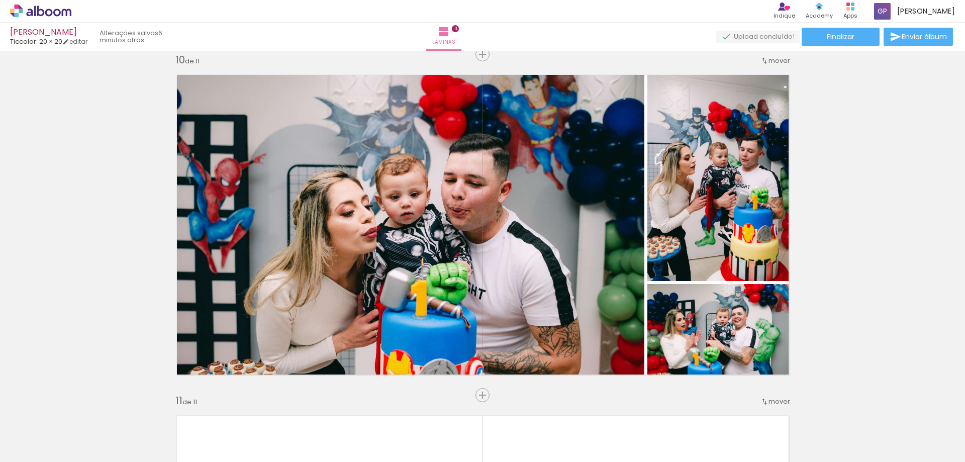
scroll to position [0, 1597]
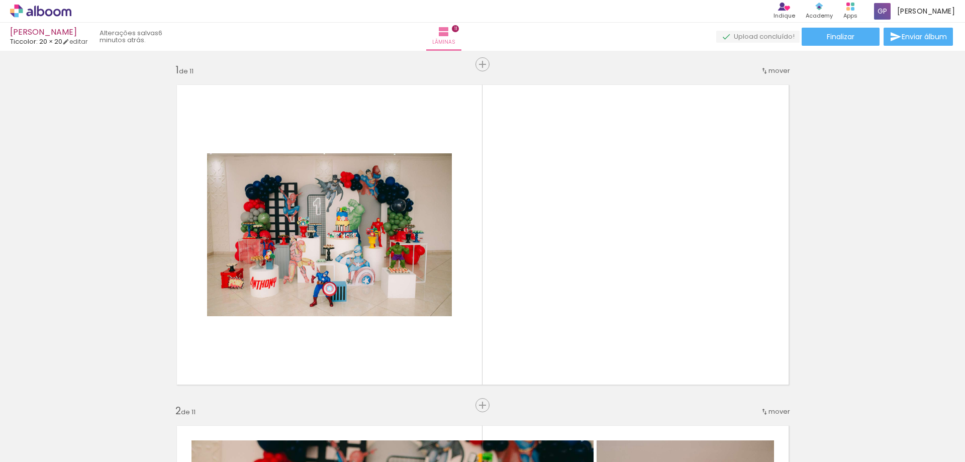
scroll to position [0, 0]
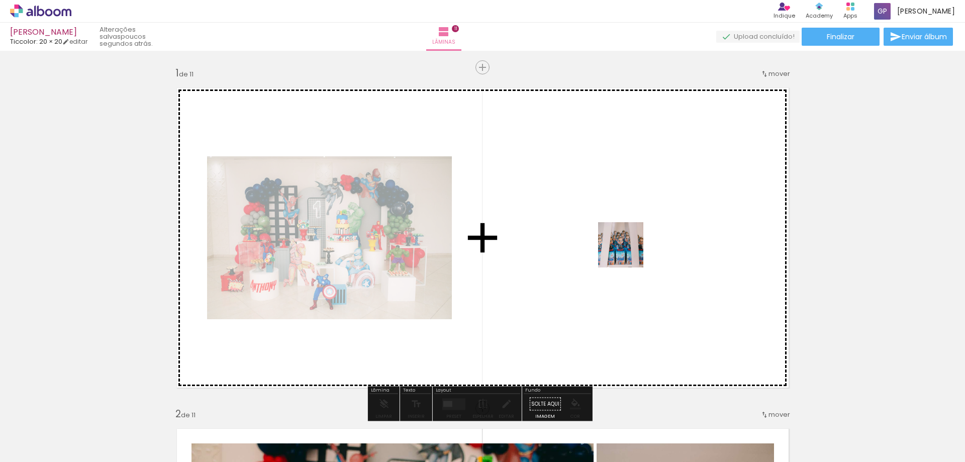
drag, startPoint x: 582, startPoint y: 318, endPoint x: 628, endPoint y: 251, distance: 81.0
click at [628, 251] on quentale-workspace at bounding box center [482, 231] width 965 height 462
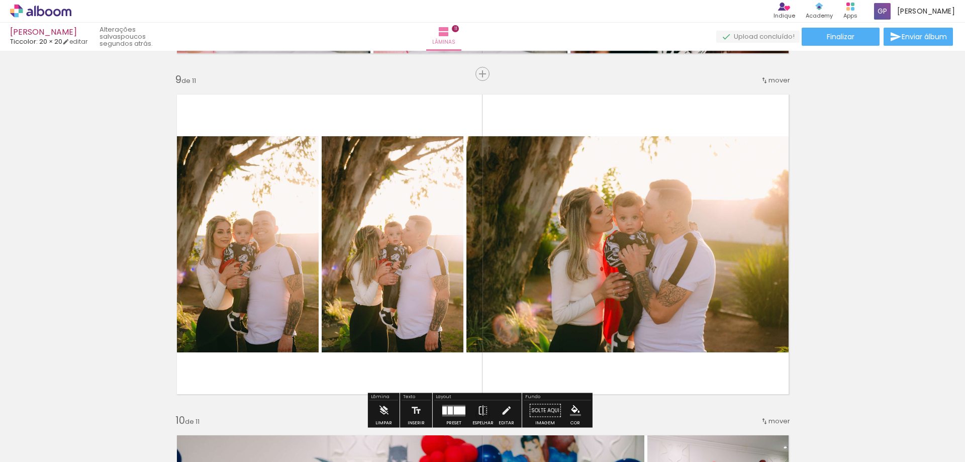
scroll to position [2713, 0]
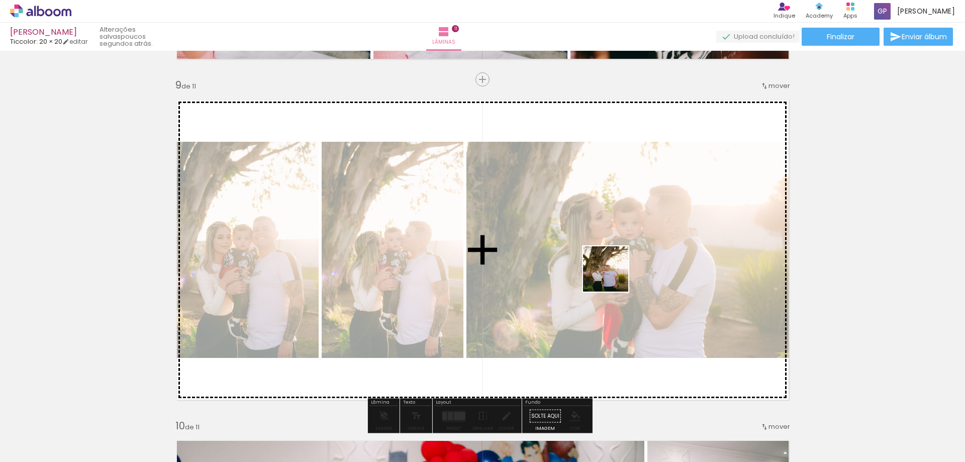
drag, startPoint x: 636, startPoint y: 428, endPoint x: 665, endPoint y: 288, distance: 142.6
click at [611, 270] on quentale-workspace at bounding box center [482, 231] width 965 height 462
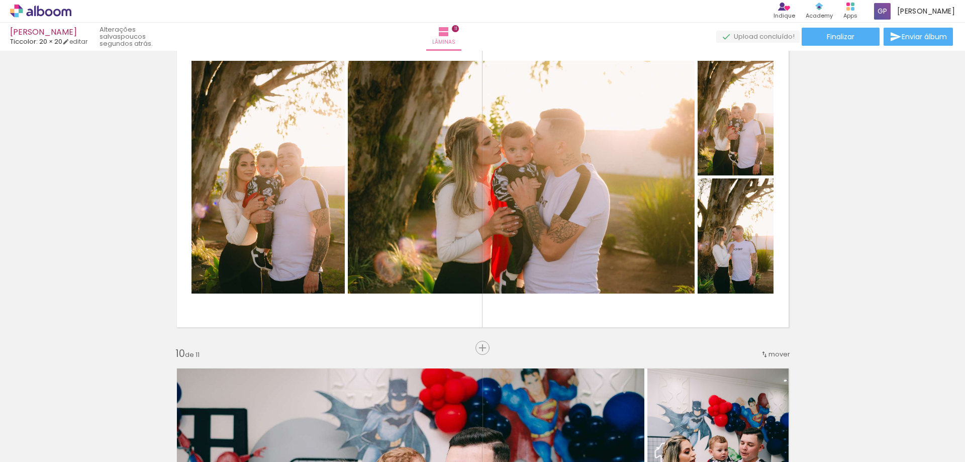
scroll to position [2612, 0]
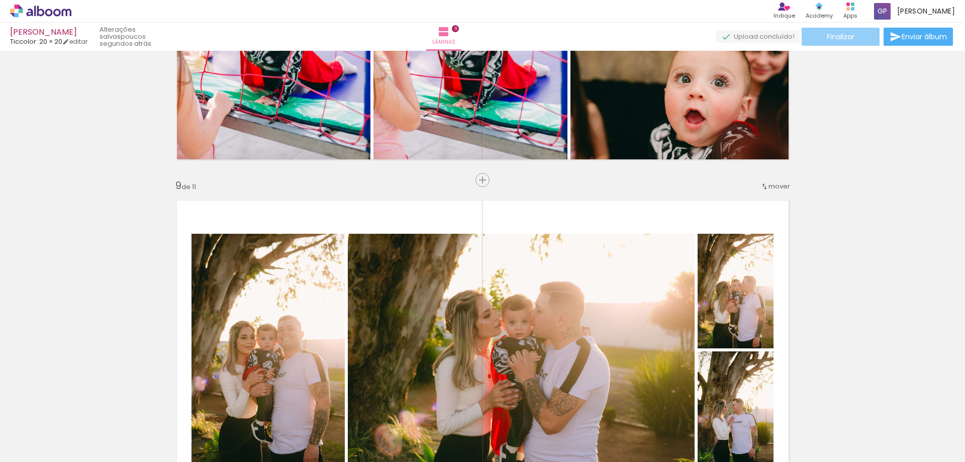
click at [849, 35] on span "Finalizar" at bounding box center [840, 36] width 28 height 7
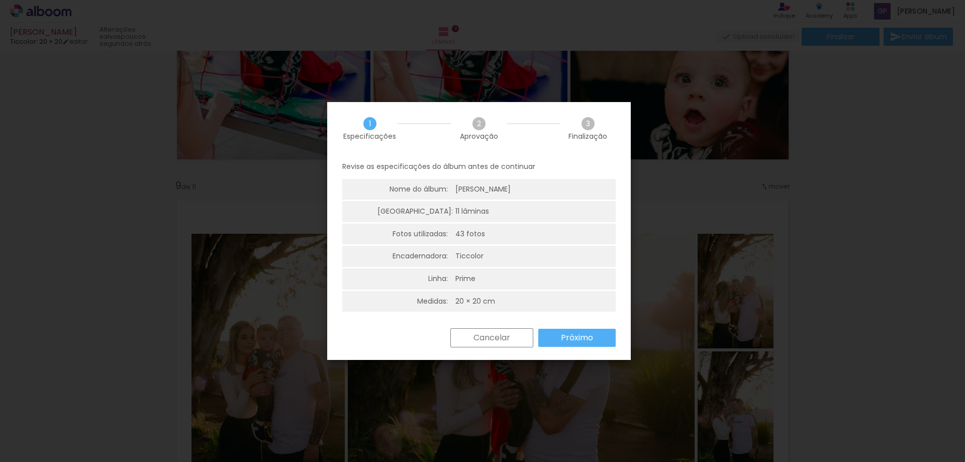
click at [597, 338] on paper-button "Próximo" at bounding box center [576, 338] width 77 height 18
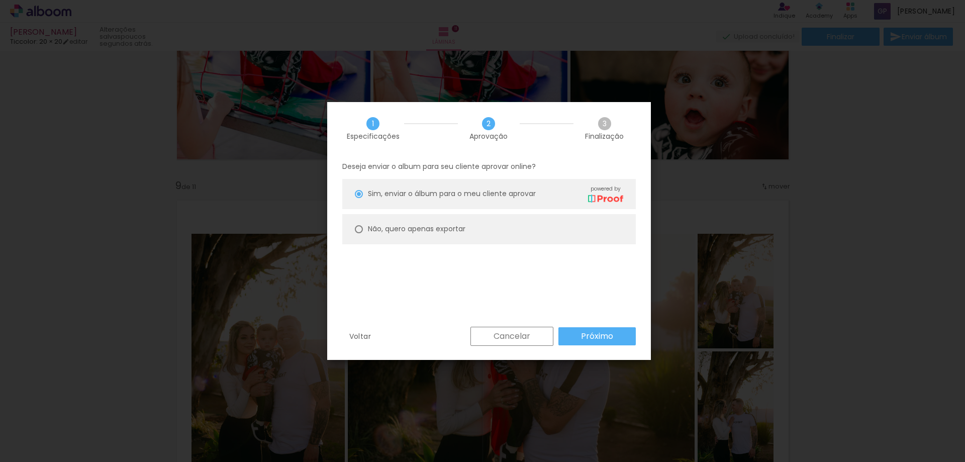
click at [464, 234] on div "Não, quero apenas exportar" at bounding box center [416, 229] width 97 height 11
type paper-radio-button "on"
click at [0, 0] on slot "Próximo" at bounding box center [0, 0] width 0 height 0
type input "Alta, 300 DPI"
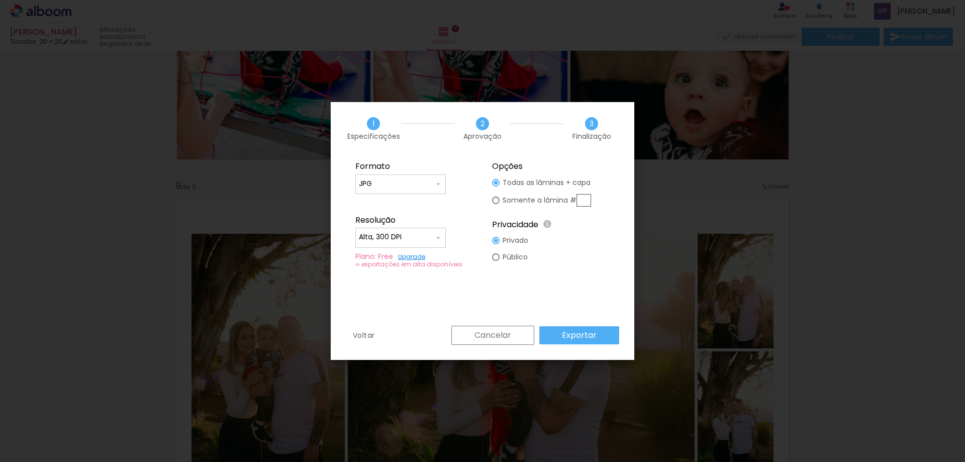
click at [428, 180] on input "JPG" at bounding box center [396, 184] width 75 height 10
click at [432, 208] on paper-item "PDF" at bounding box center [400, 202] width 90 height 20
type input "PDF"
click at [431, 242] on div at bounding box center [400, 242] width 83 height 1
click at [431, 242] on paper-item "Alta, 300 DPI" at bounding box center [400, 236] width 90 height 20
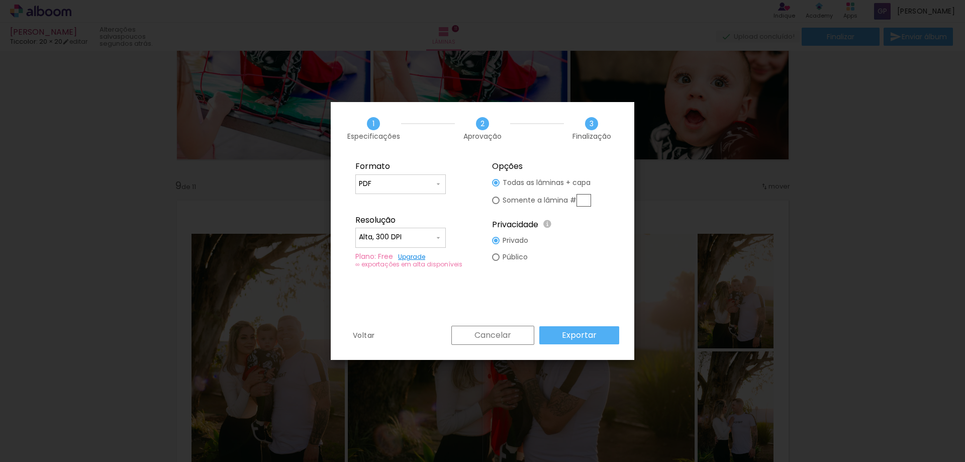
click at [0, 0] on slot "Exportar" at bounding box center [0, 0] width 0 height 0
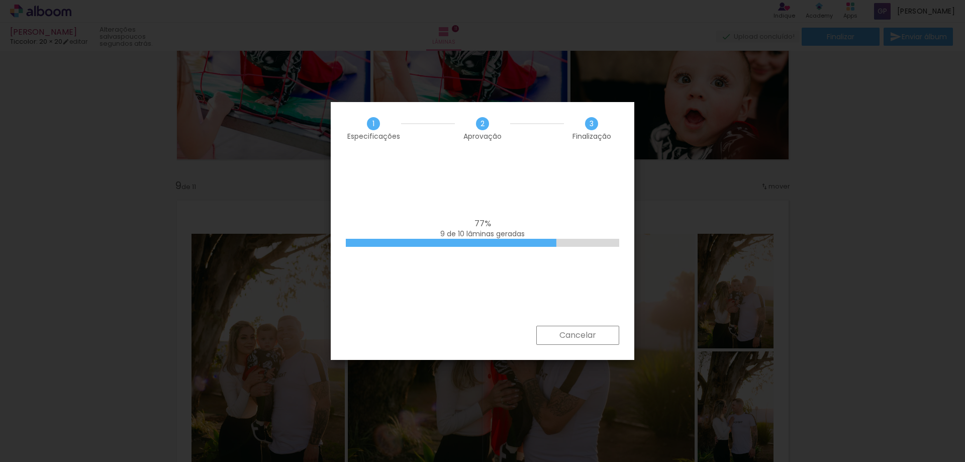
scroll to position [0, 1597]
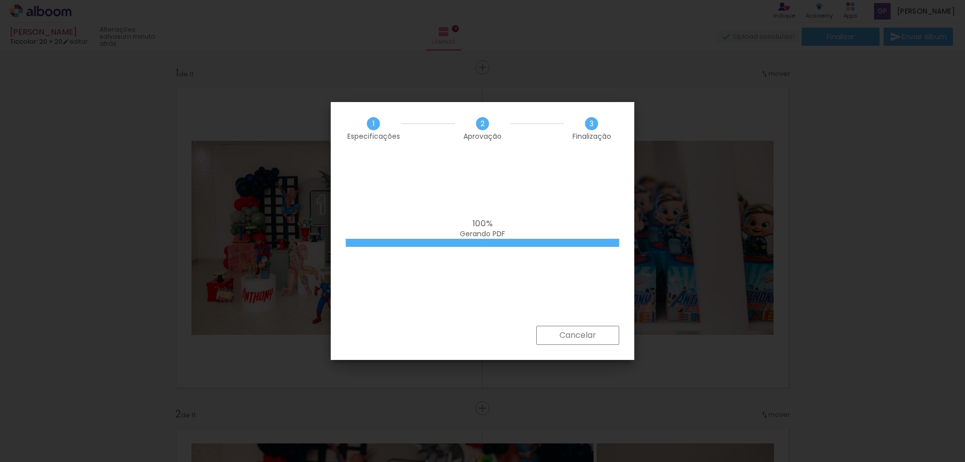
scroll to position [0, 1597]
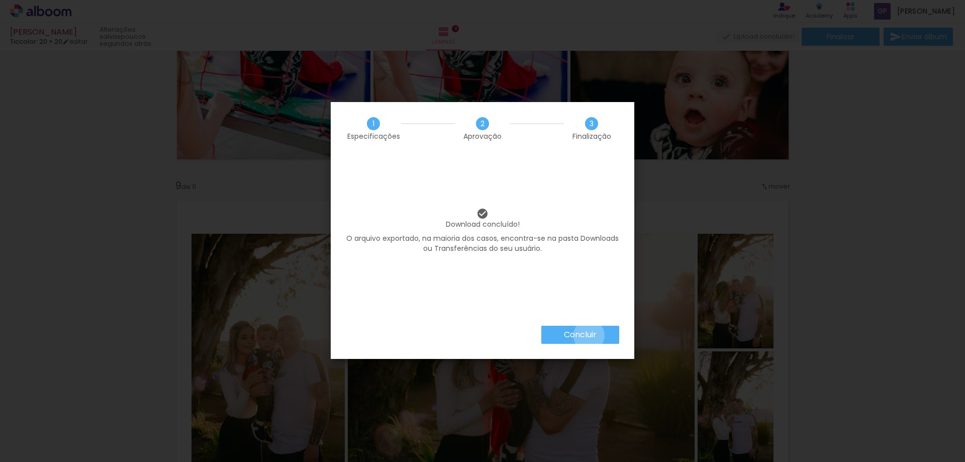
click at [0, 0] on slot "Concluir" at bounding box center [0, 0] width 0 height 0
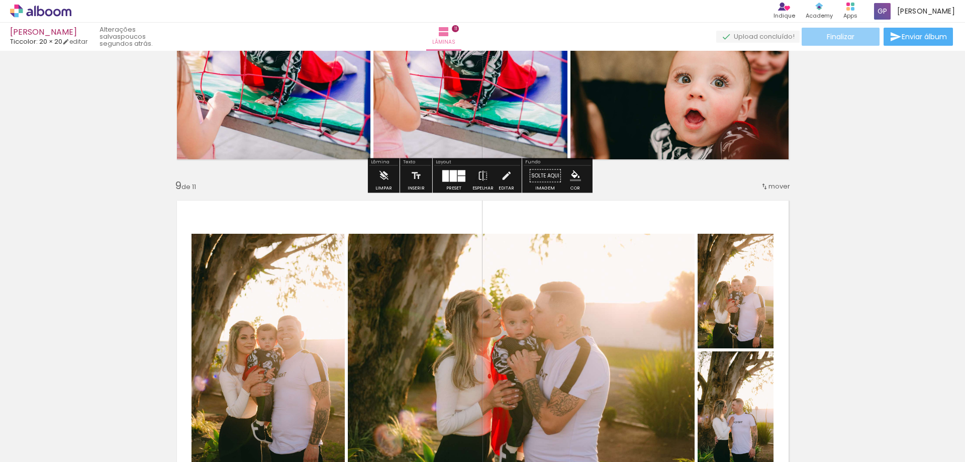
click at [858, 37] on paper-button "Finalizar" at bounding box center [840, 37] width 78 height 18
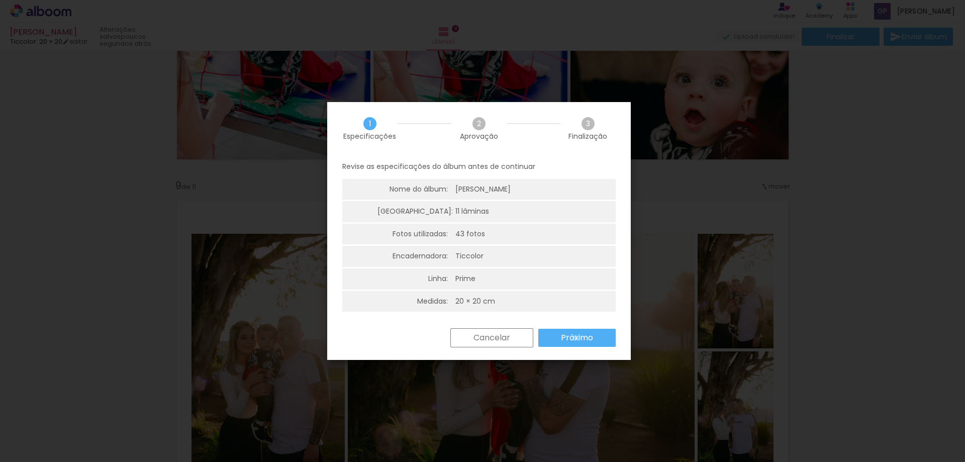
click at [0, 0] on slot "Próximo" at bounding box center [0, 0] width 0 height 0
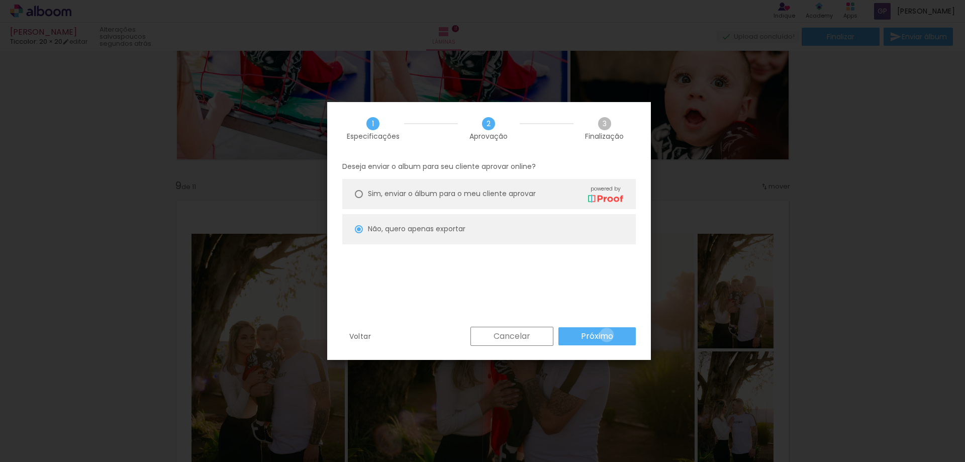
click at [0, 0] on slot "Próximo" at bounding box center [0, 0] width 0 height 0
type input "Alta, 300 DPI"
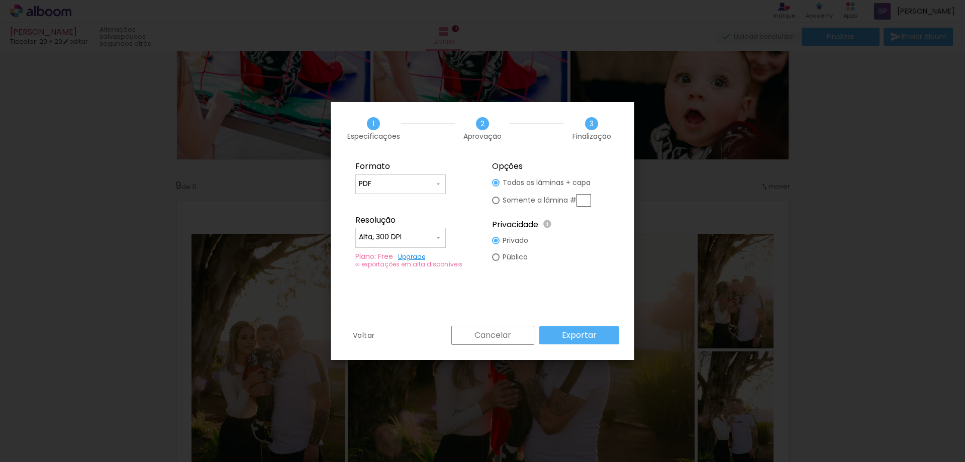
click at [432, 182] on input "PDF" at bounding box center [396, 184] width 75 height 10
click at [398, 188] on paper-item "JPG" at bounding box center [400, 182] width 90 height 20
type input "JPG"
click at [550, 332] on paper-button "Exportar" at bounding box center [579, 335] width 80 height 18
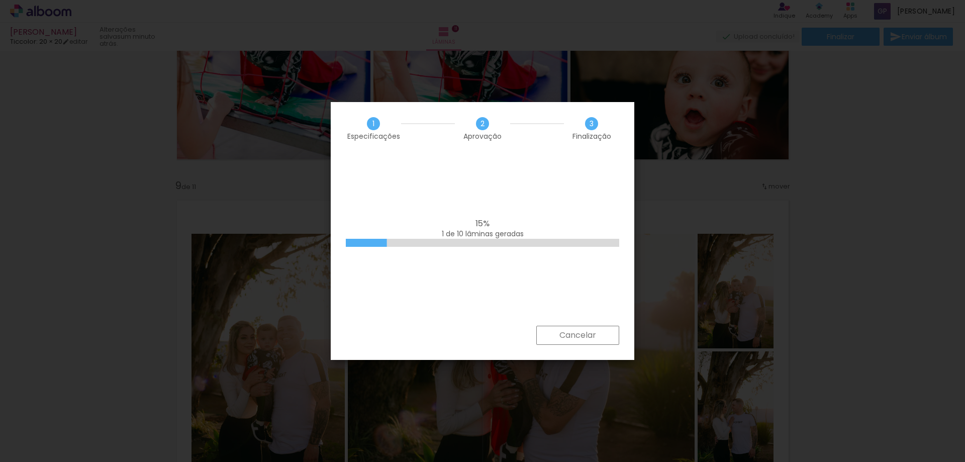
scroll to position [0, 1597]
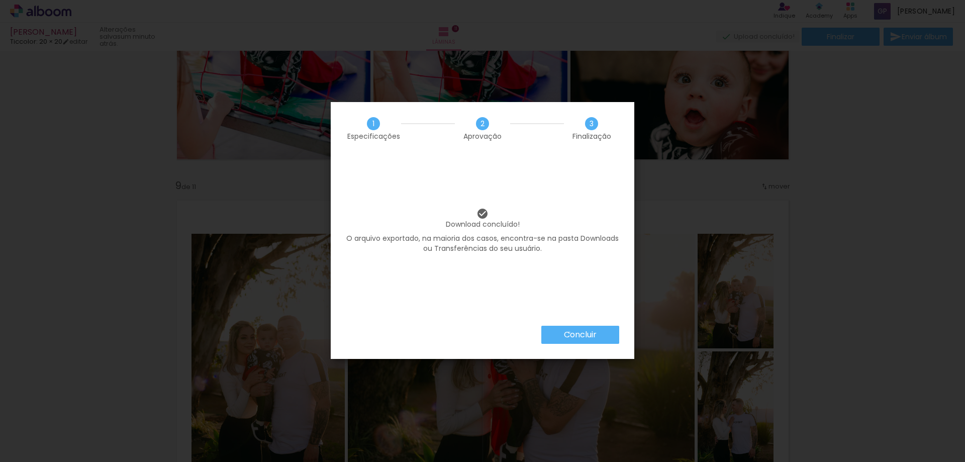
click at [0, 0] on slot "Concluir" at bounding box center [0, 0] width 0 height 0
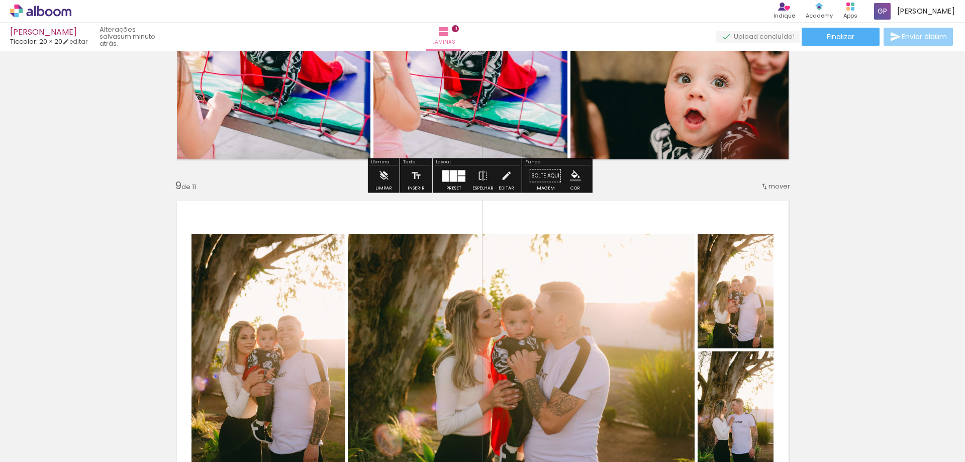
click at [933, 37] on span "Enviar álbum" at bounding box center [923, 36] width 45 height 7
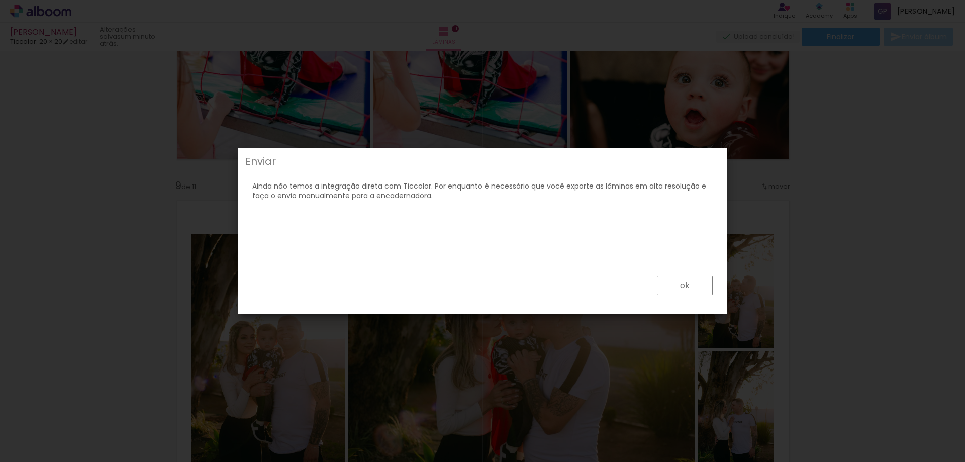
drag, startPoint x: 349, startPoint y: 218, endPoint x: 525, endPoint y: 218, distance: 176.3
click at [525, 201] on div "Ainda não temos a integração direta com Ticcolor. Por enquanto é necessário que…" at bounding box center [482, 185] width 482 height 31
click at [548, 201] on div "Ainda não temos a integração direta com Ticcolor. Por enquanto é necessário que…" at bounding box center [482, 185] width 482 height 31
click at [676, 285] on paper-button "ok" at bounding box center [685, 285] width 56 height 19
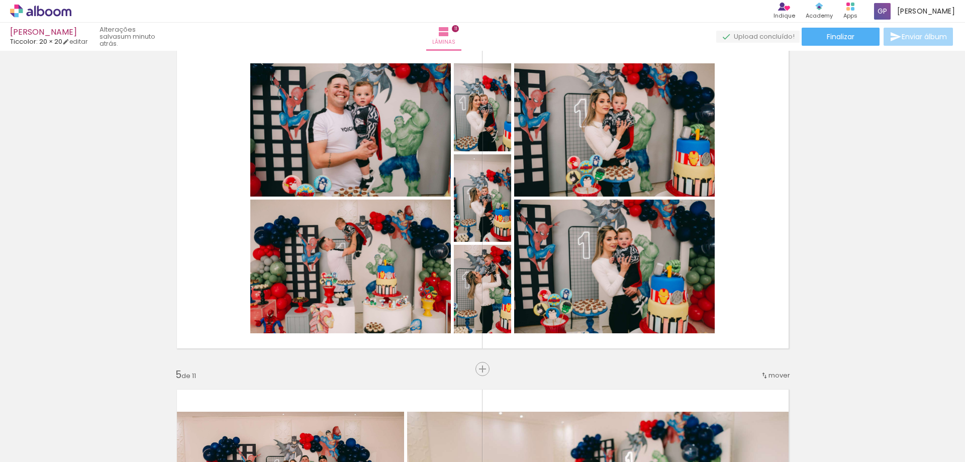
scroll to position [804, 0]
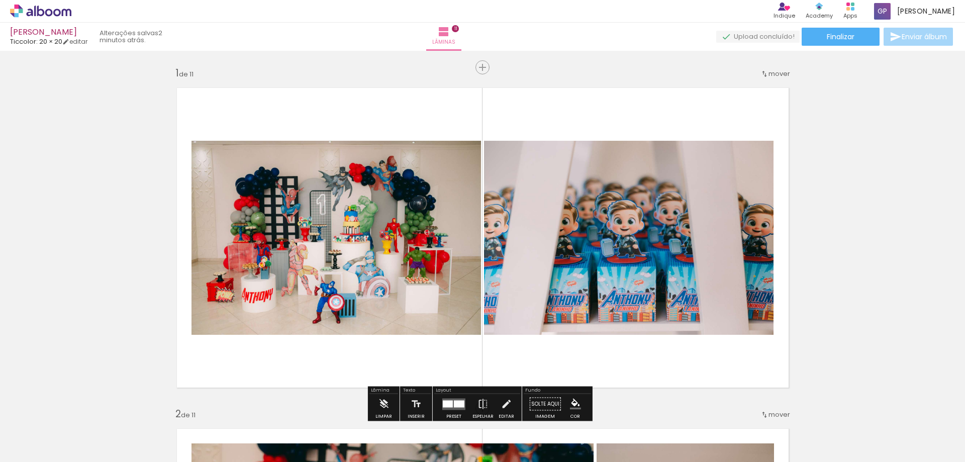
click at [598, 97] on quentale-layouter at bounding box center [482, 237] width 627 height 315
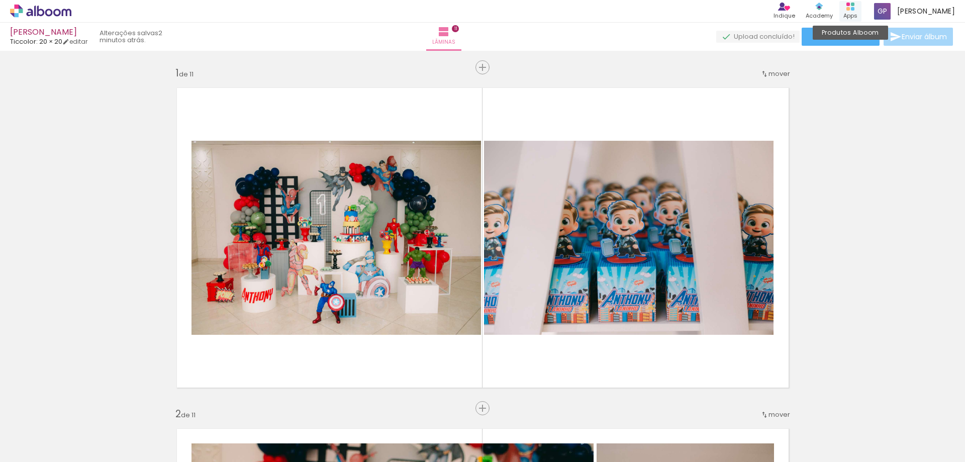
click at [857, 14] on div "Apps" at bounding box center [850, 16] width 14 height 9
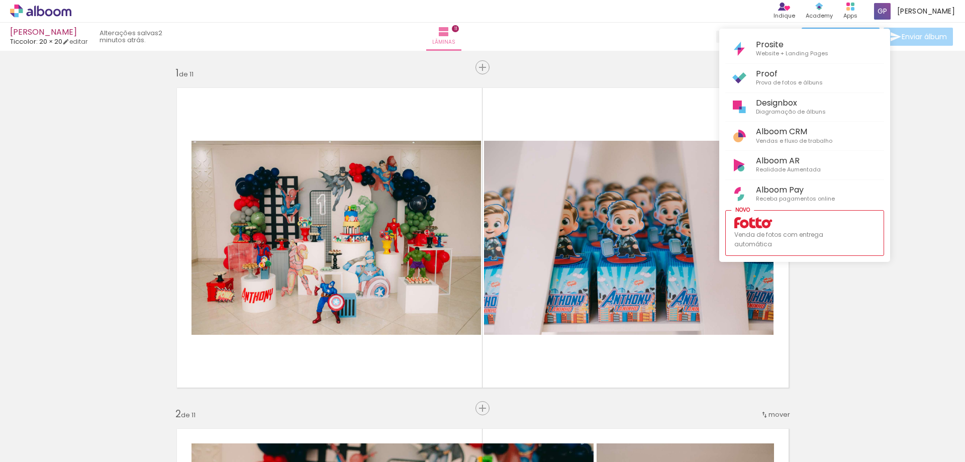
click at [907, 15] on div at bounding box center [482, 231] width 965 height 462
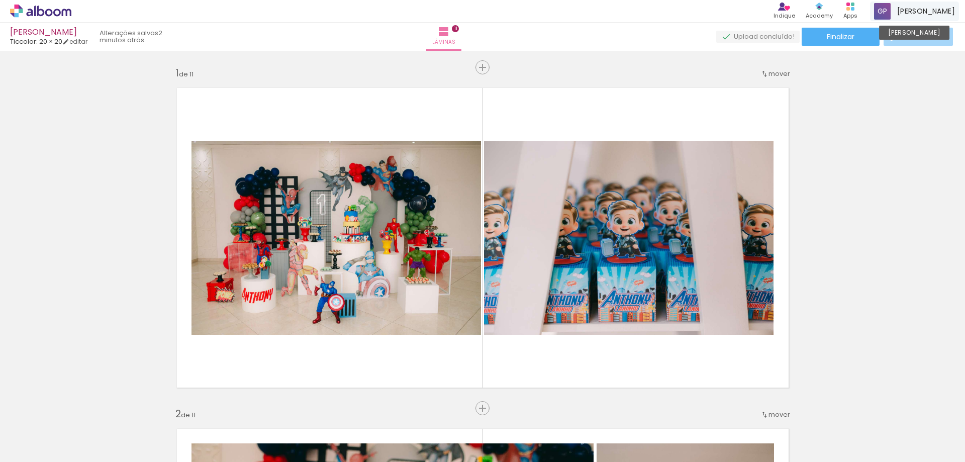
click at [890, 15] on span at bounding box center [882, 11] width 17 height 17
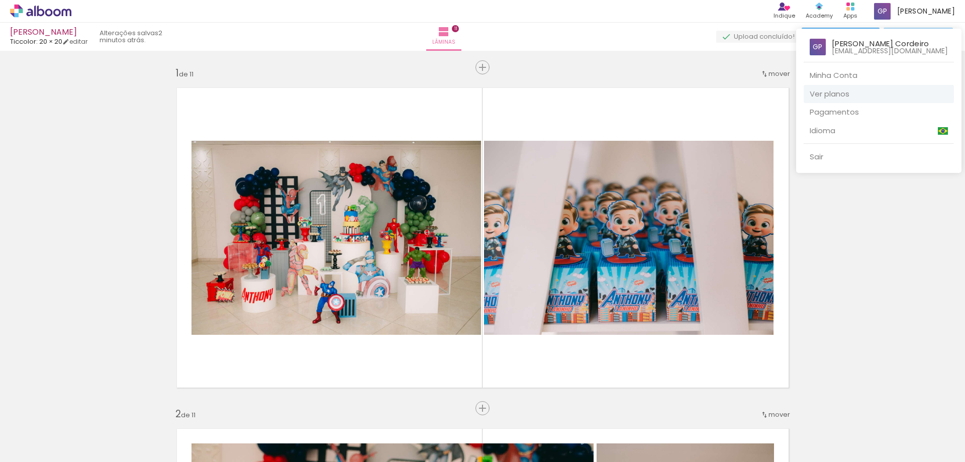
click at [866, 93] on link "Ver planos" at bounding box center [878, 94] width 150 height 19
